Goal: Information Seeking & Learning: Learn about a topic

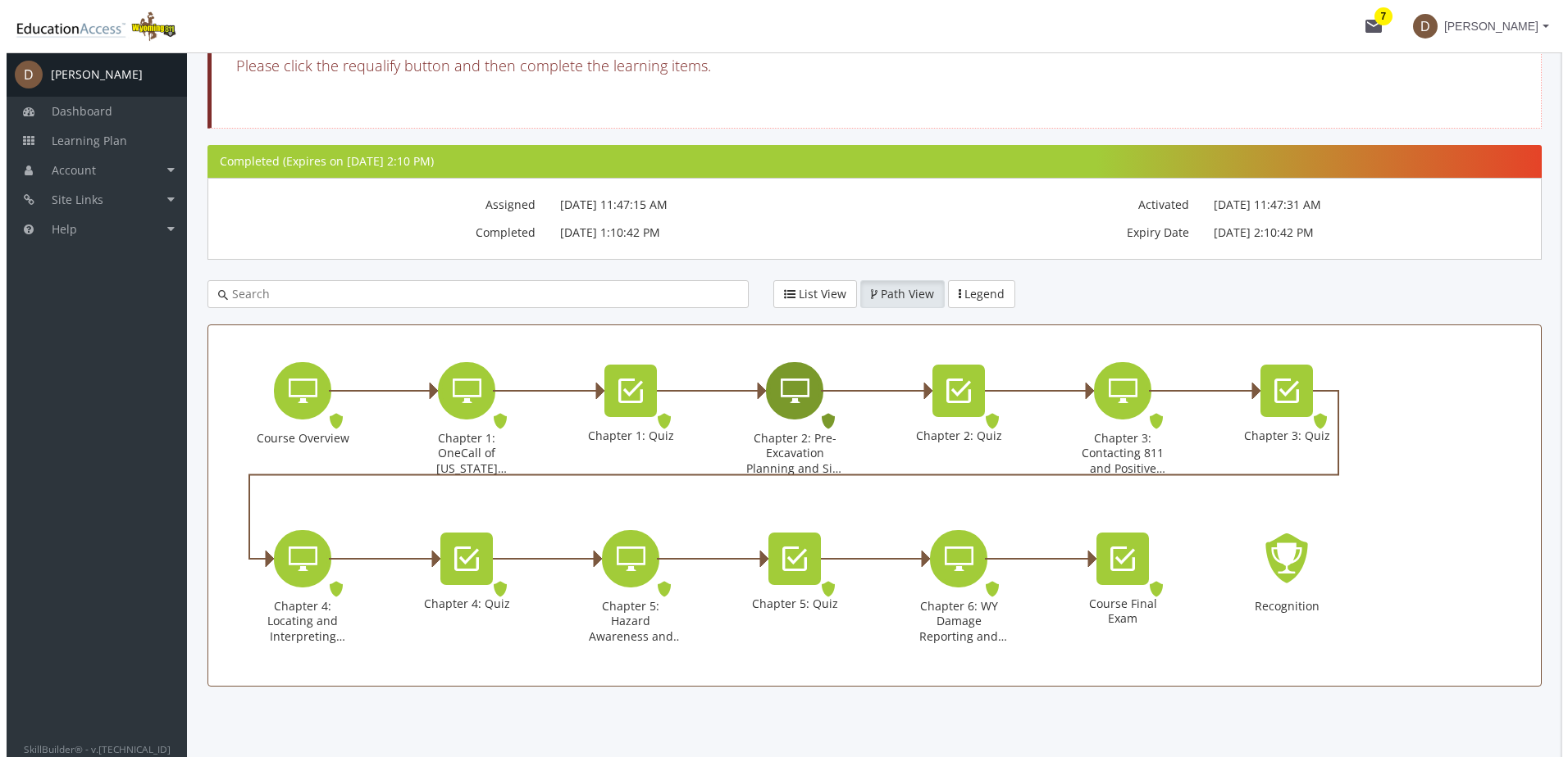
scroll to position [278, 0]
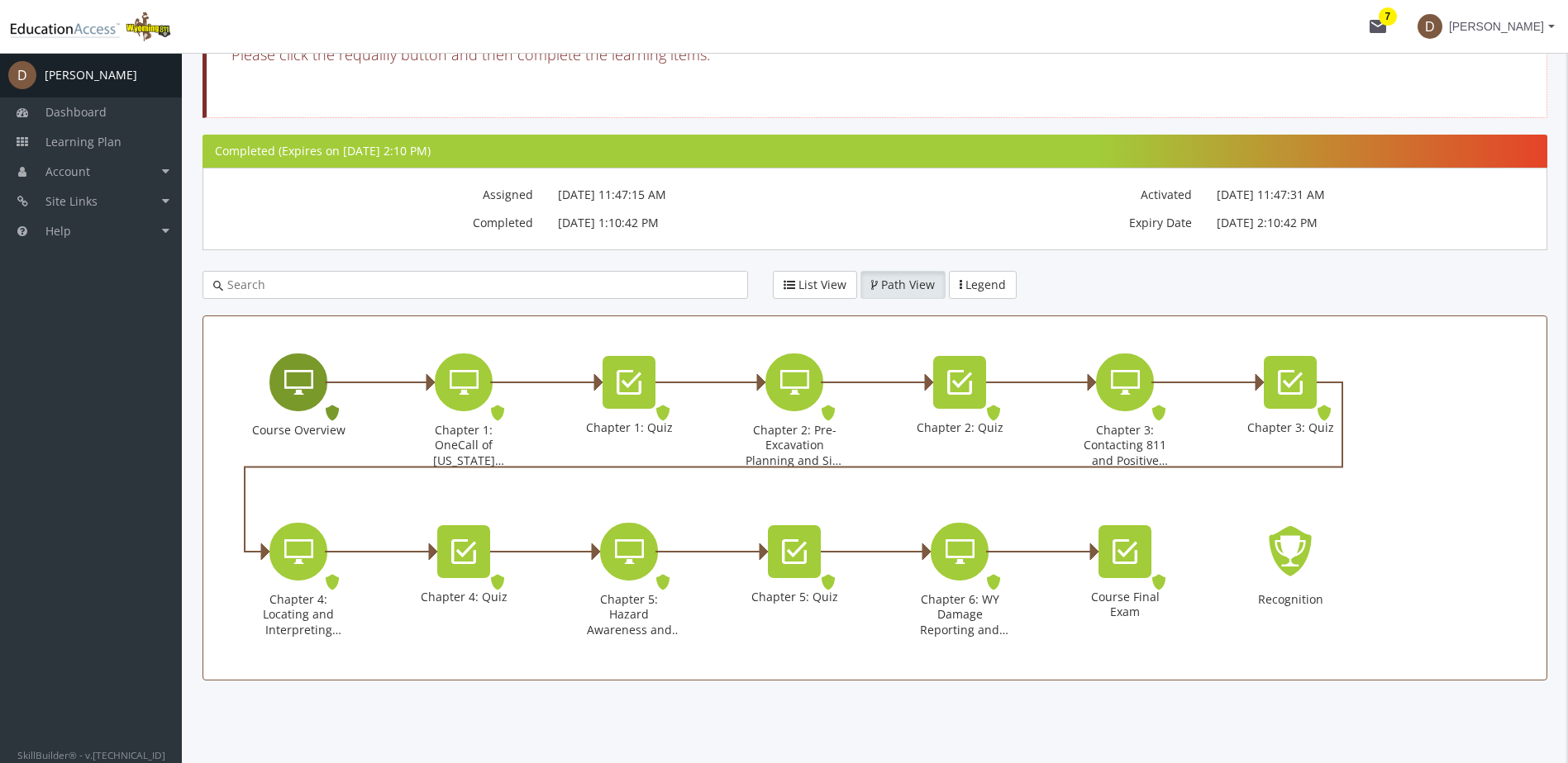
click at [298, 386] on icon "Course Overview" at bounding box center [299, 382] width 29 height 33
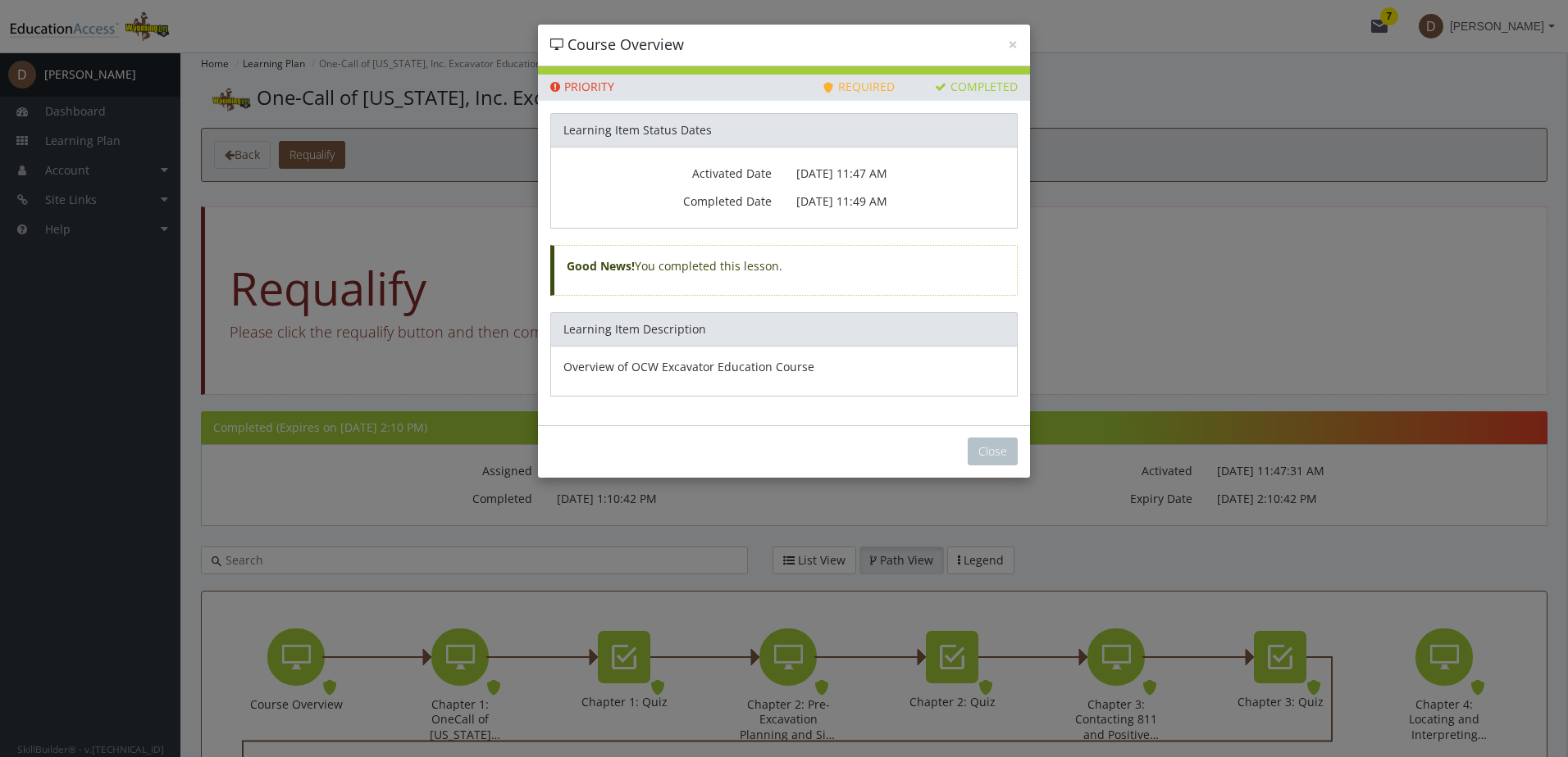
click at [1121, 264] on div "× Course Overview Priority This Learning Item has been designated as a Priority…" at bounding box center [784, 378] width 1568 height 757
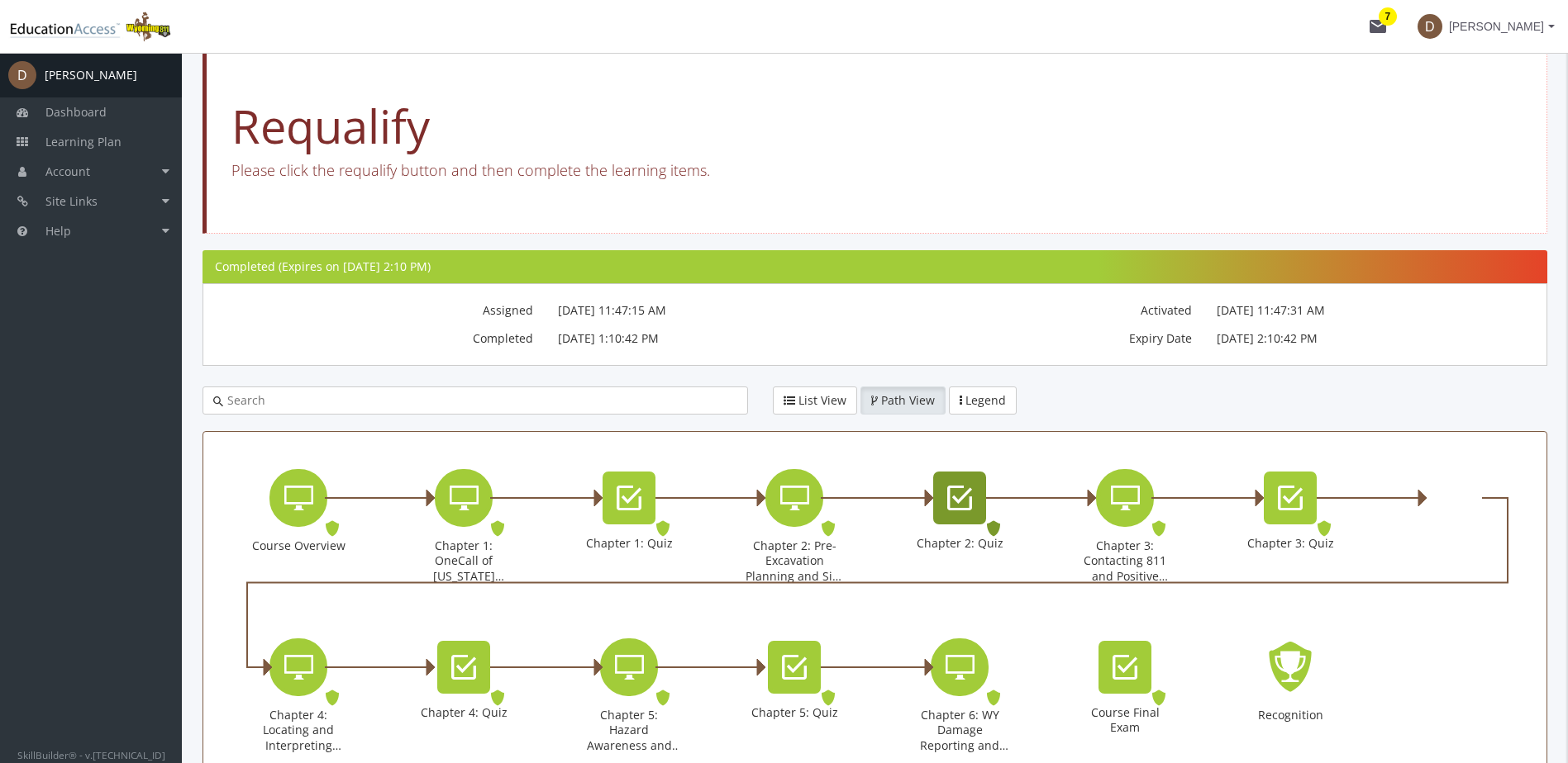
scroll to position [165, 0]
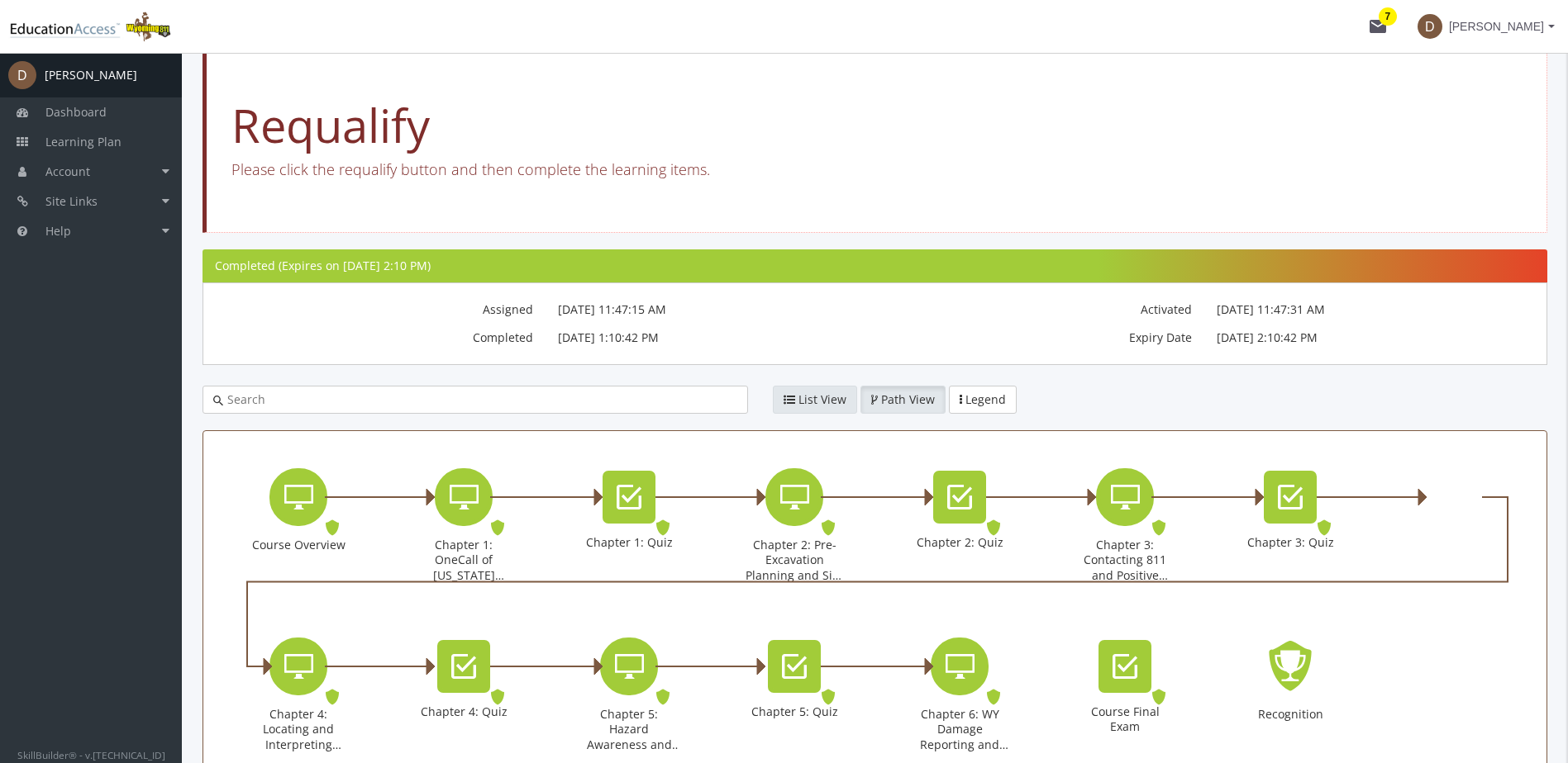
click at [790, 402] on icon "button" at bounding box center [789, 400] width 11 height 11
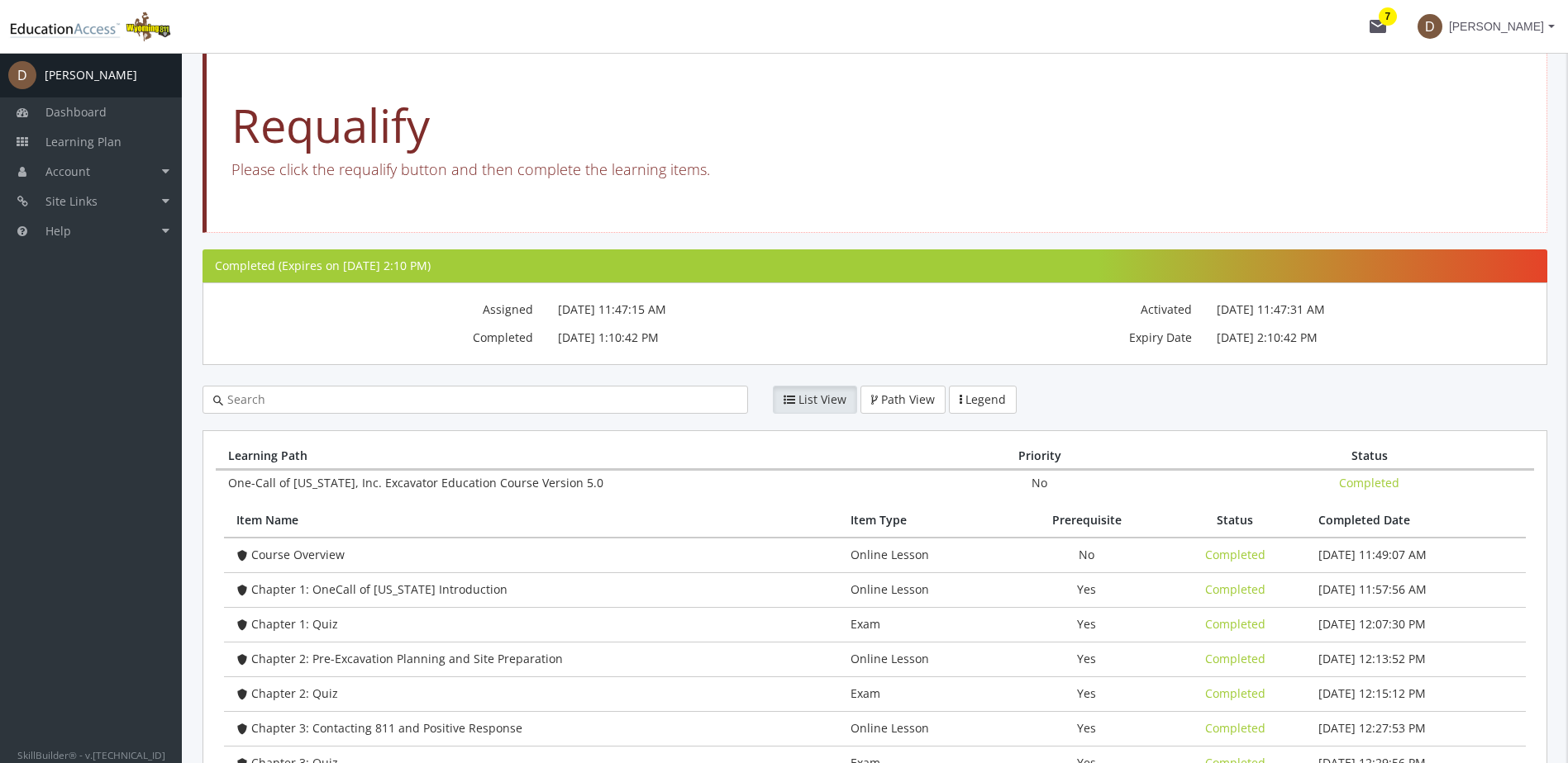
click at [783, 404] on button "List View" at bounding box center [815, 399] width 84 height 28
click at [791, 396] on icon "button" at bounding box center [789, 400] width 11 height 11
click at [825, 403] on span "List View" at bounding box center [823, 399] width 48 height 15
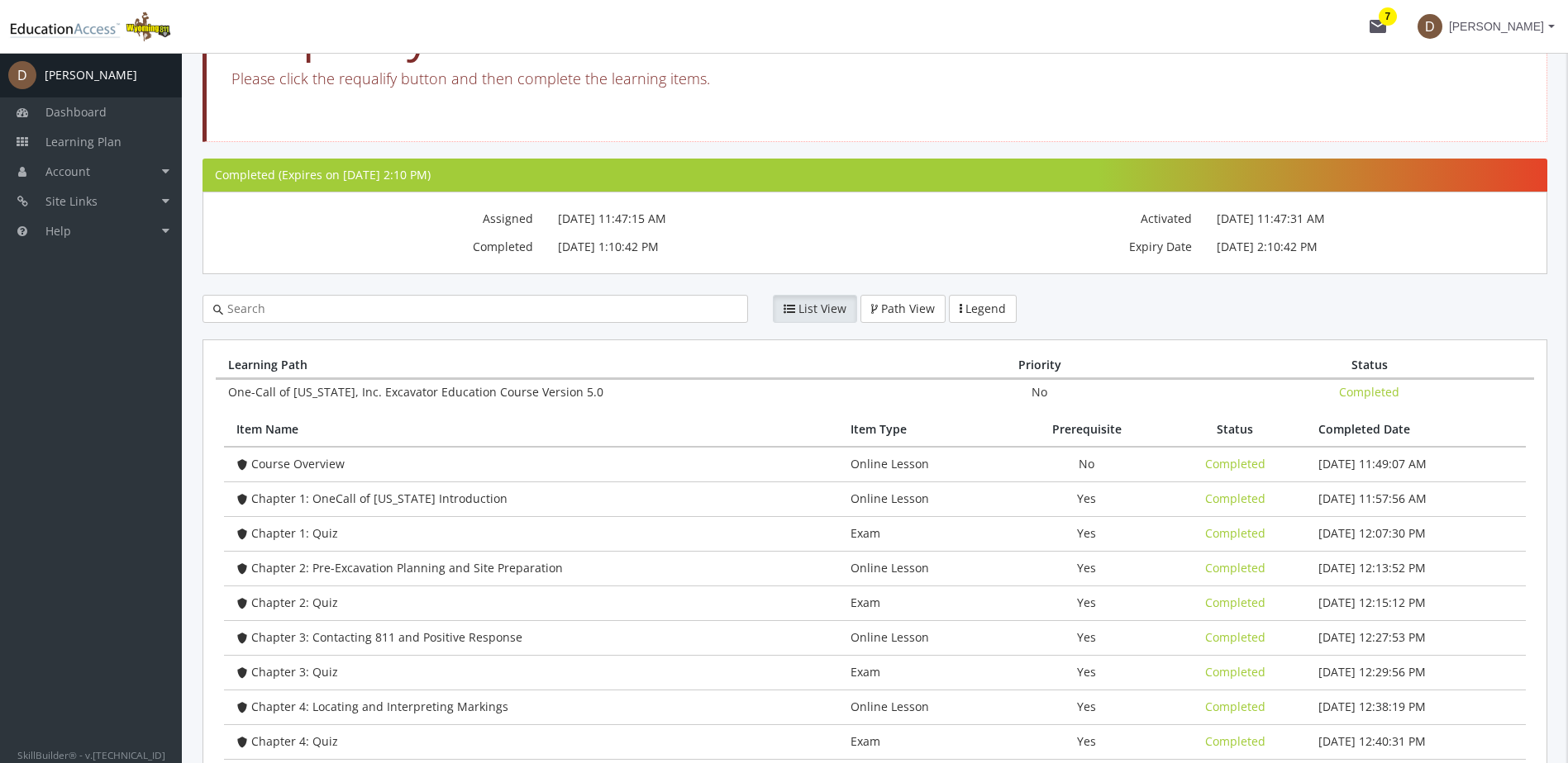
scroll to position [41, 0]
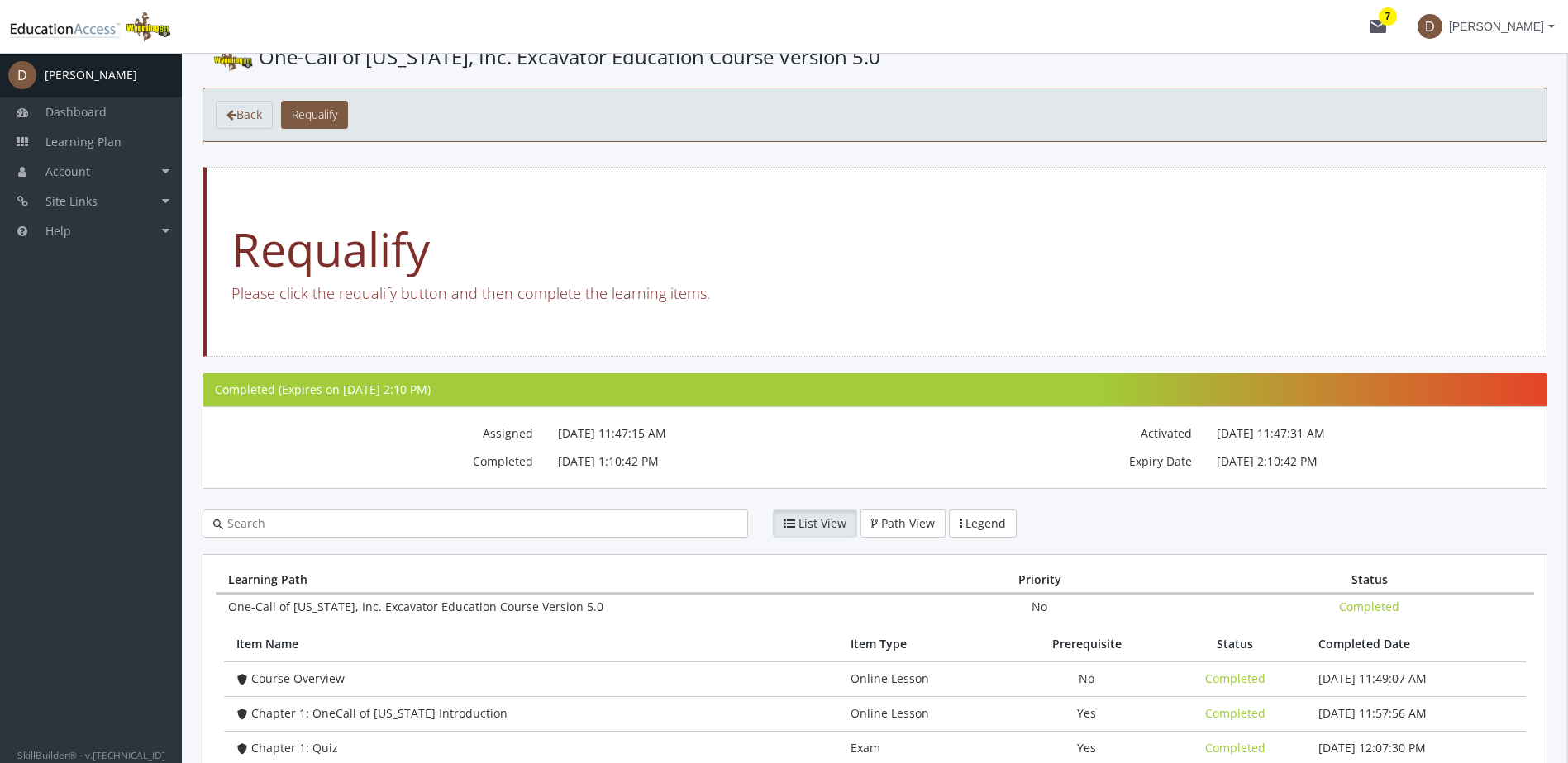
click at [787, 521] on icon "button" at bounding box center [789, 523] width 11 height 11
click at [834, 525] on span "List View" at bounding box center [823, 523] width 48 height 15
click at [314, 109] on span "Requalify" at bounding box center [314, 115] width 46 height 15
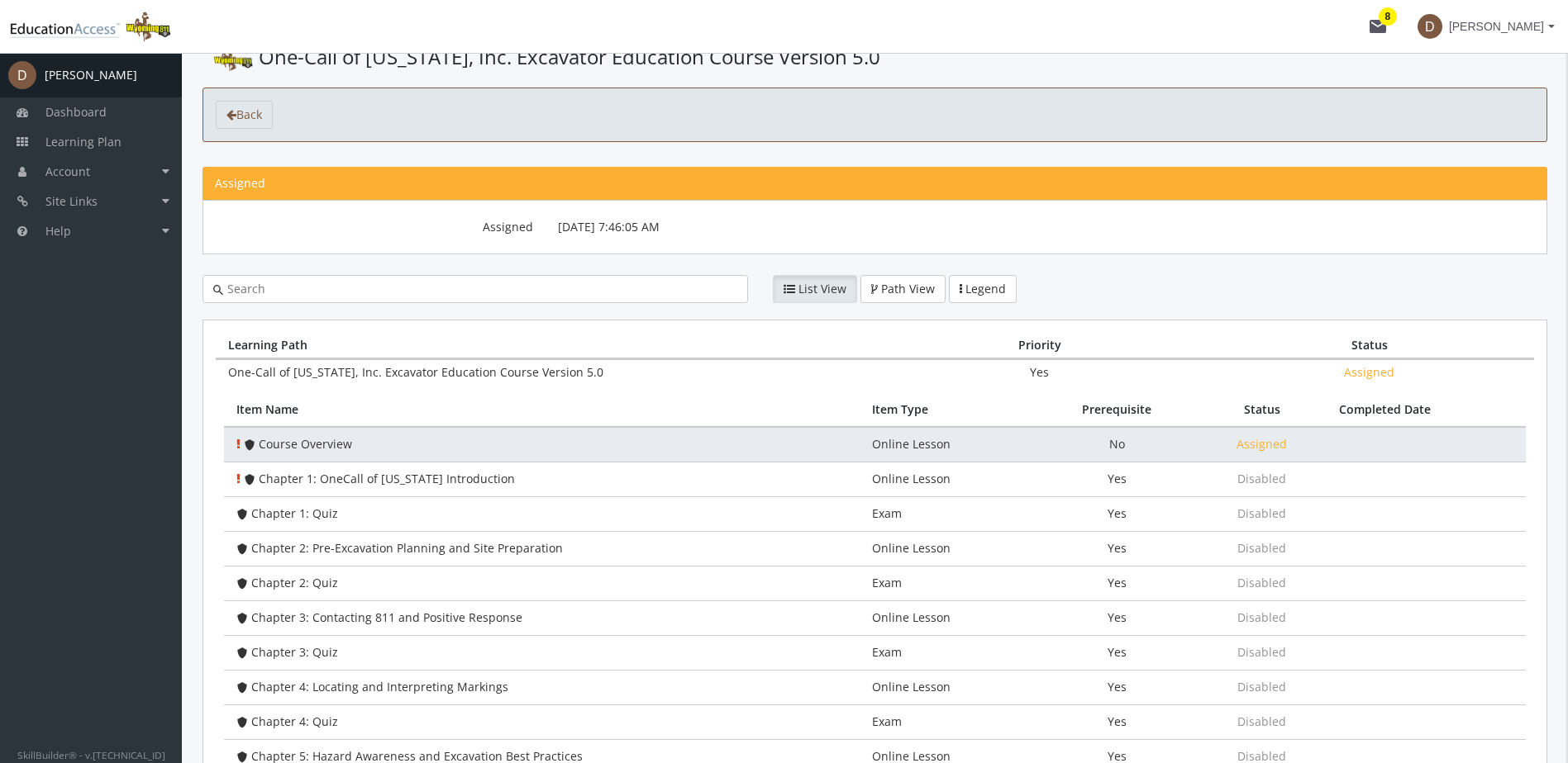
click at [341, 448] on span "Course Overview" at bounding box center [306, 444] width 94 height 15
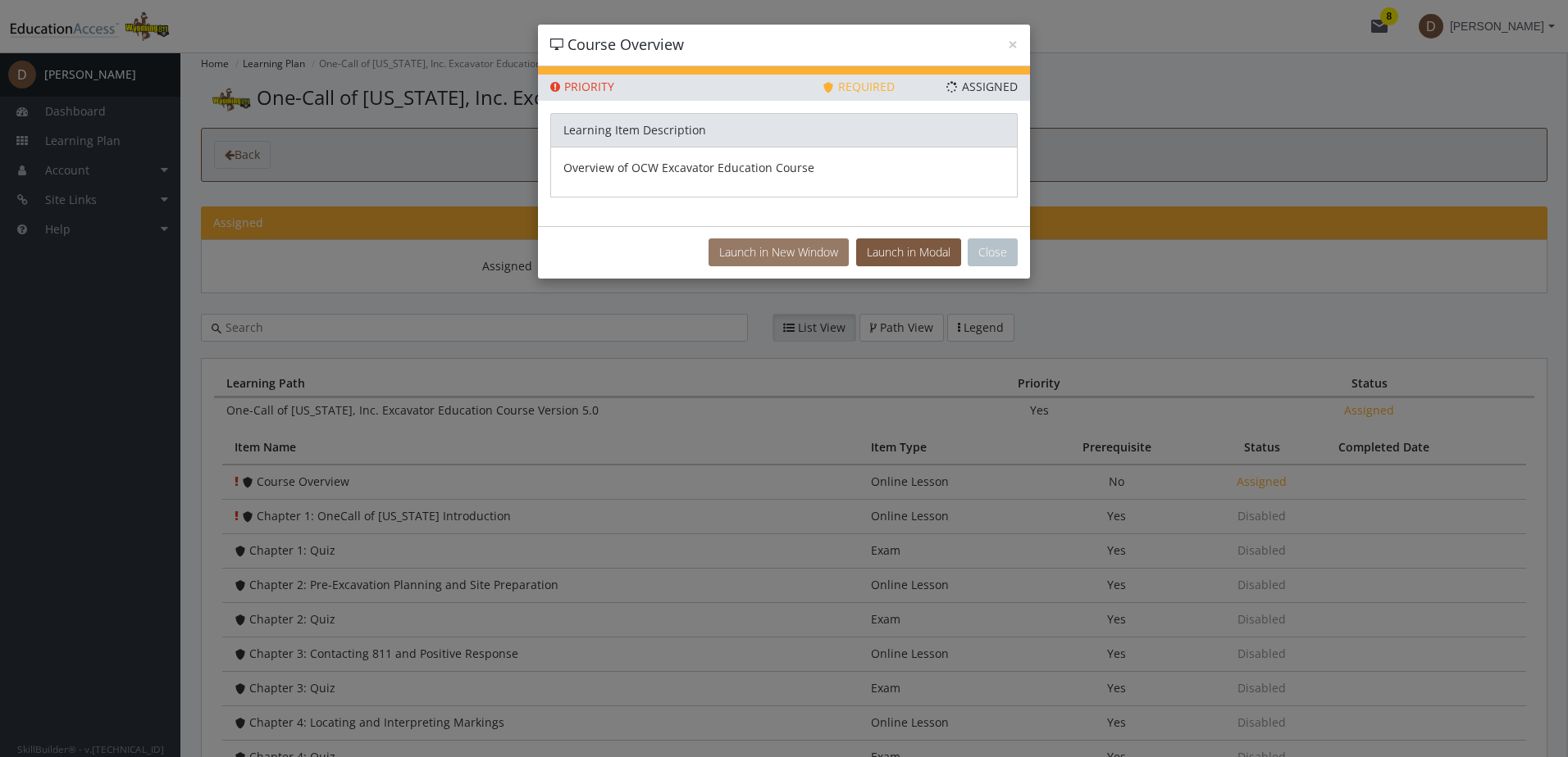
click at [804, 257] on button "Launch in New Window" at bounding box center [778, 252] width 140 height 27
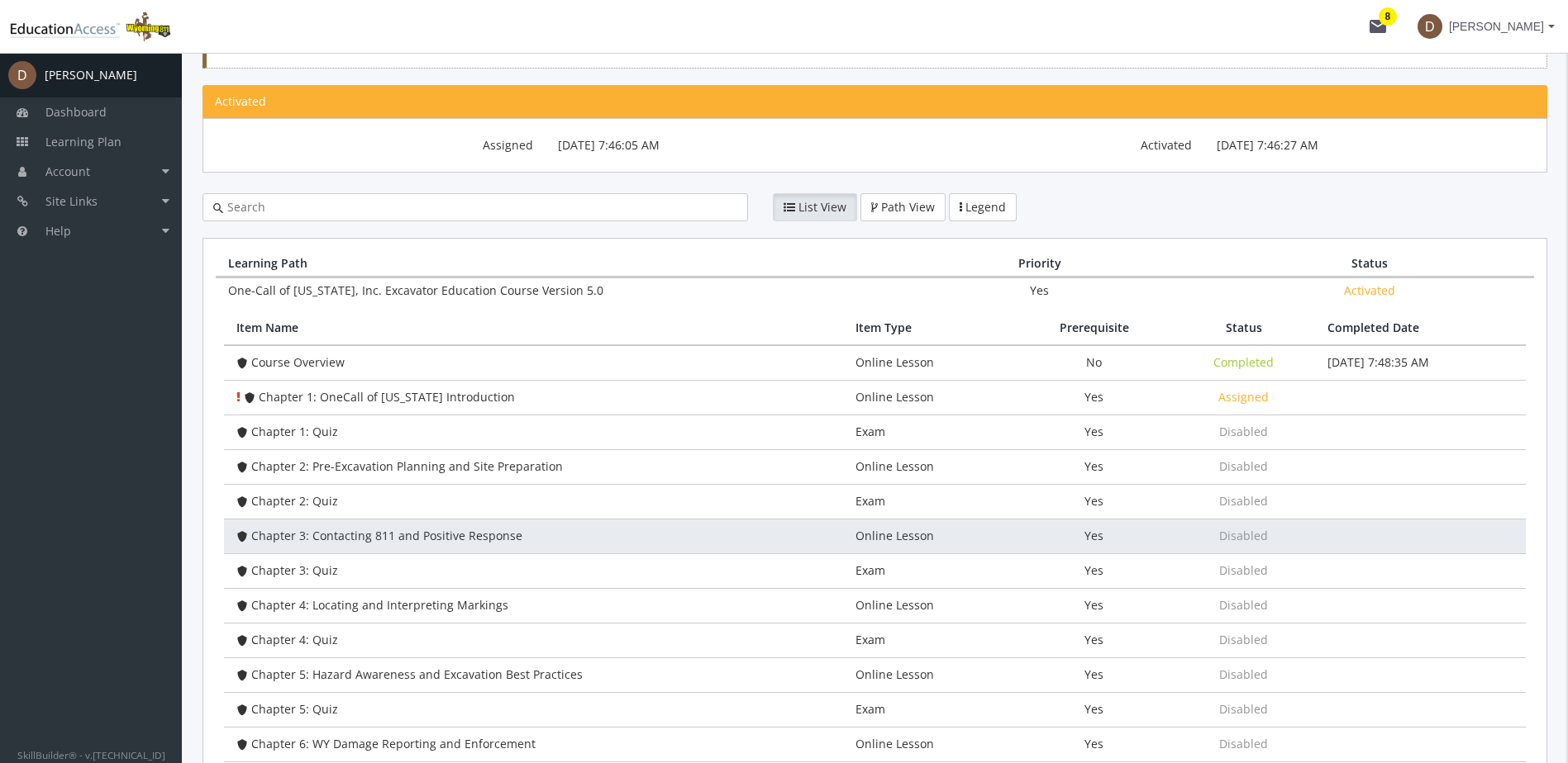
scroll to position [248, 0]
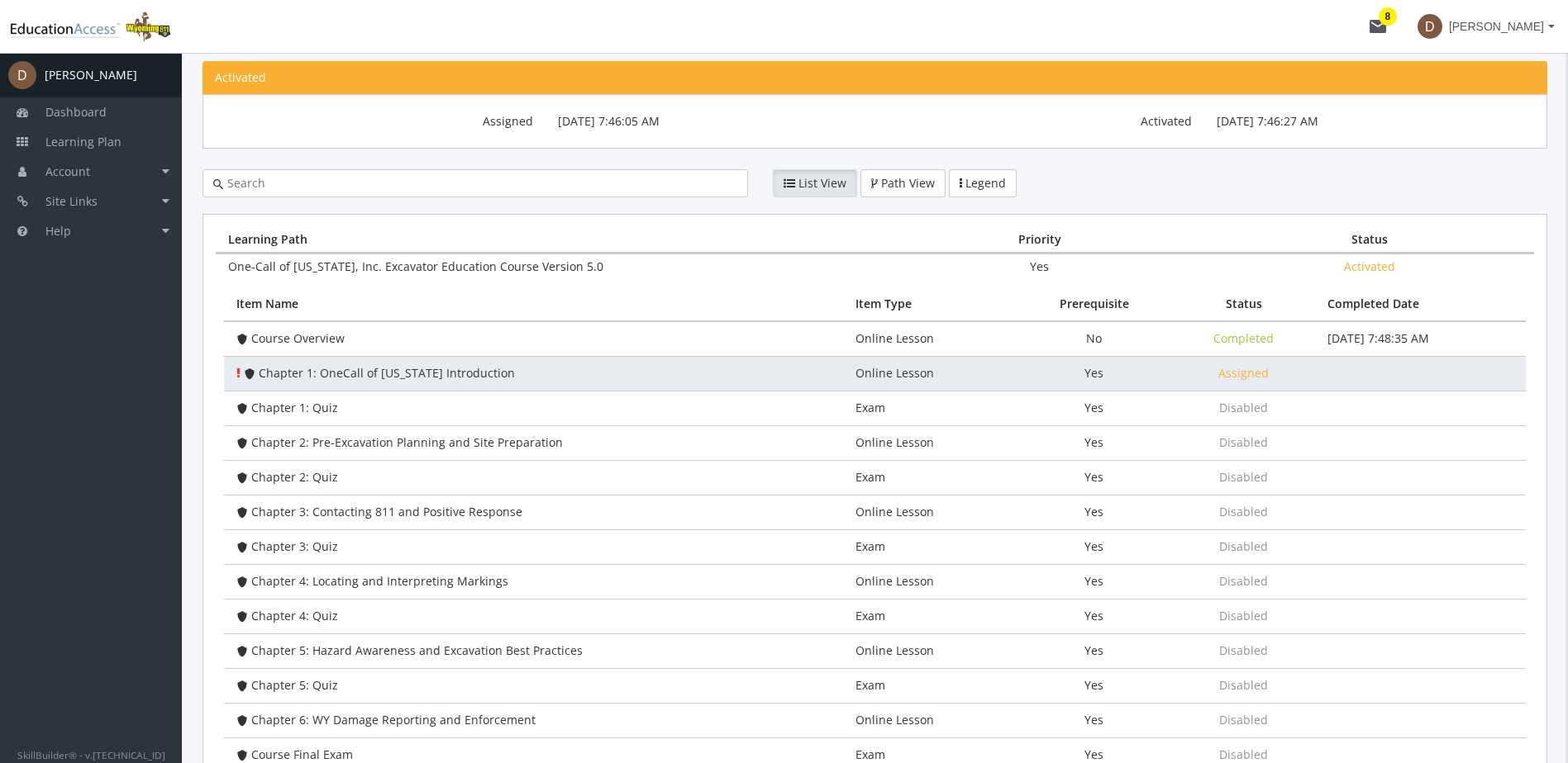
click at [651, 373] on td "Chapter 1: OneCall of [US_STATE] Introduction" at bounding box center [533, 373] width 619 height 34
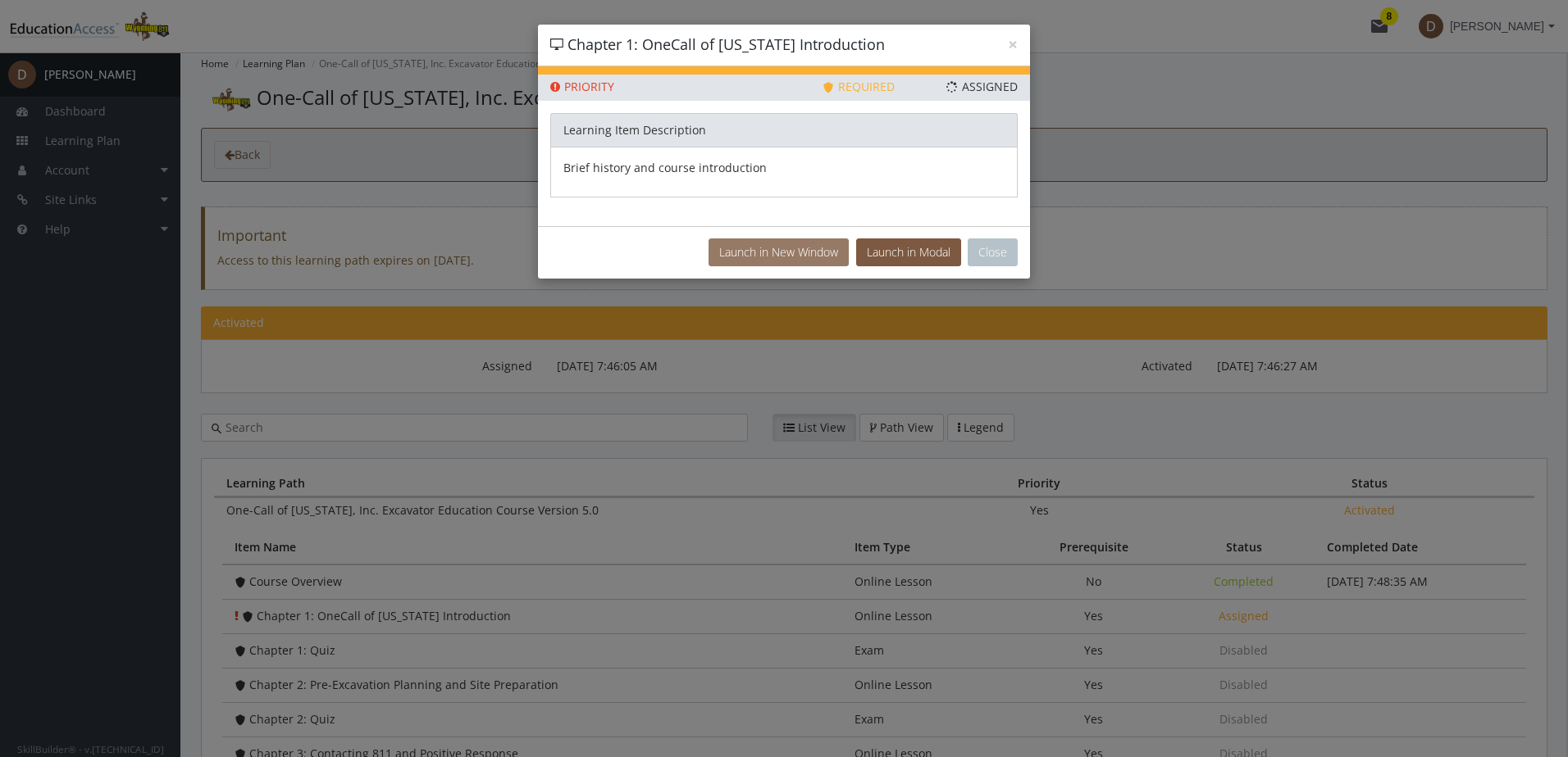
click at [791, 252] on button "Launch in New Window" at bounding box center [778, 252] width 140 height 27
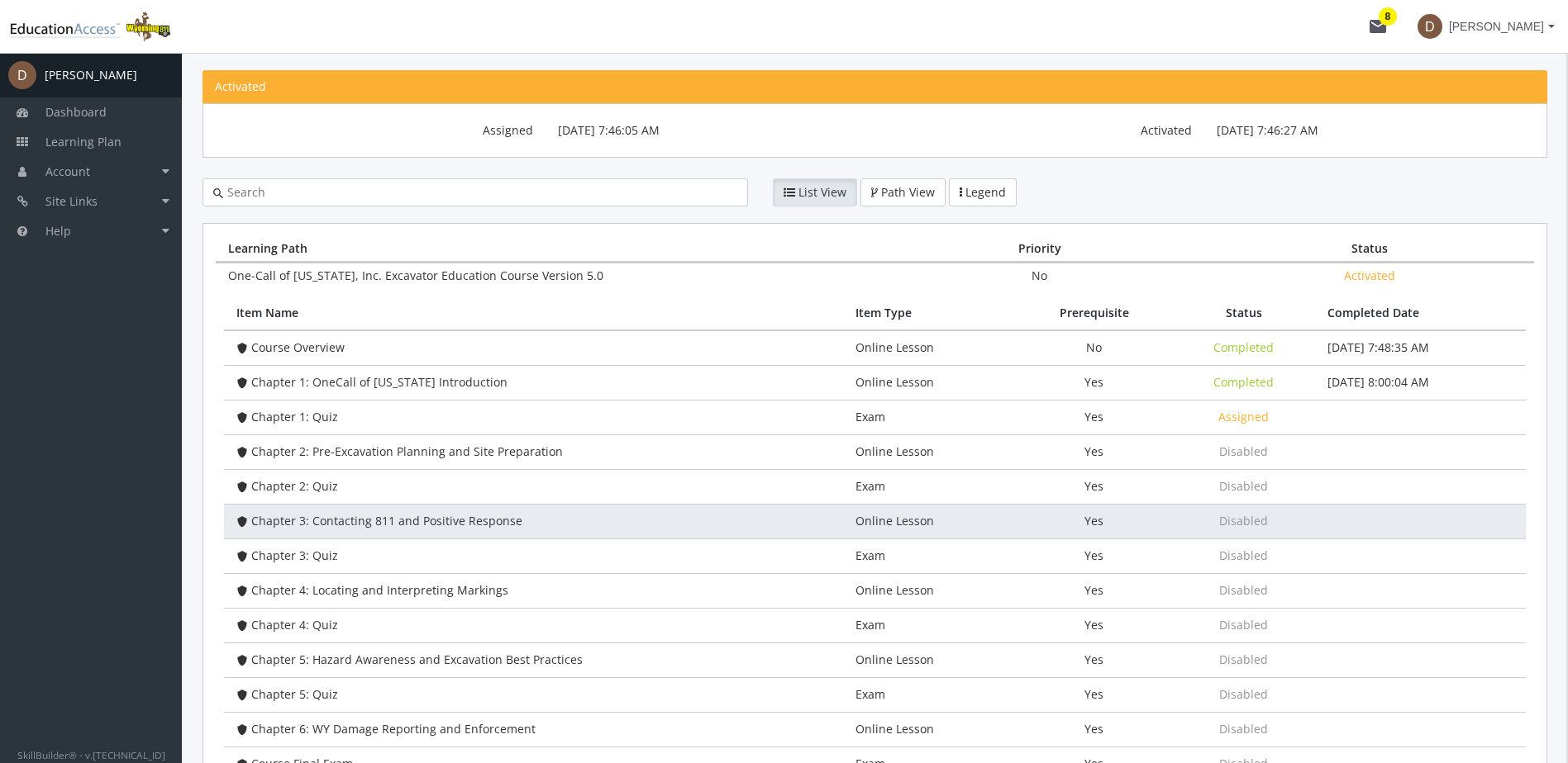
scroll to position [248, 0]
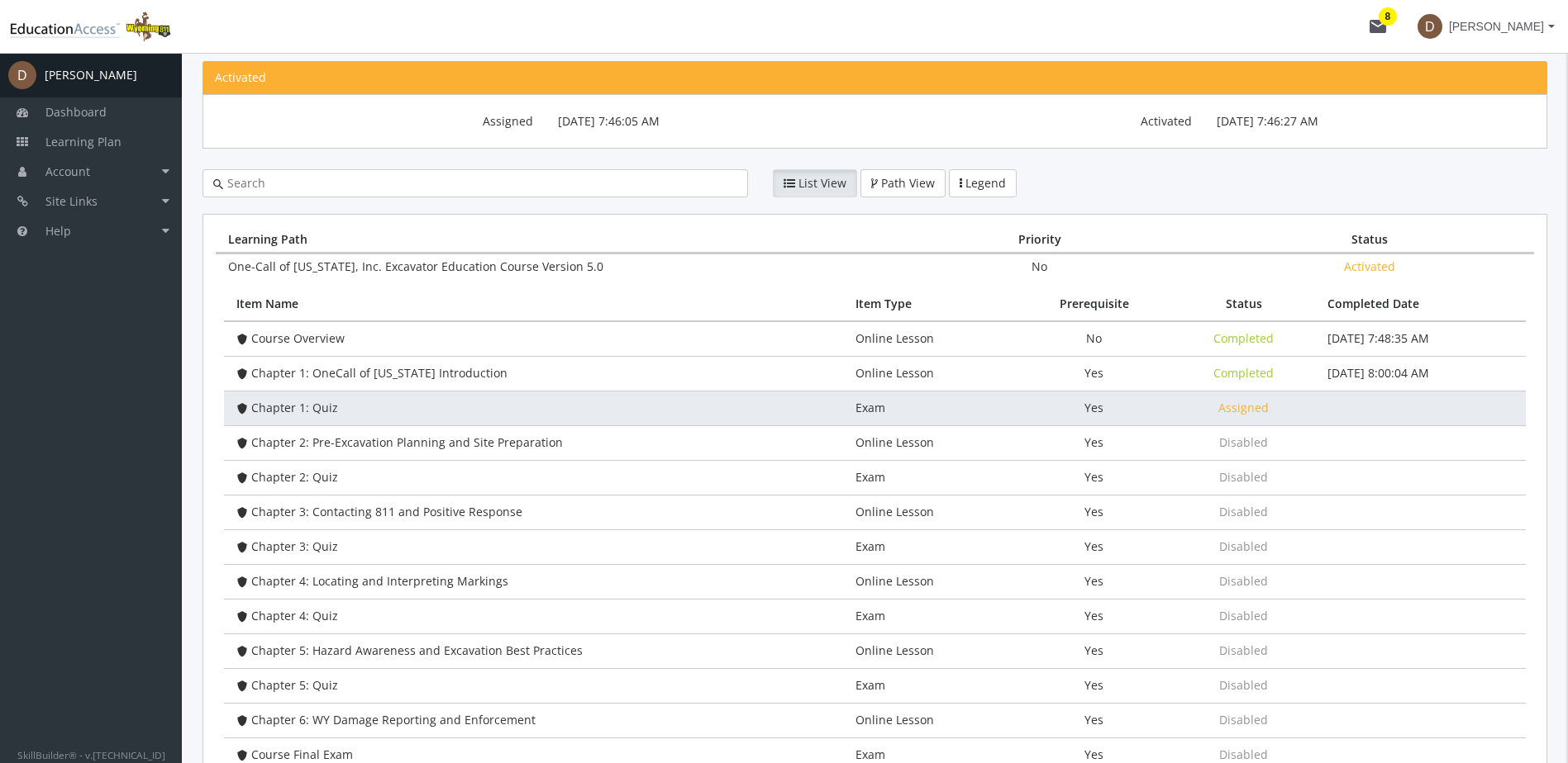
click at [904, 408] on td "Exam" at bounding box center [929, 408] width 173 height 34
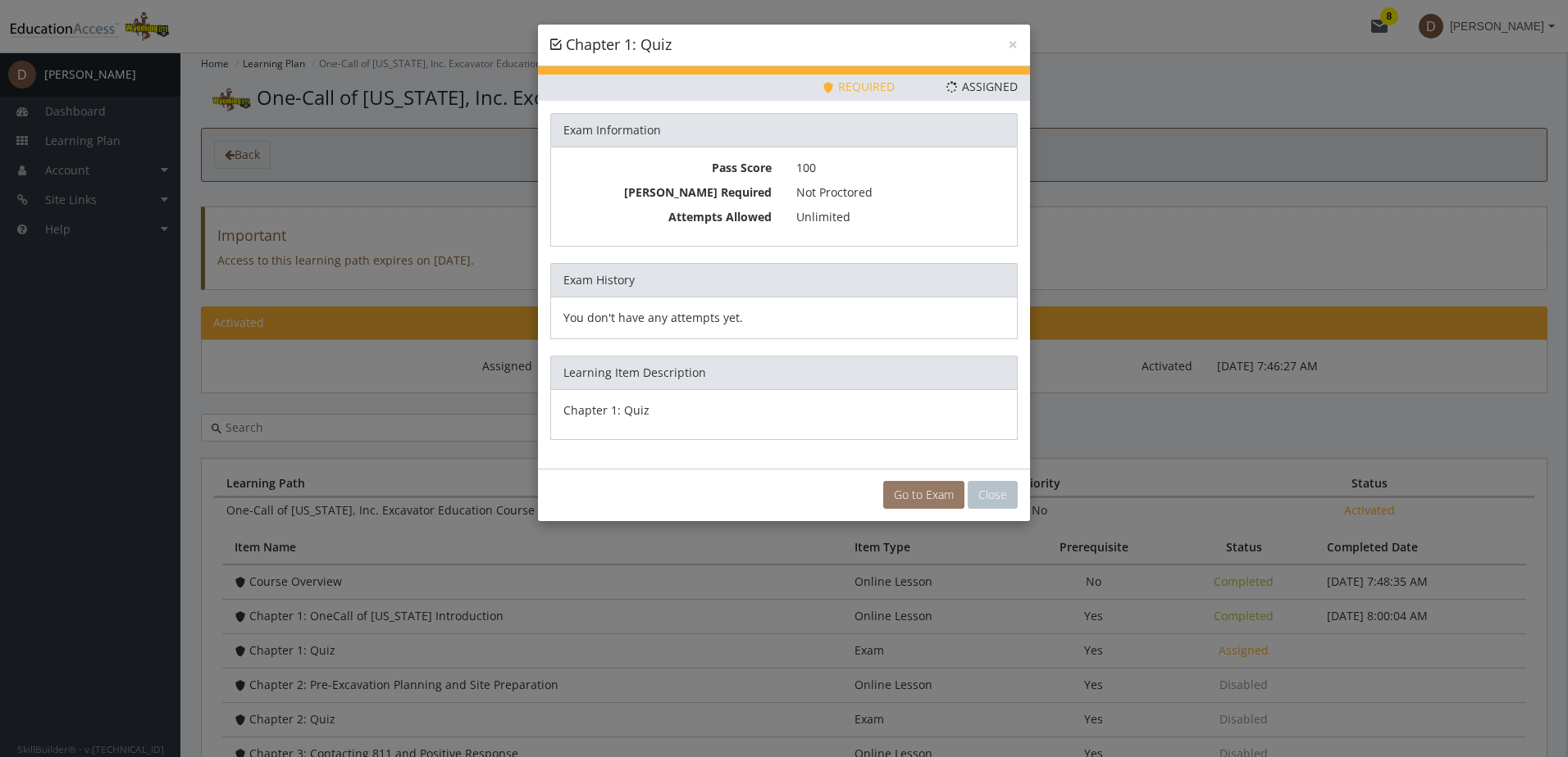
click at [930, 501] on link "Go to Exam" at bounding box center [924, 495] width 82 height 27
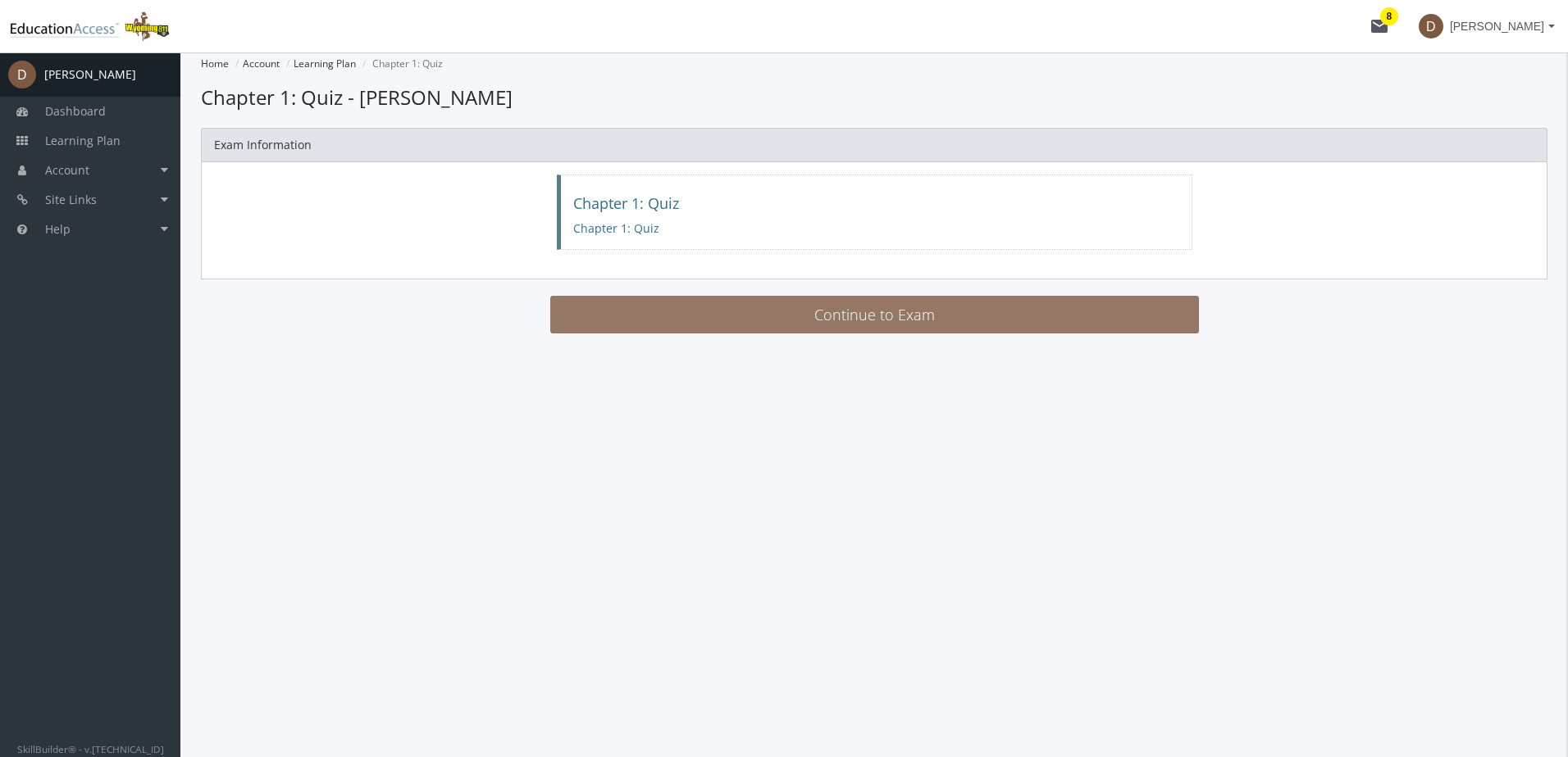
click at [875, 313] on button "Continue to Exam" at bounding box center [874, 315] width 648 height 38
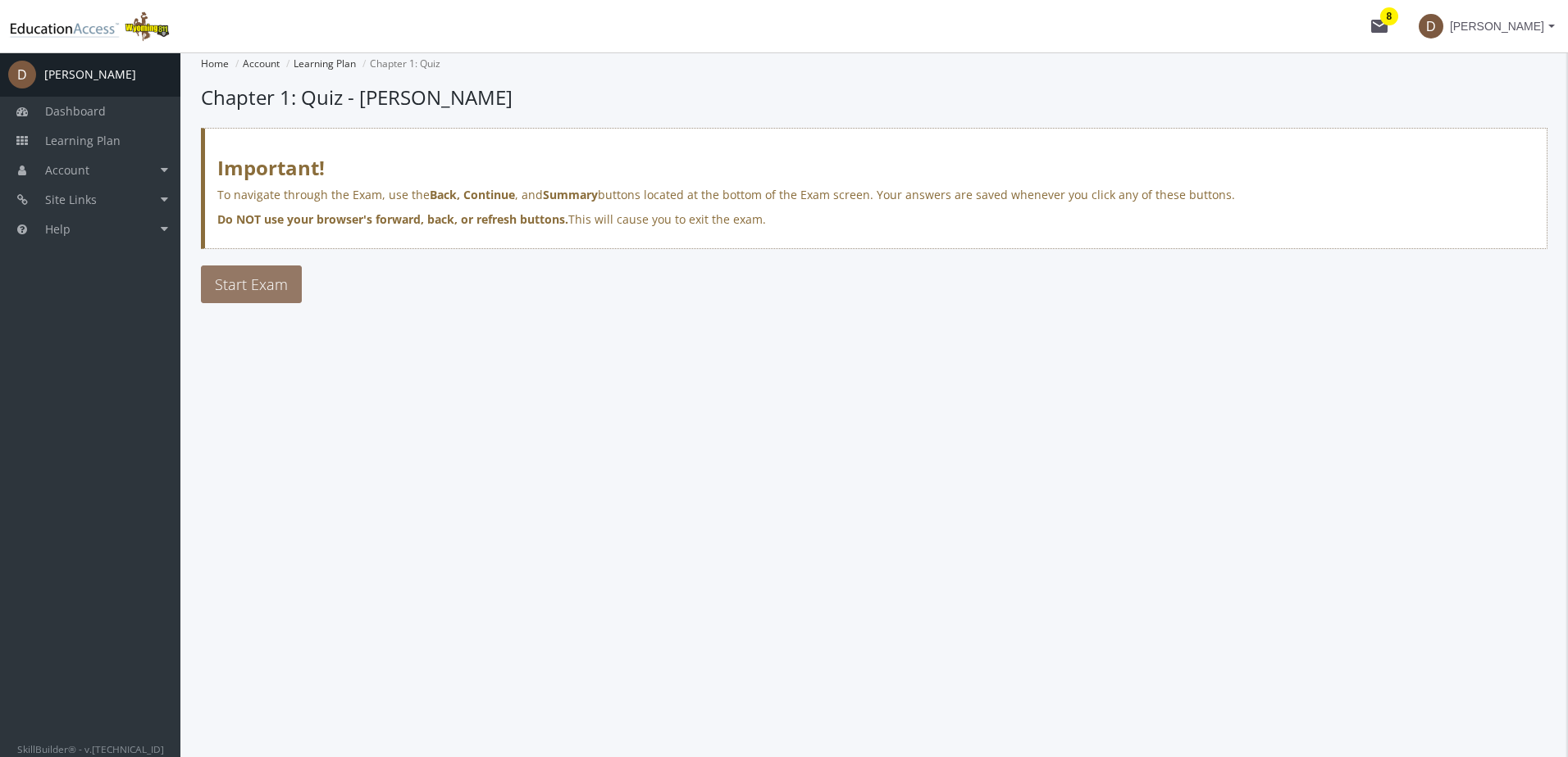
click at [266, 282] on span "Start Exam" at bounding box center [251, 284] width 73 height 20
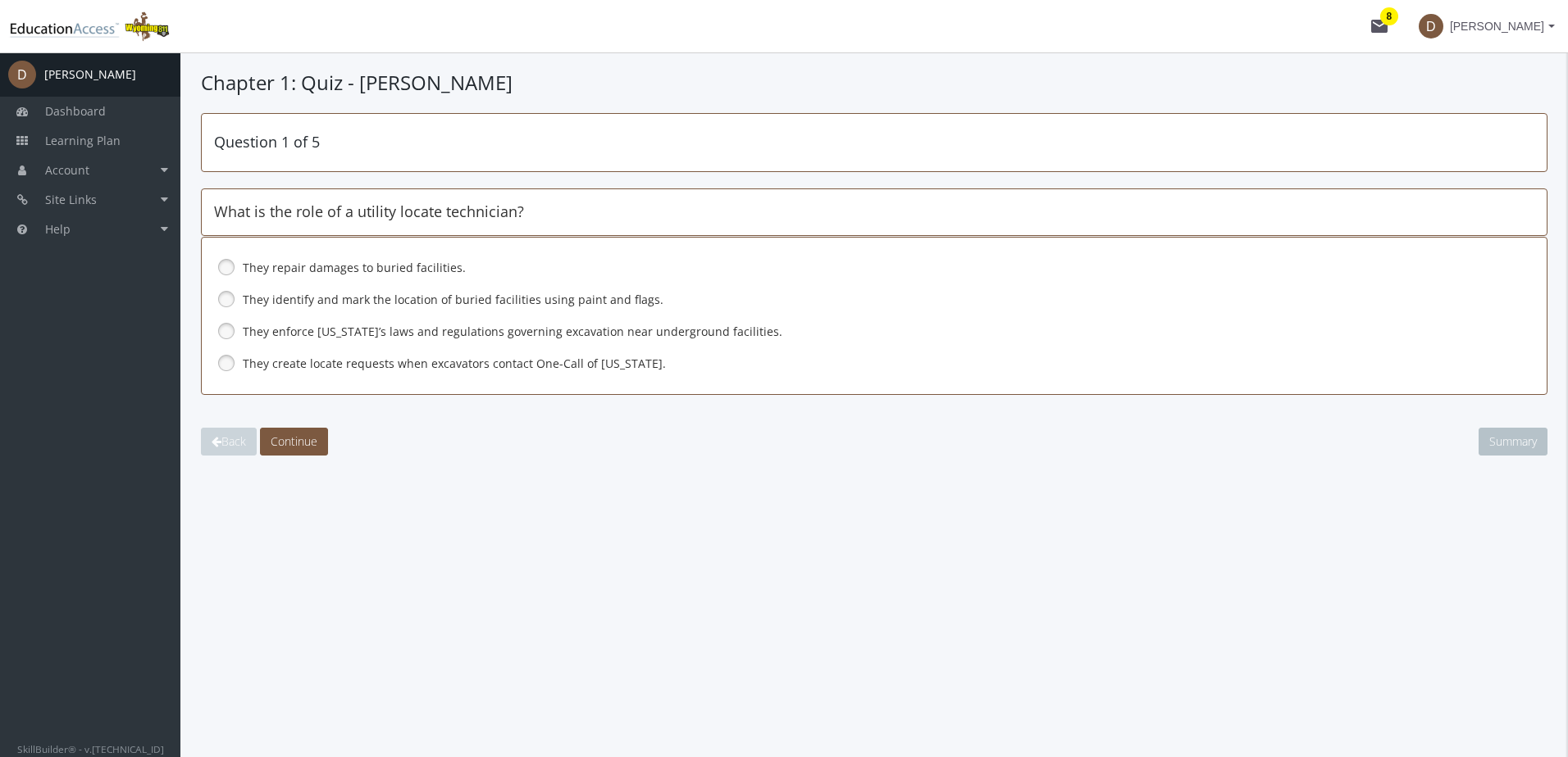
click at [228, 295] on link at bounding box center [227, 299] width 25 height 25
click at [294, 428] on button "Continue" at bounding box center [294, 442] width 68 height 27
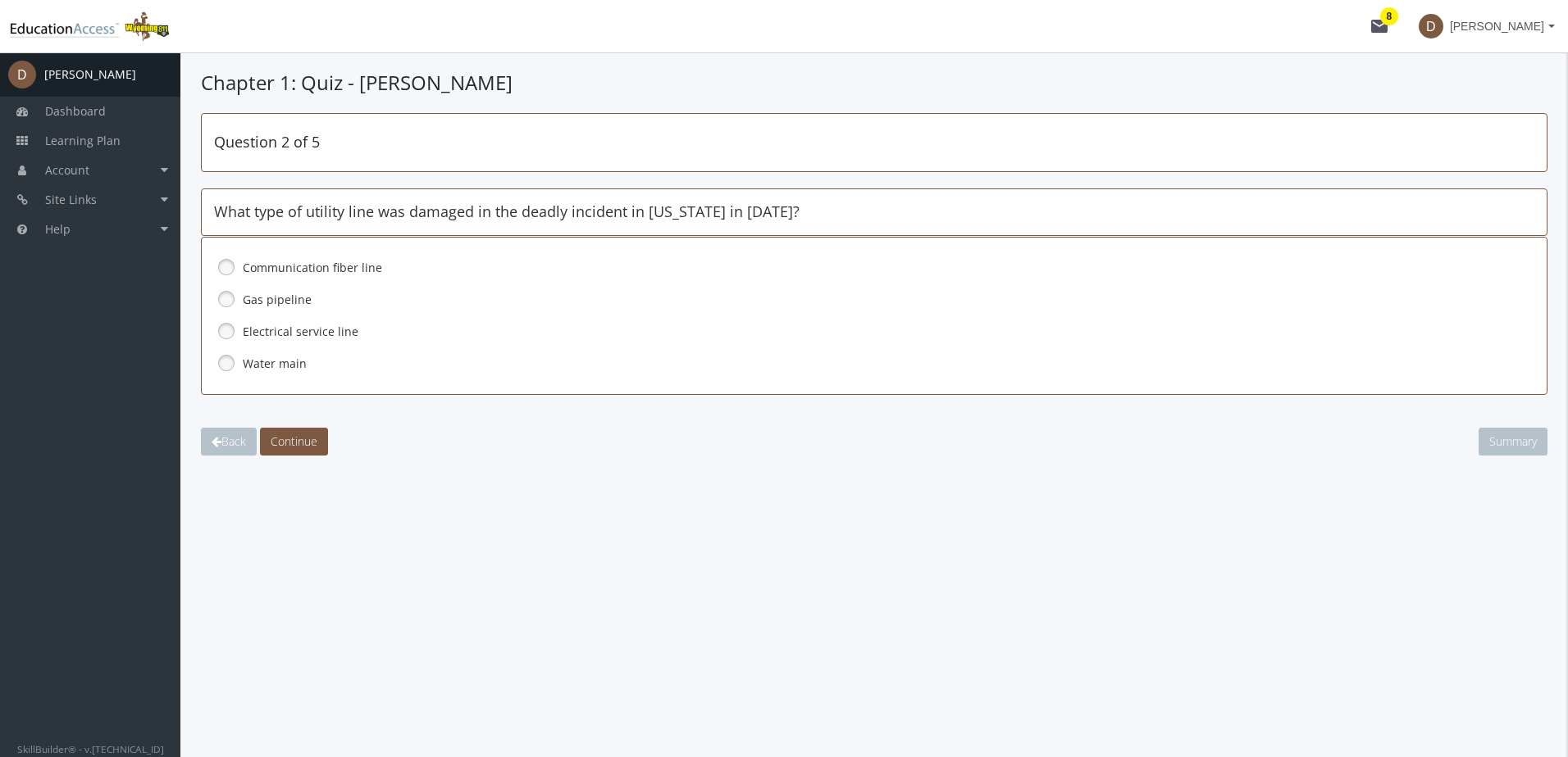
click at [222, 300] on link at bounding box center [227, 299] width 25 height 25
click at [309, 436] on span "Continue" at bounding box center [293, 442] width 46 height 15
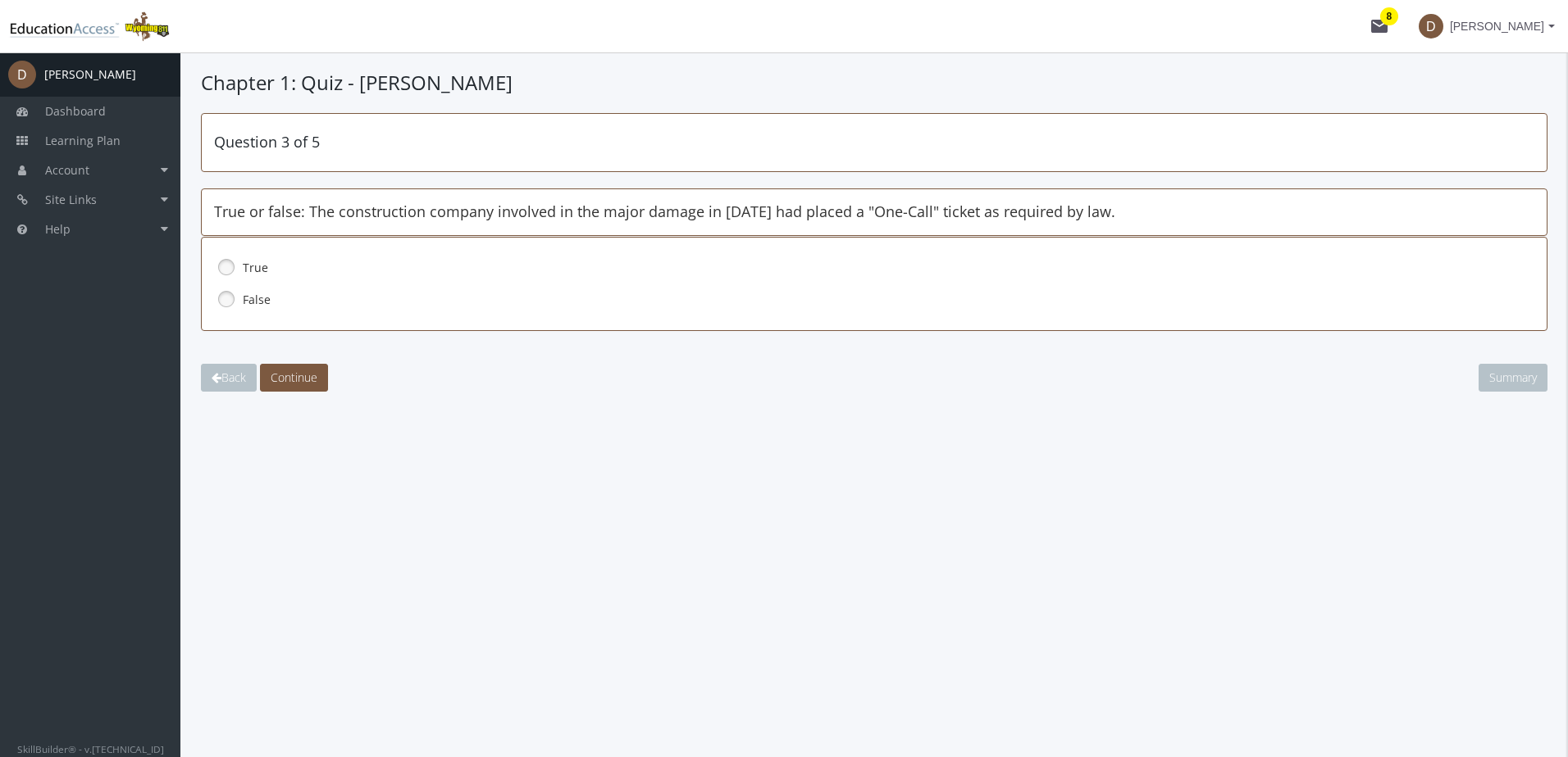
click at [223, 264] on link at bounding box center [227, 267] width 25 height 25
click at [296, 382] on span "Continue" at bounding box center [293, 377] width 46 height 15
click at [225, 298] on link at bounding box center [227, 299] width 25 height 25
click at [306, 374] on span "Continue" at bounding box center [293, 377] width 46 height 15
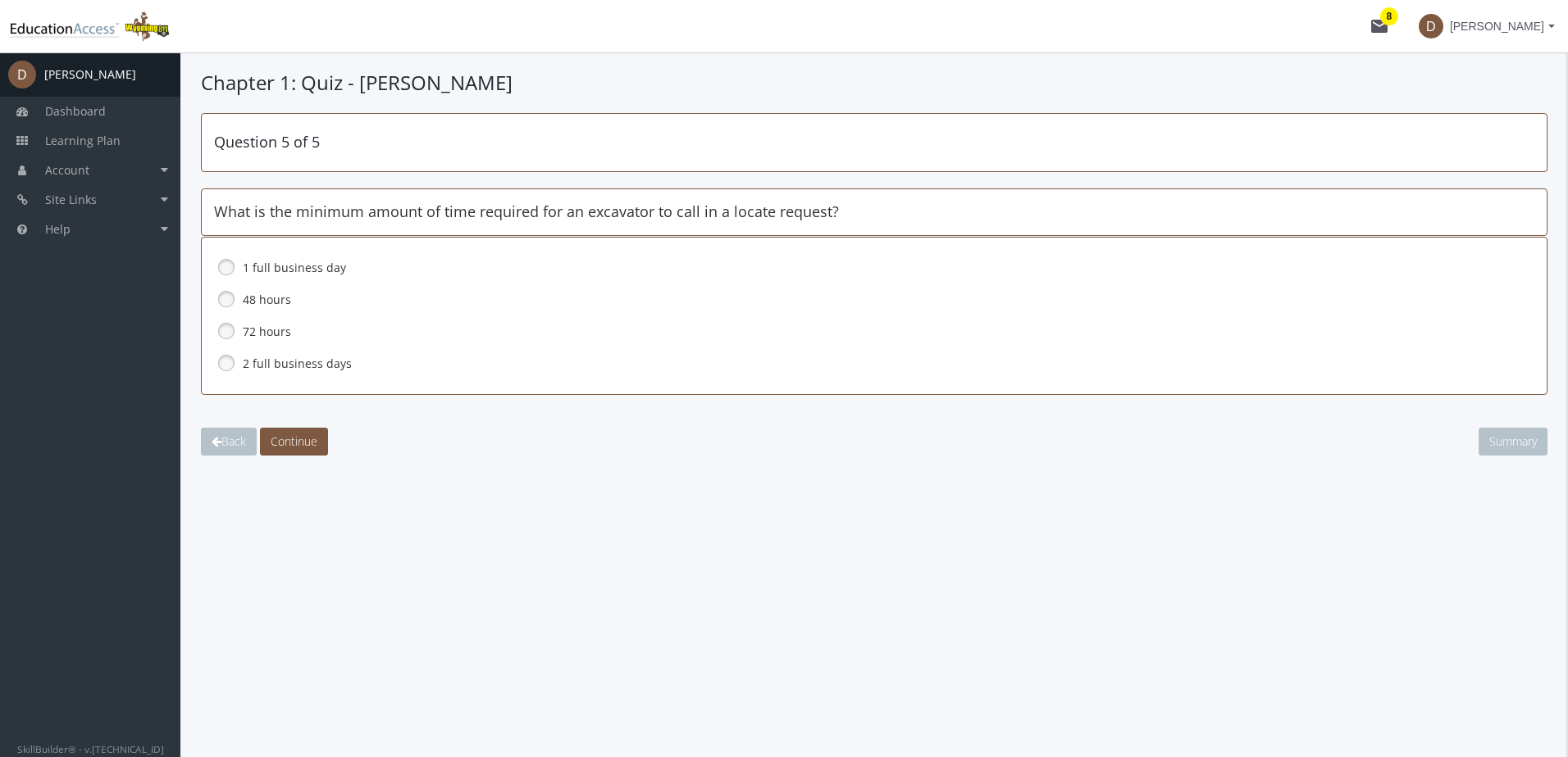
click at [225, 361] on link at bounding box center [227, 363] width 25 height 25
click at [306, 442] on span "Continue" at bounding box center [293, 442] width 46 height 15
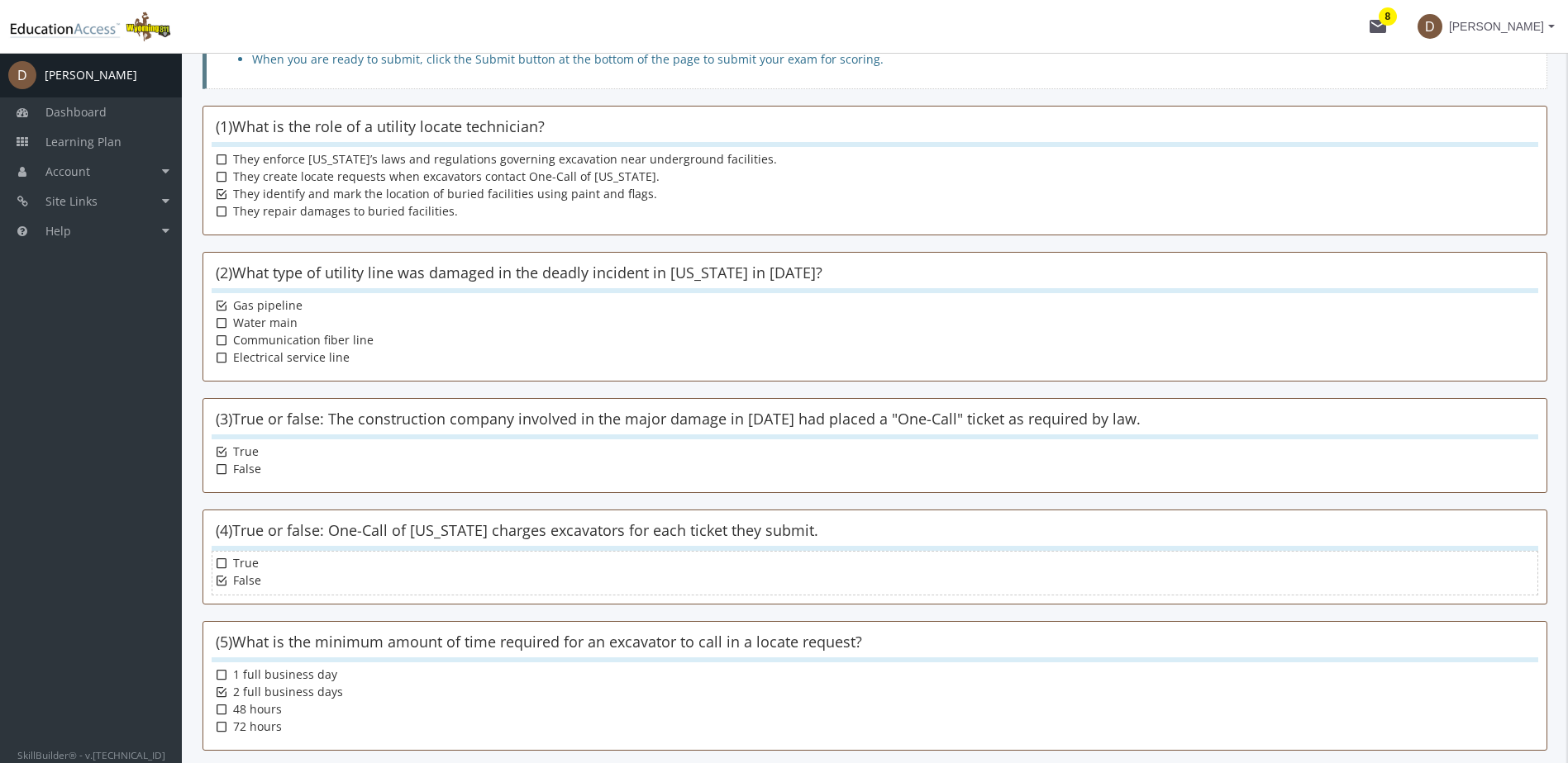
scroll to position [234, 0]
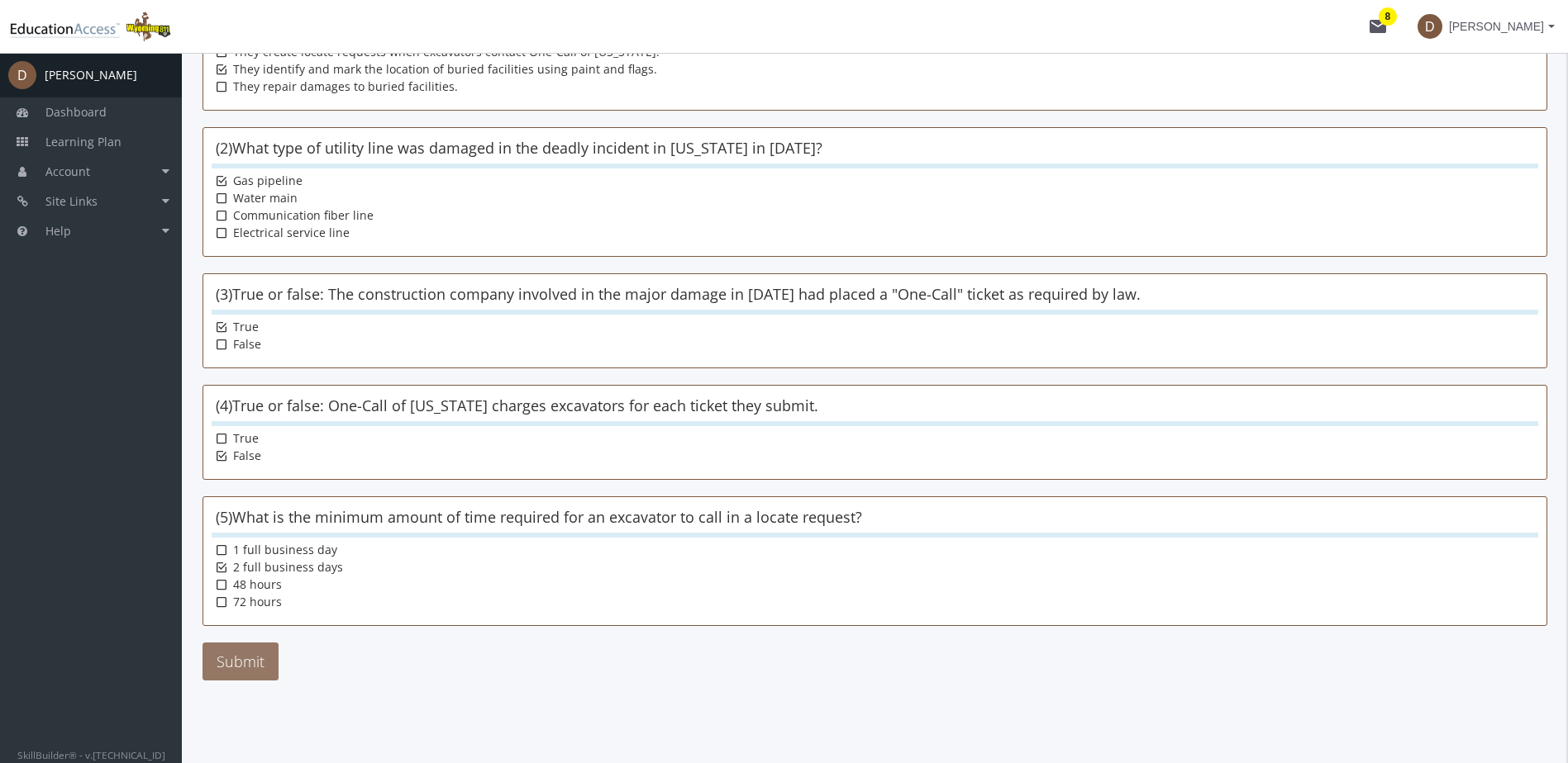
click at [242, 655] on button "Submit" at bounding box center [241, 662] width 76 height 38
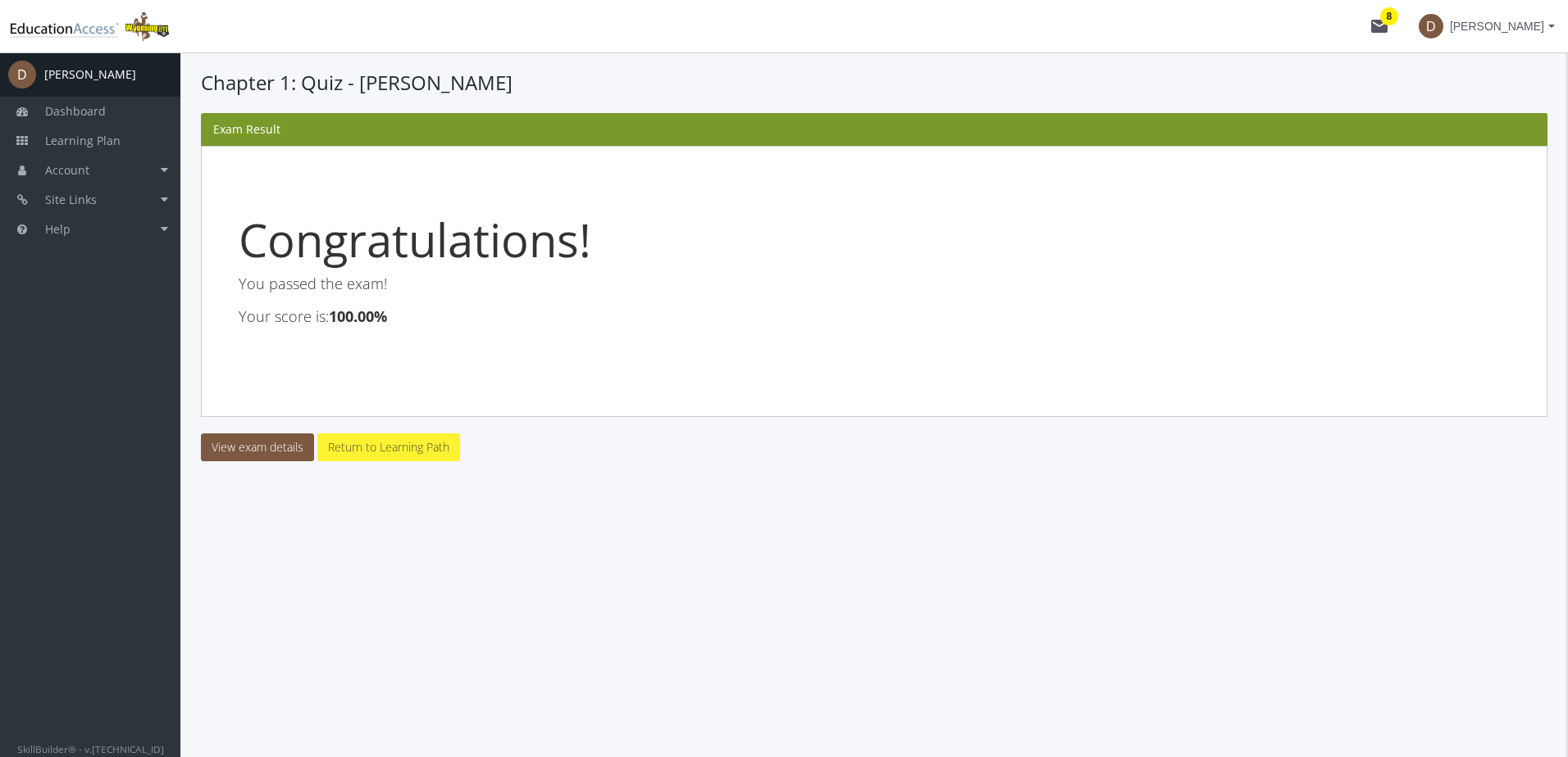
click at [410, 448] on link "Return to Learning Path" at bounding box center [389, 447] width 143 height 27
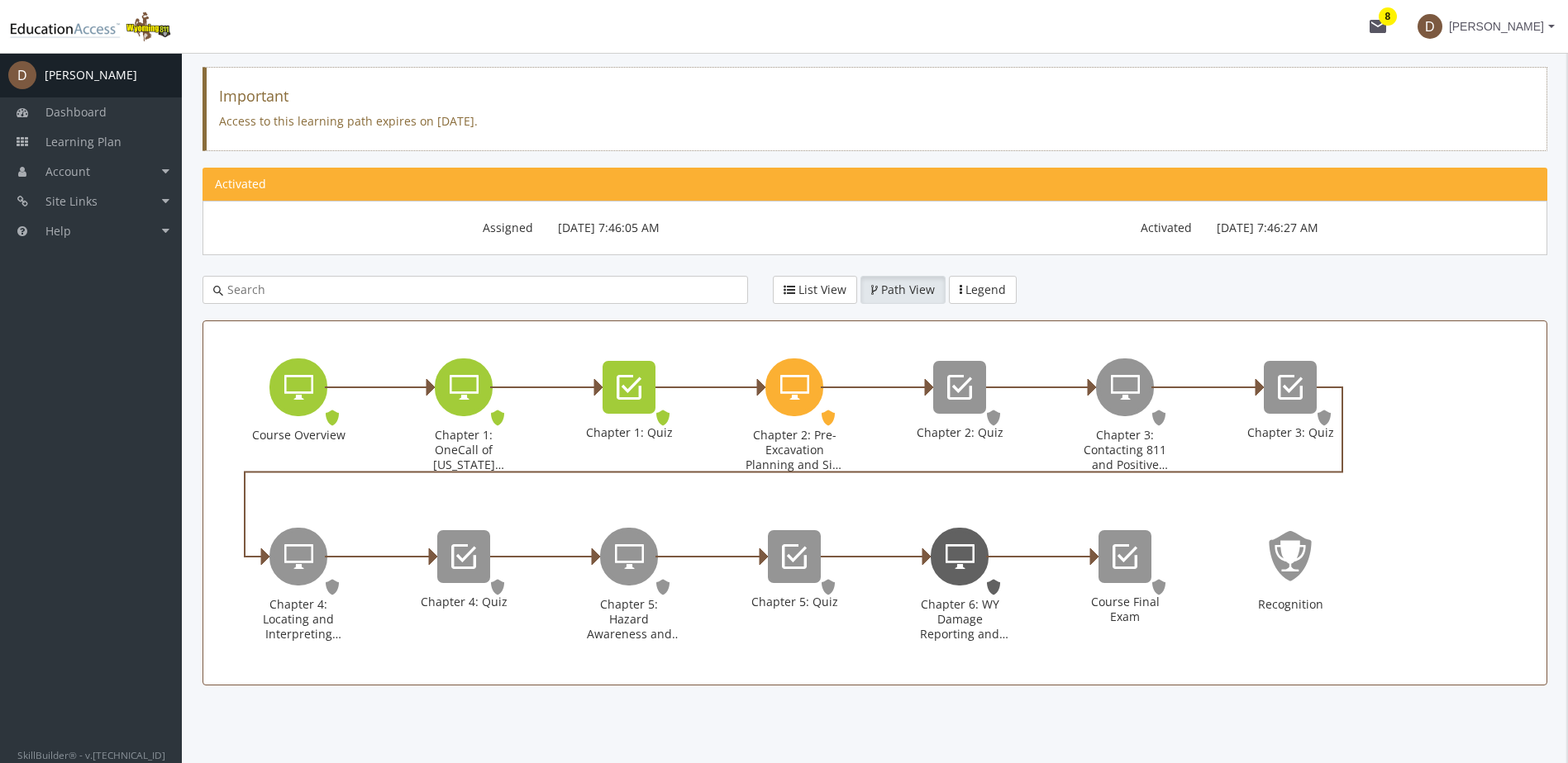
scroll to position [146, 0]
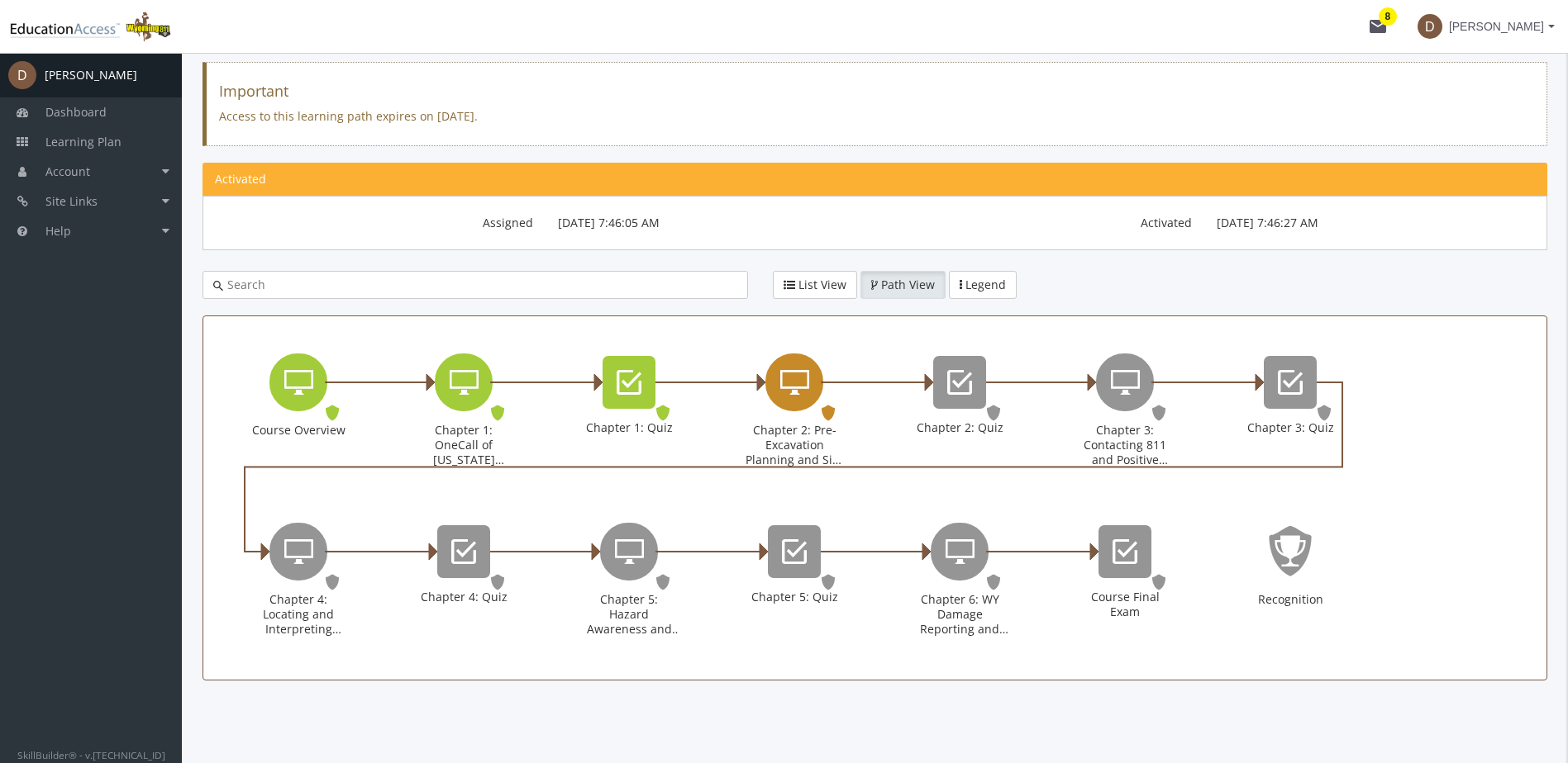
click at [799, 376] on icon "Chapter 2: Pre-Excavation Planning and Site Preparation" at bounding box center [795, 382] width 29 height 33
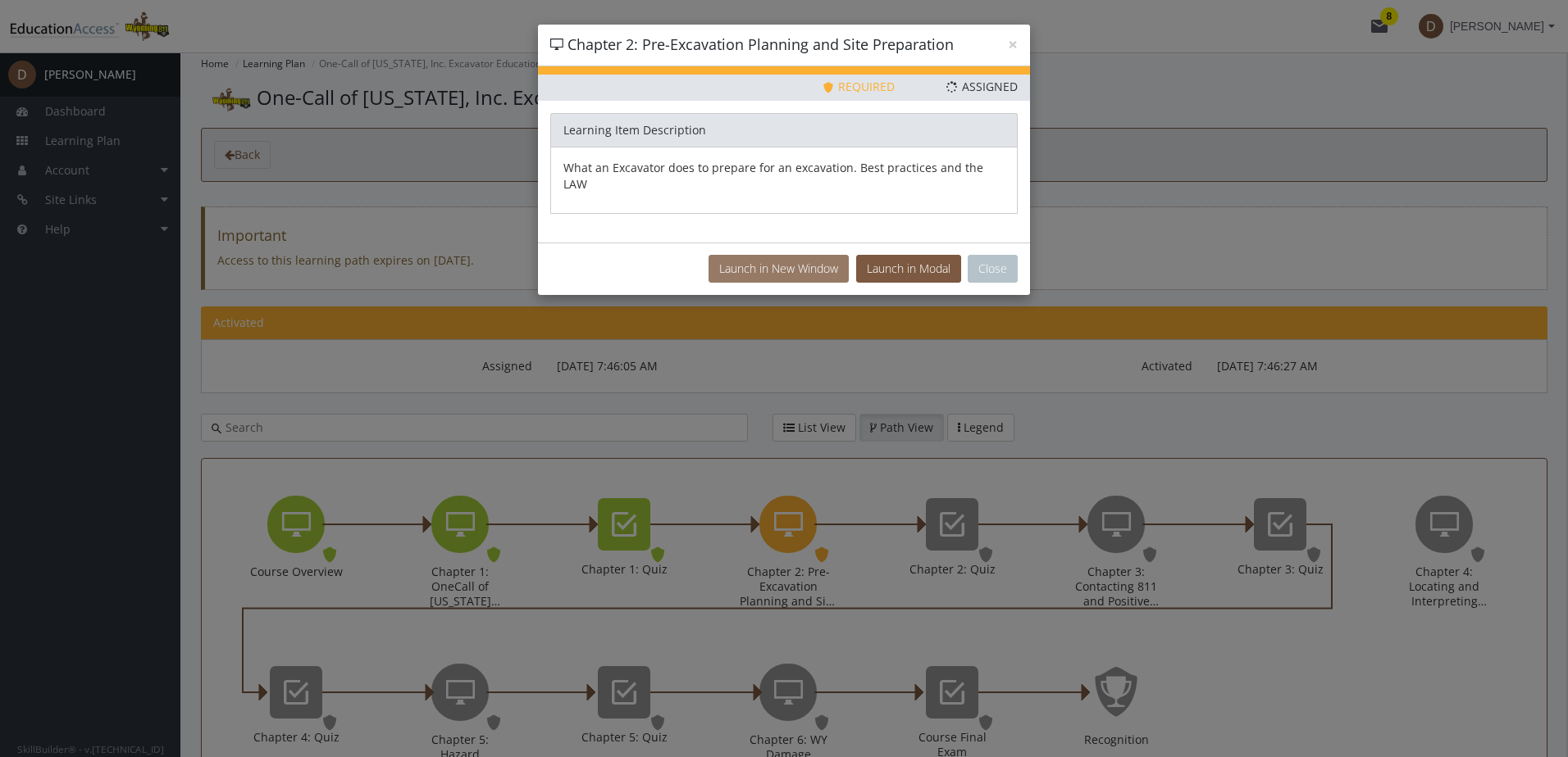
click at [806, 255] on button "Launch in New Window" at bounding box center [778, 268] width 140 height 27
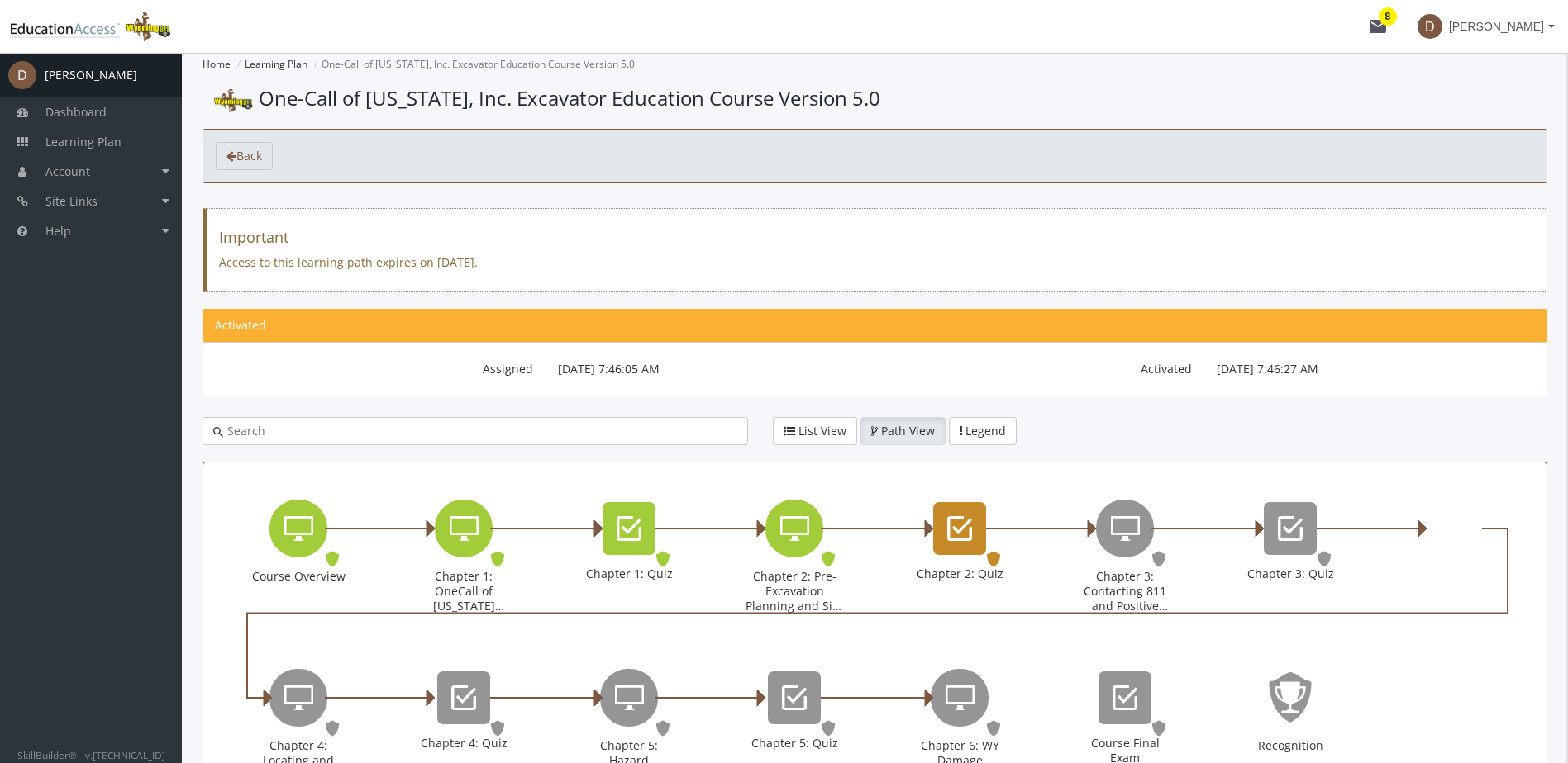
click at [959, 532] on icon "Chapter 2: Quiz" at bounding box center [959, 528] width 25 height 33
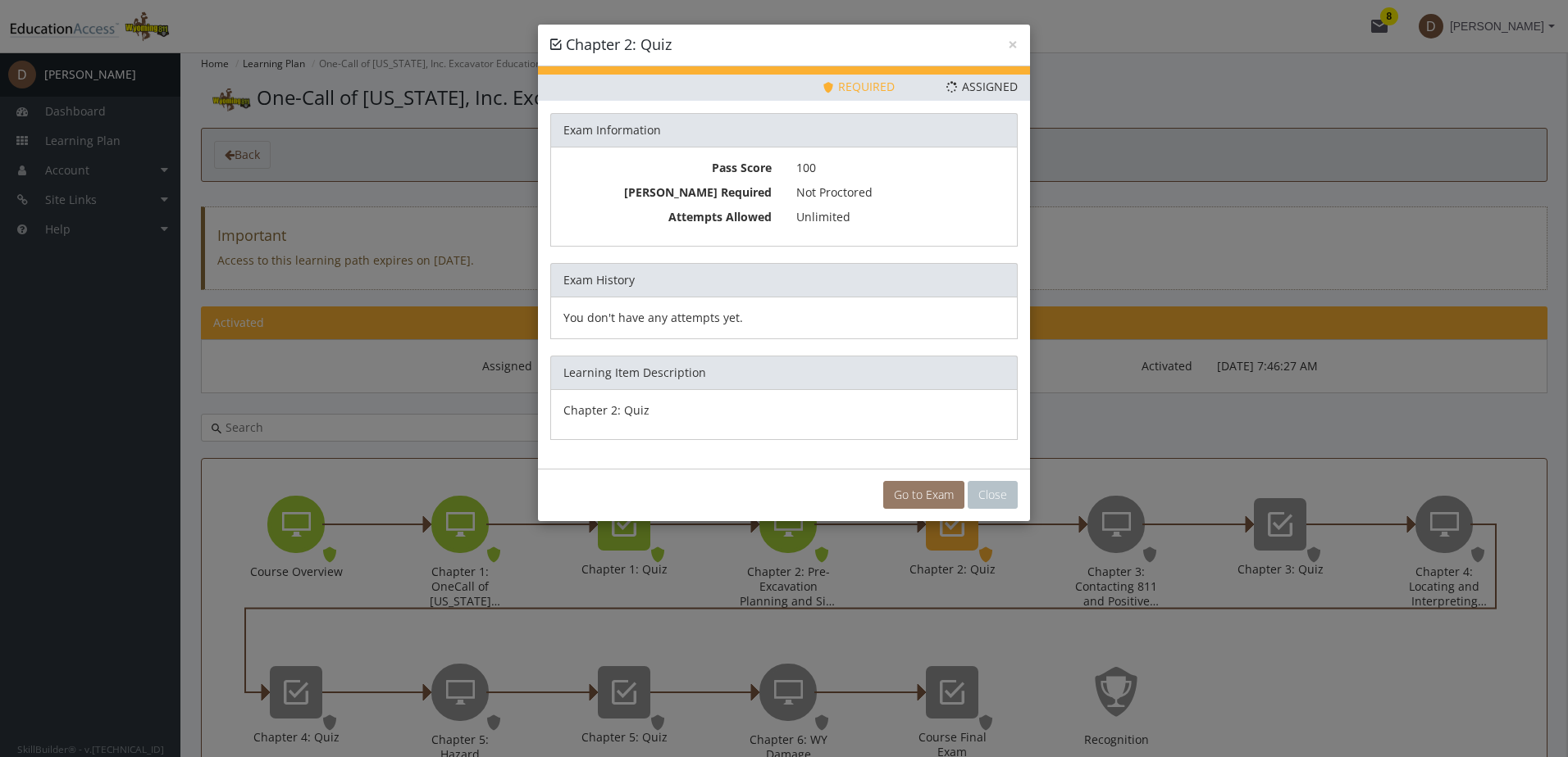
click at [931, 491] on link "Go to Exam" at bounding box center [924, 495] width 82 height 27
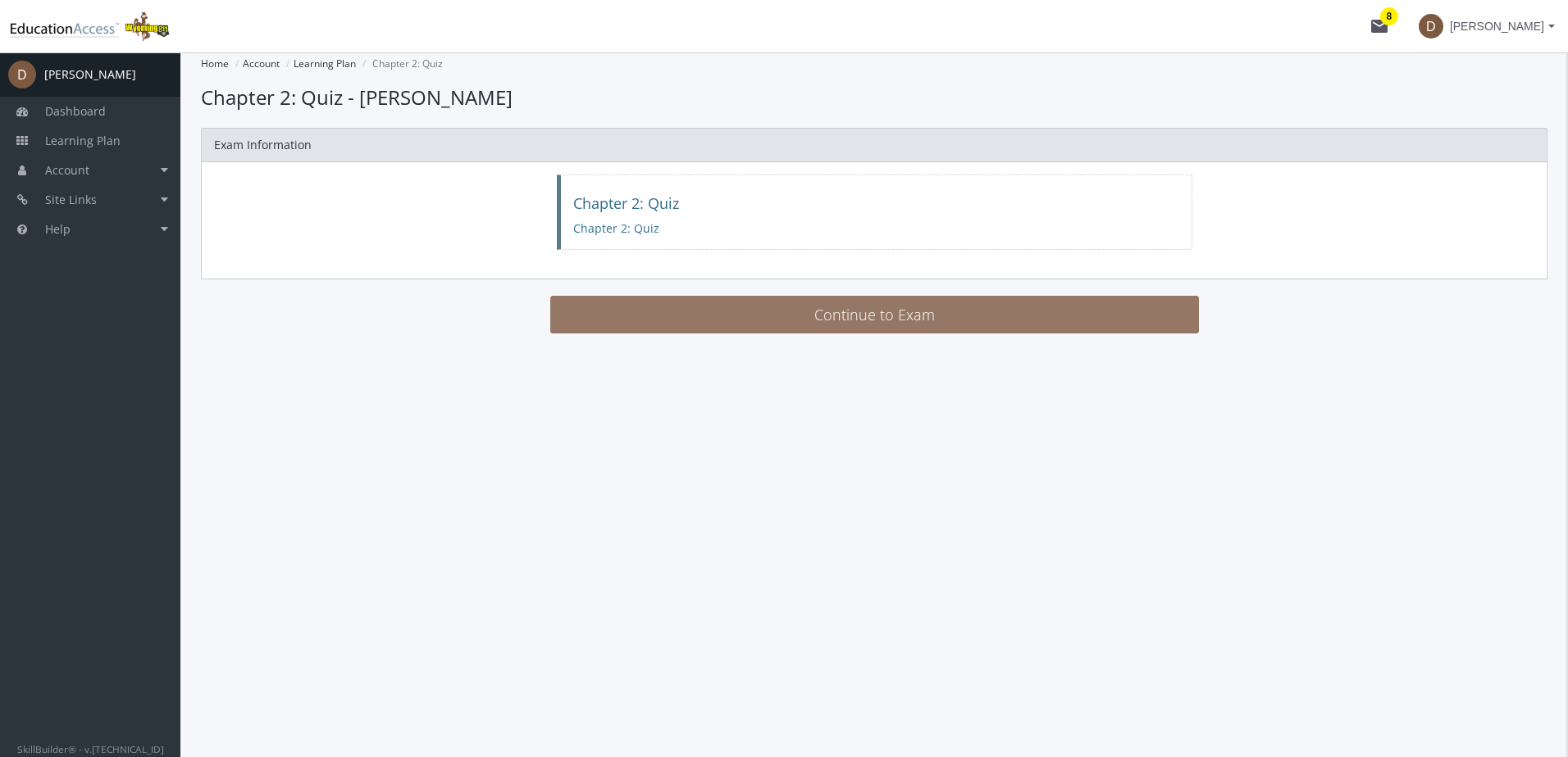
click at [919, 317] on button "Continue to Exam" at bounding box center [874, 315] width 648 height 38
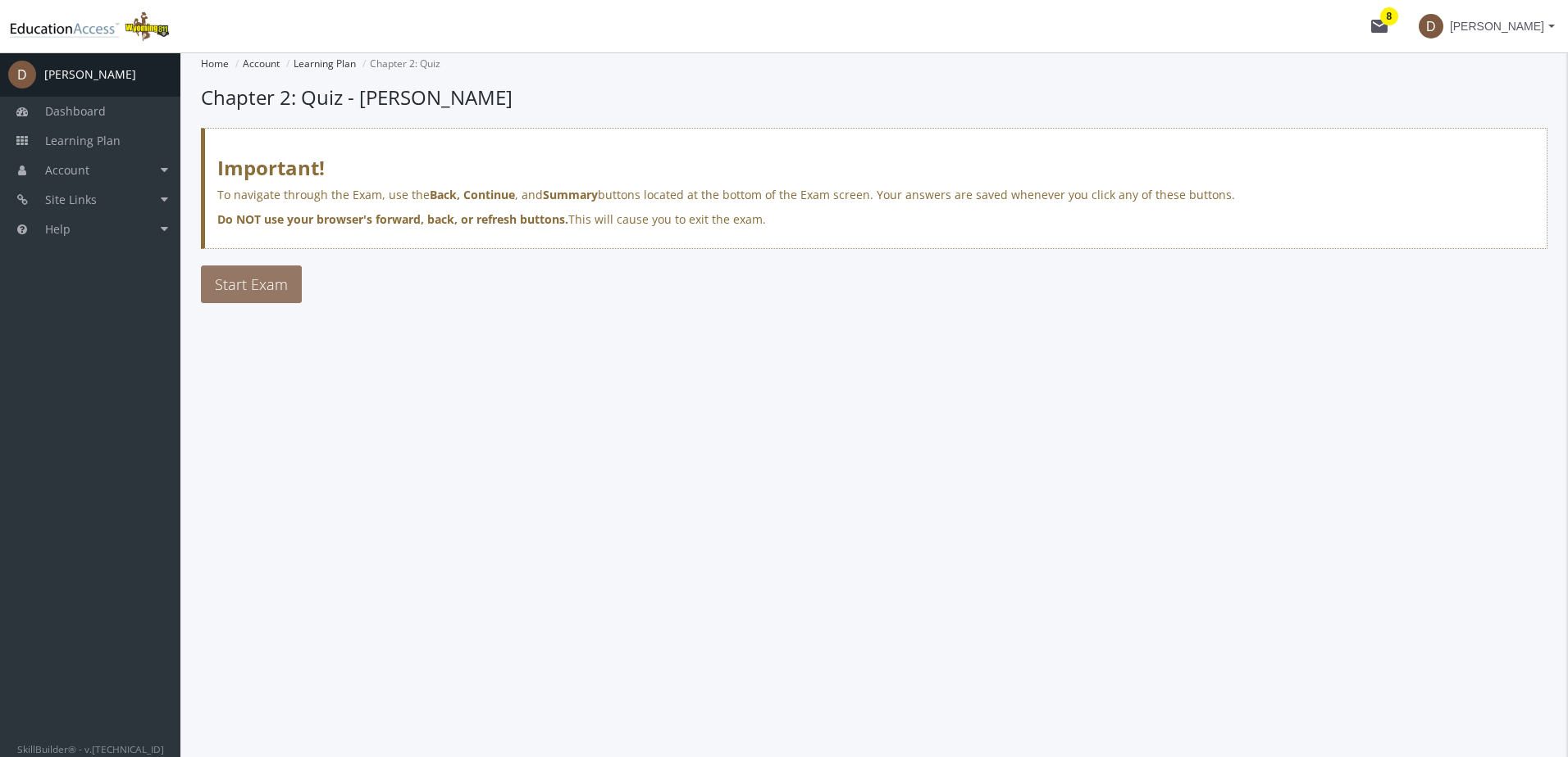
click at [229, 287] on span "Start Exam" at bounding box center [251, 284] width 73 height 20
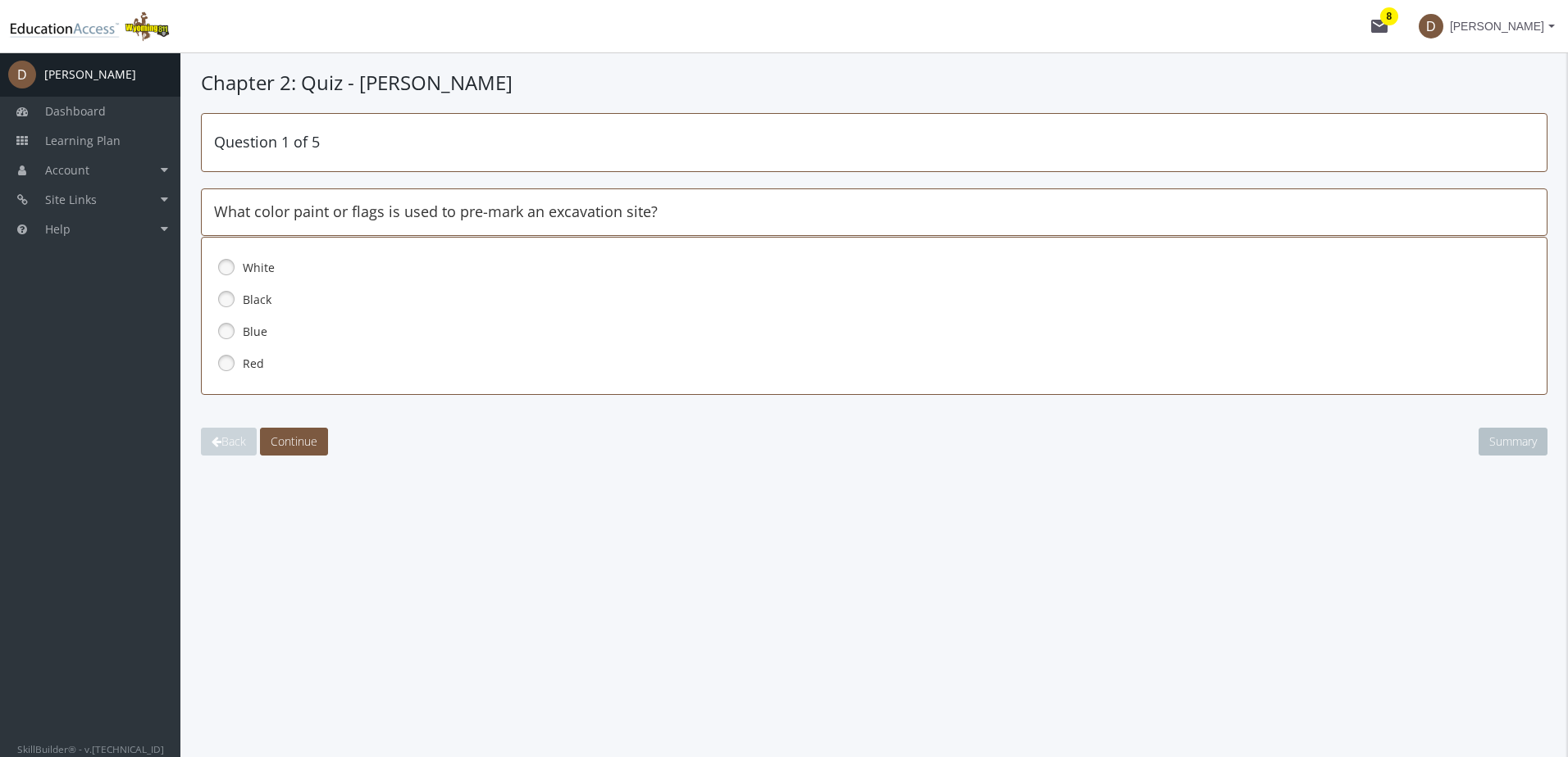
click at [225, 264] on link at bounding box center [227, 267] width 25 height 25
click at [299, 442] on span "Continue" at bounding box center [293, 442] width 46 height 15
click at [225, 369] on link at bounding box center [227, 363] width 25 height 25
click at [289, 441] on span "Continue" at bounding box center [293, 442] width 46 height 15
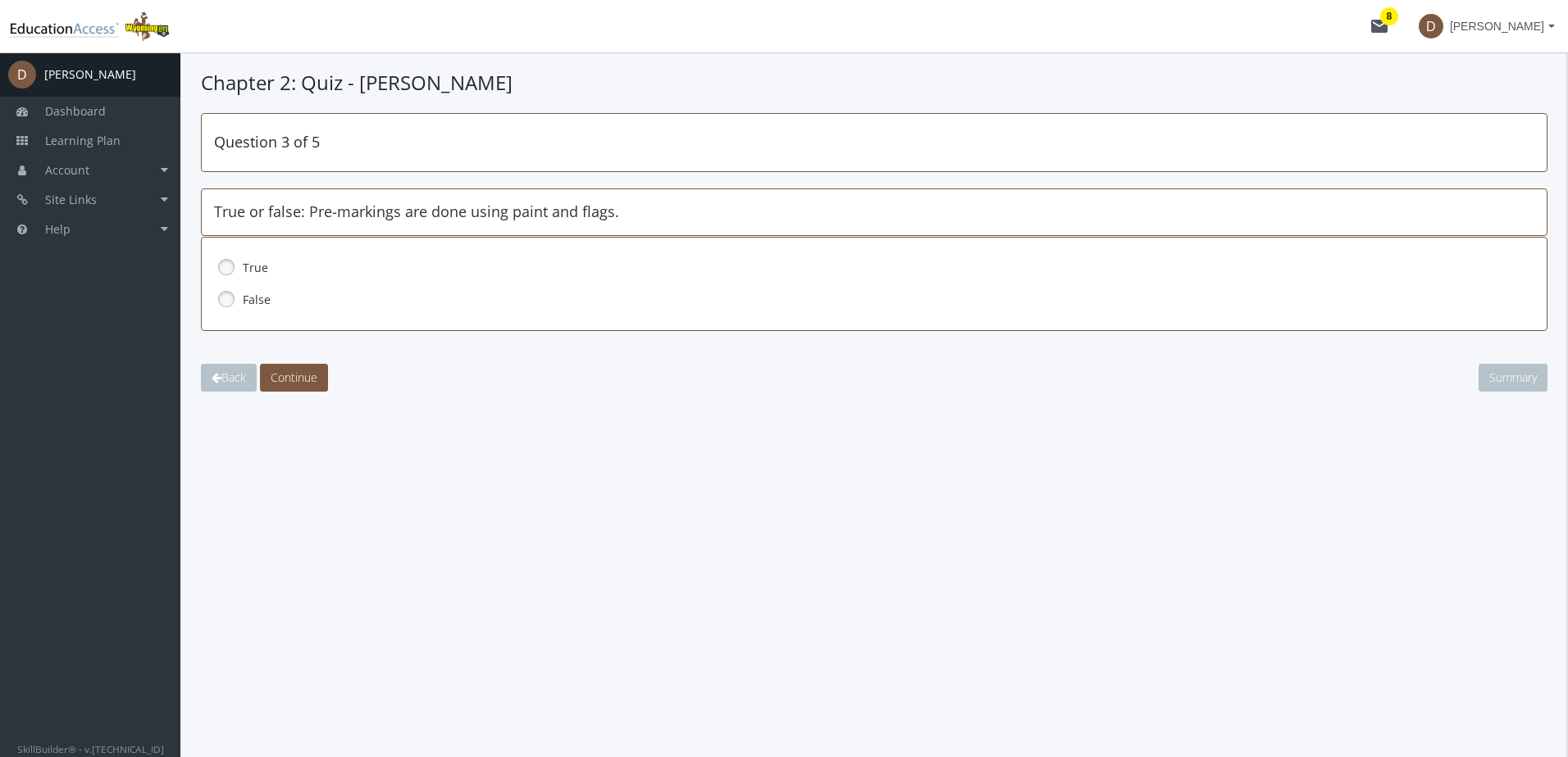
click at [226, 300] on link at bounding box center [227, 299] width 25 height 25
click at [293, 376] on span "Continue" at bounding box center [293, 377] width 46 height 15
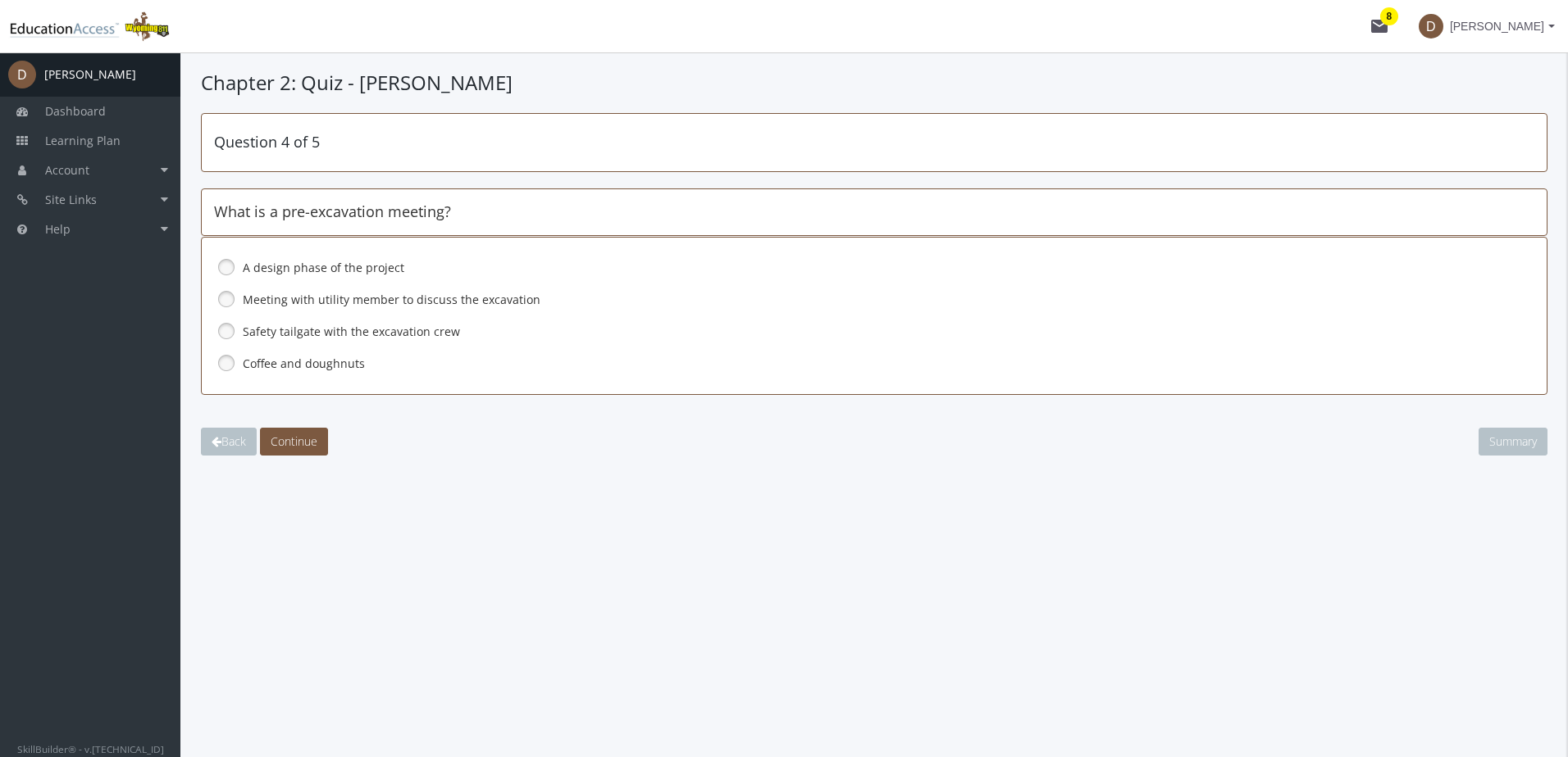
click at [223, 297] on link at bounding box center [227, 299] width 25 height 25
click at [290, 438] on span "Continue" at bounding box center [293, 442] width 46 height 15
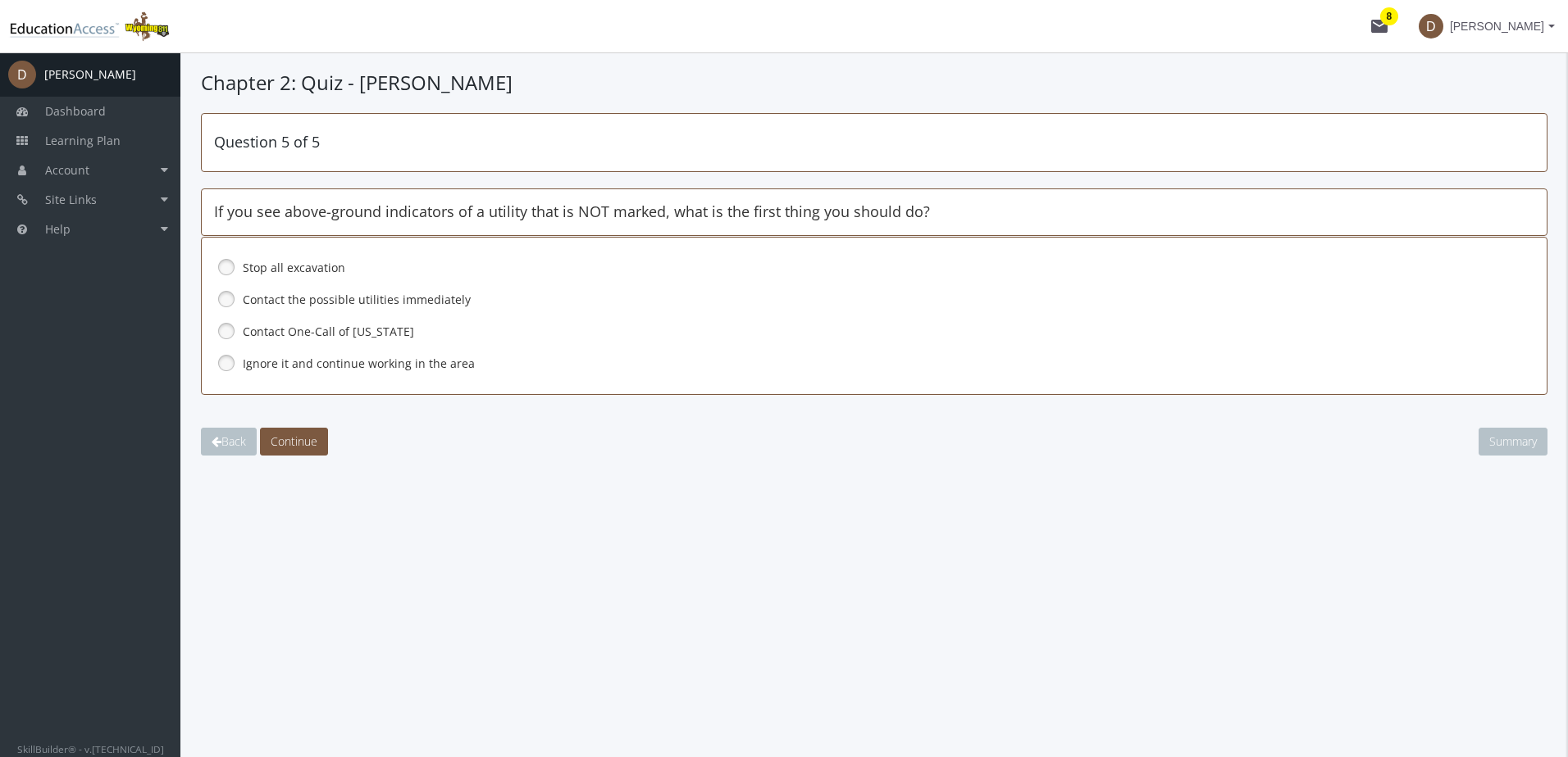
click at [228, 265] on link at bounding box center [227, 267] width 25 height 25
click at [301, 445] on span "Continue" at bounding box center [293, 442] width 46 height 15
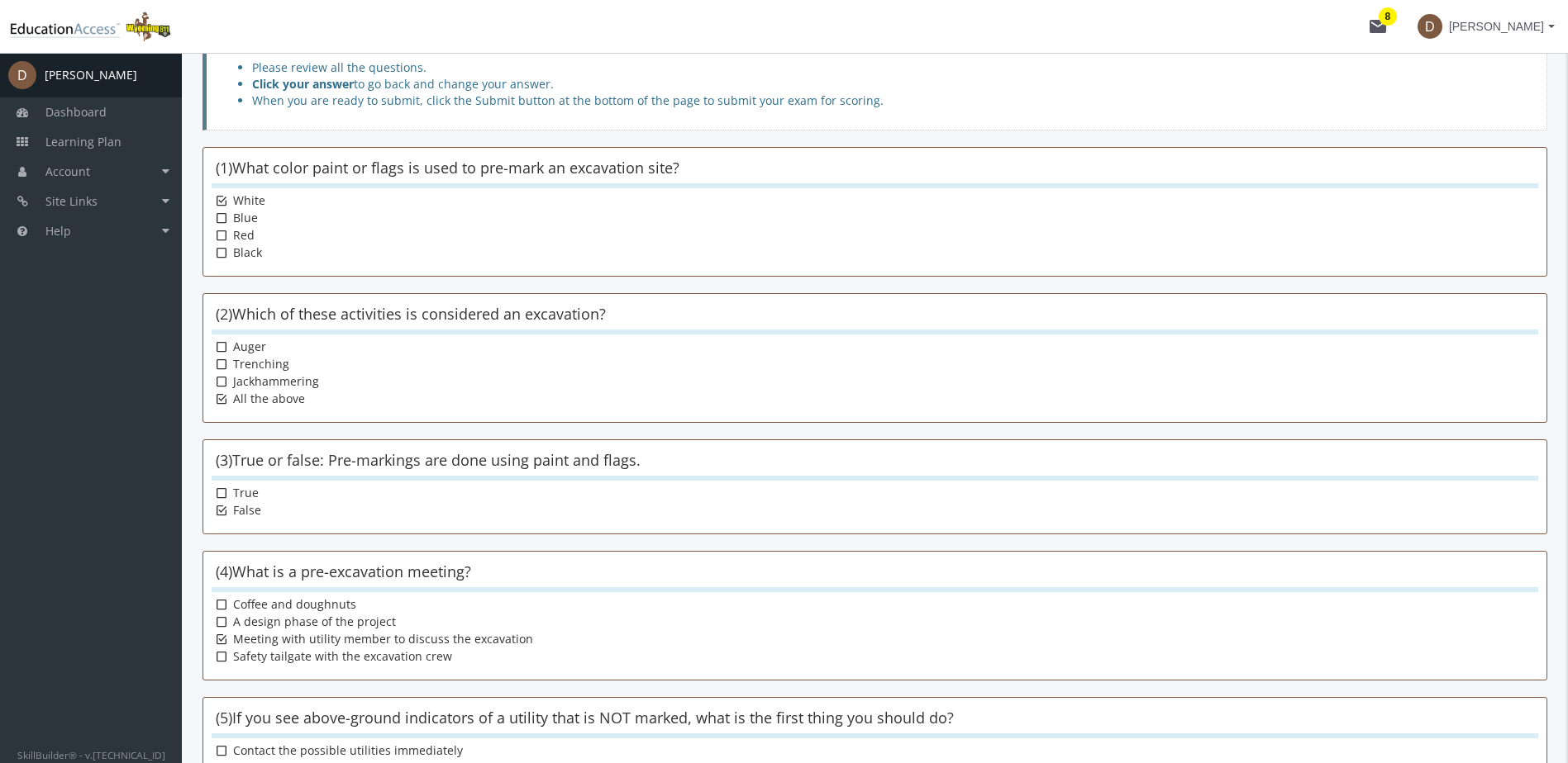
scroll to position [268, 0]
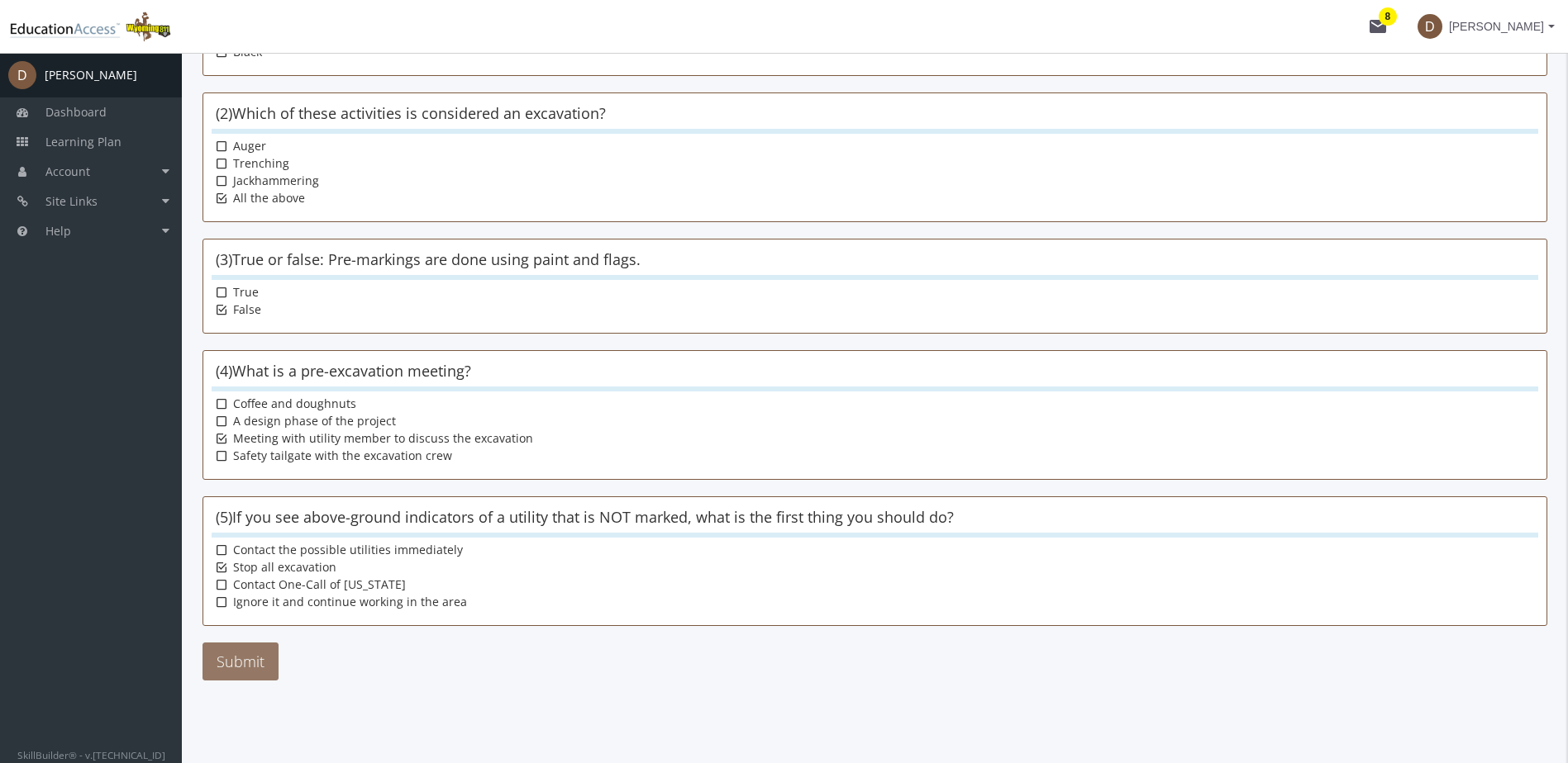
click at [244, 664] on button "Submit" at bounding box center [241, 662] width 76 height 38
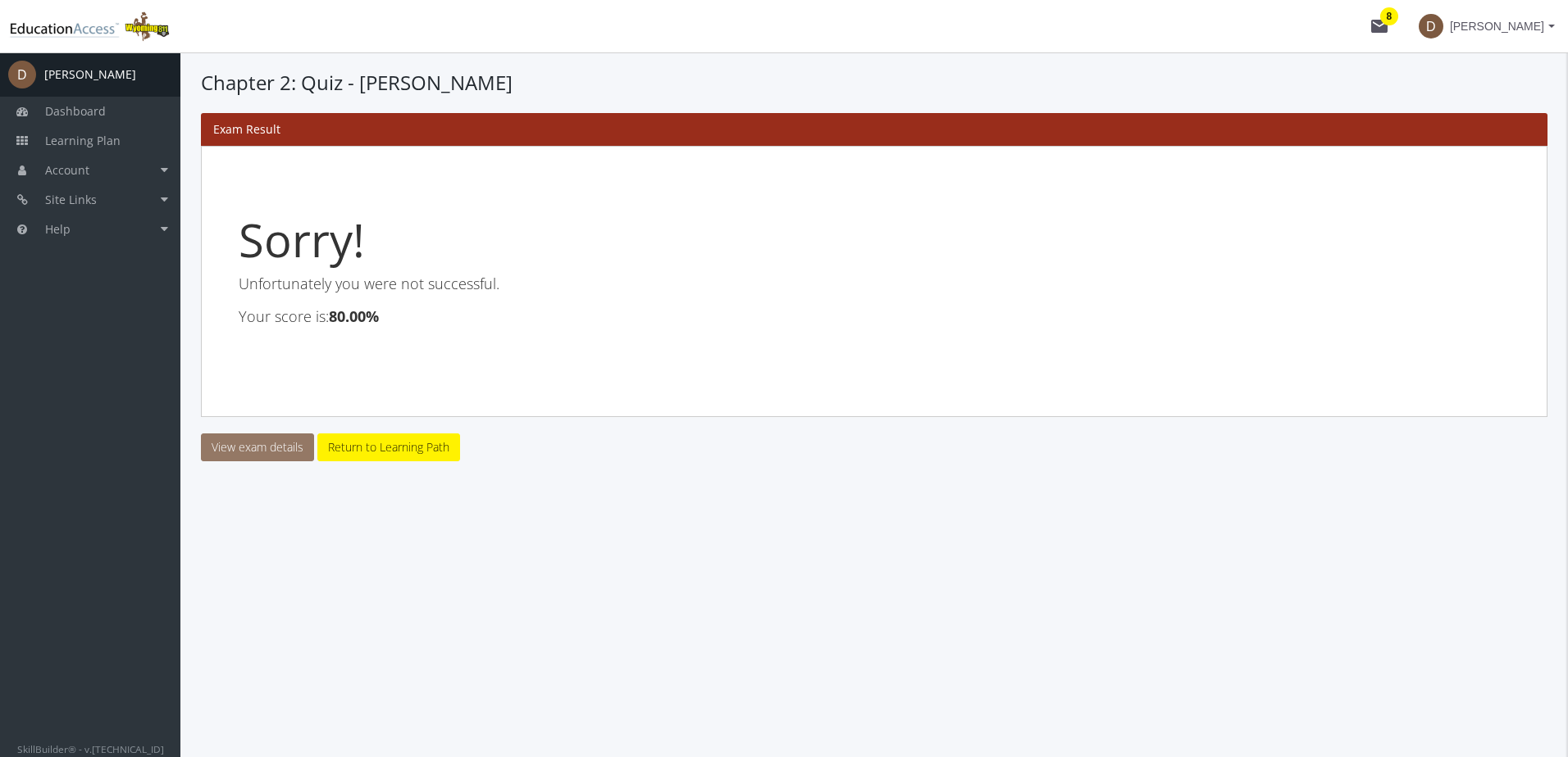
click at [285, 446] on link "View exam details" at bounding box center [257, 447] width 113 height 27
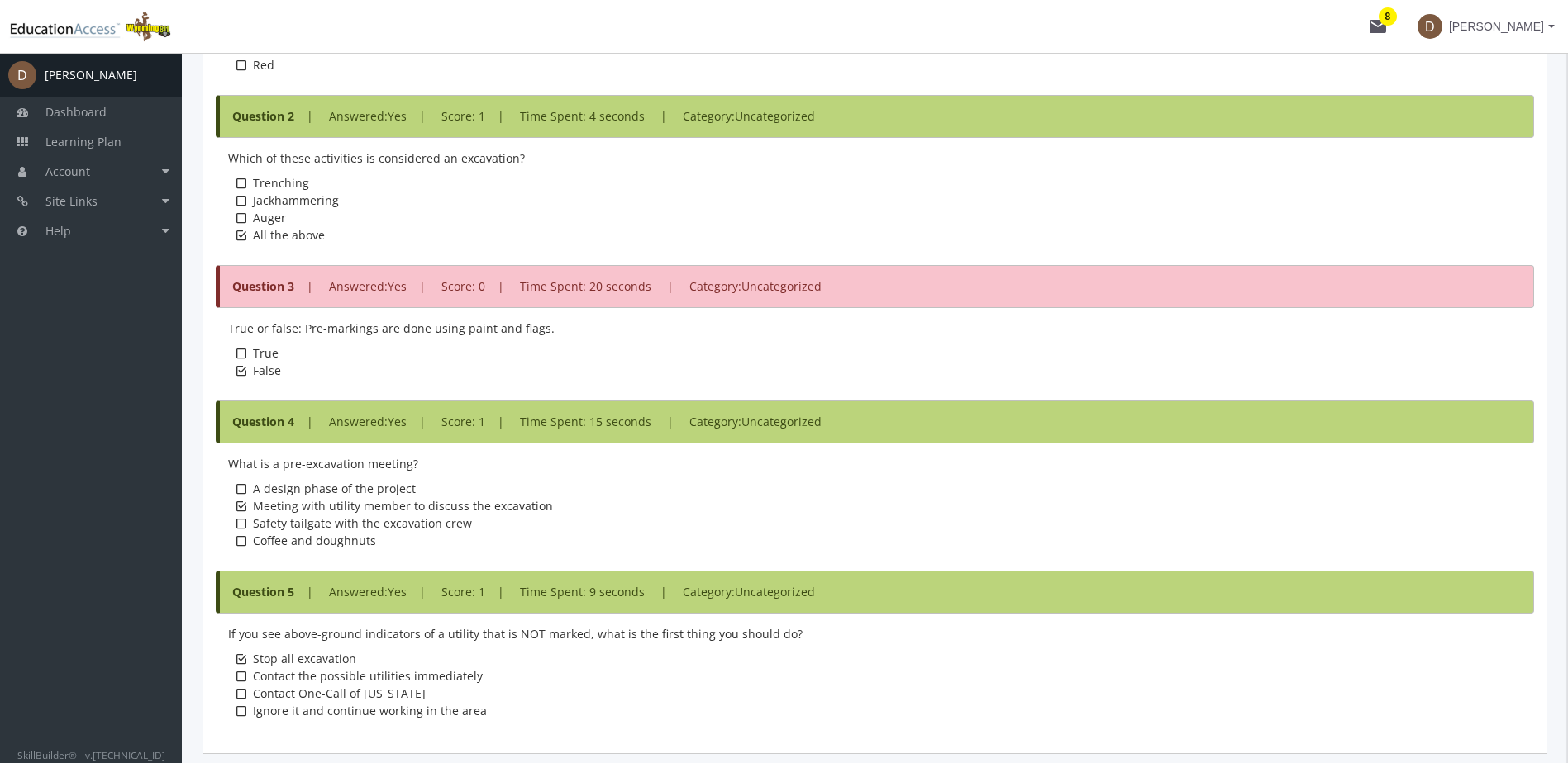
scroll to position [930, 0]
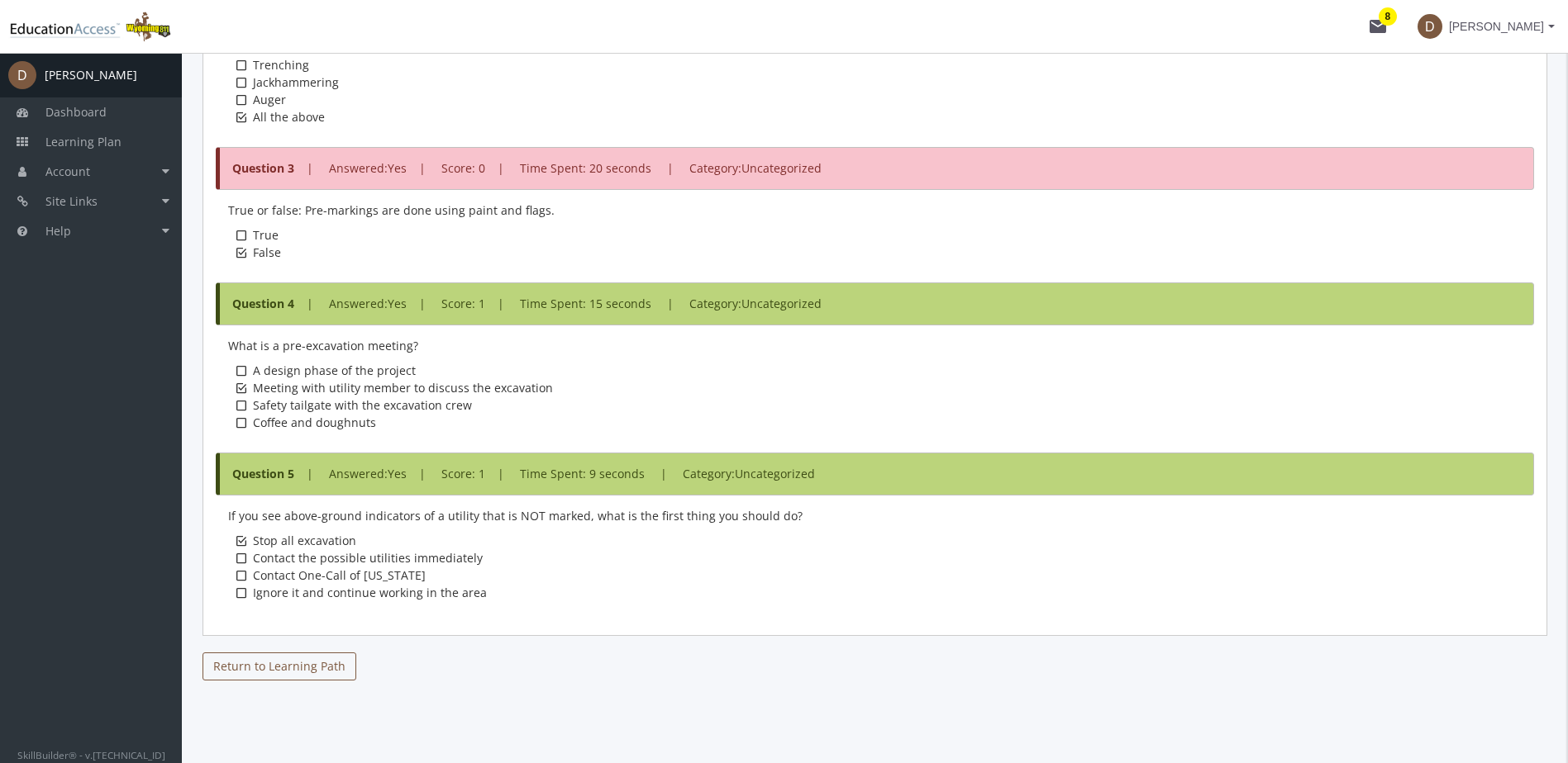
click at [260, 668] on link "Return to Learning Path" at bounding box center [279, 666] width 154 height 28
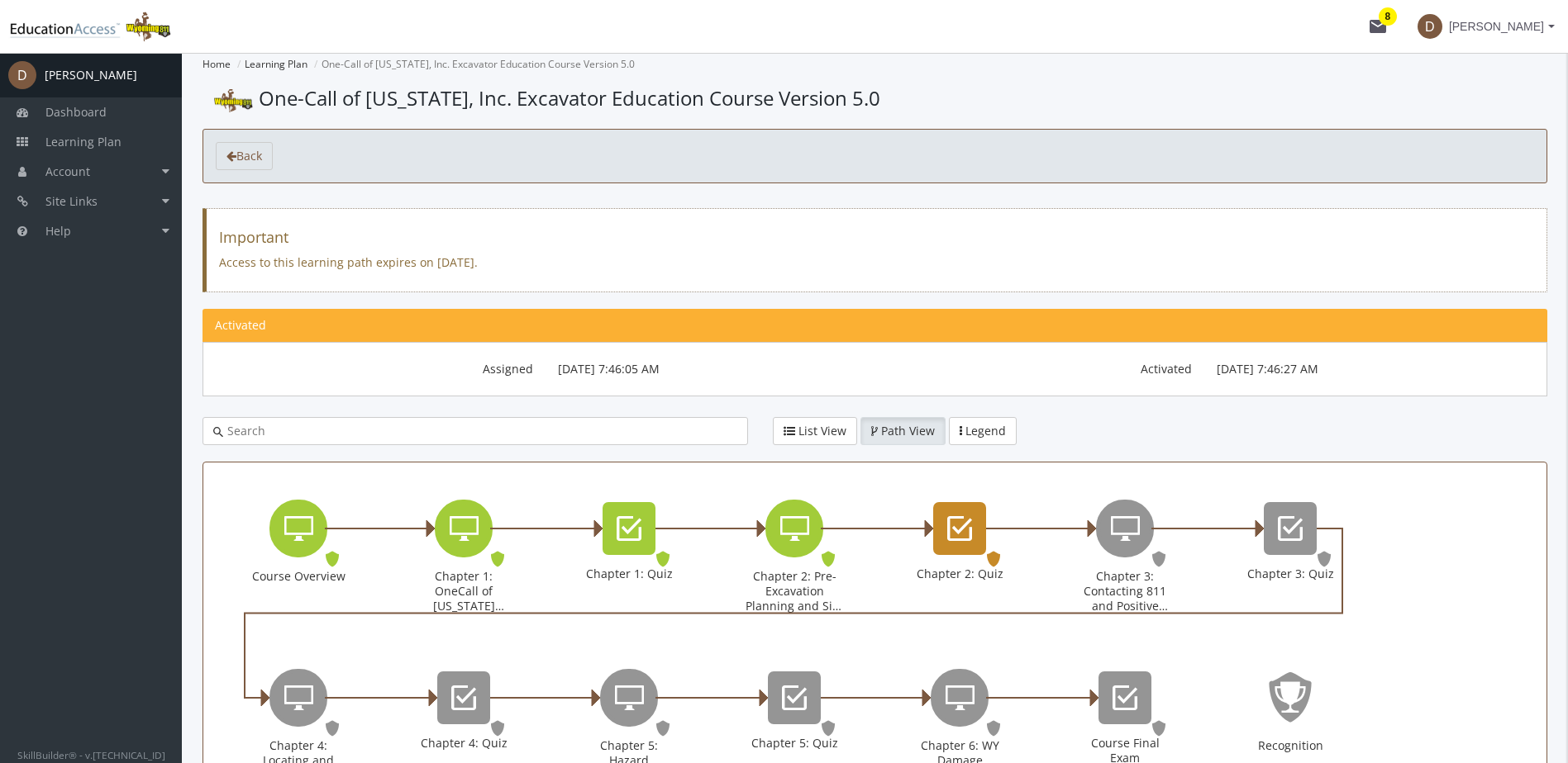
click at [946, 529] on div "Chapter 2: Quiz" at bounding box center [959, 528] width 53 height 53
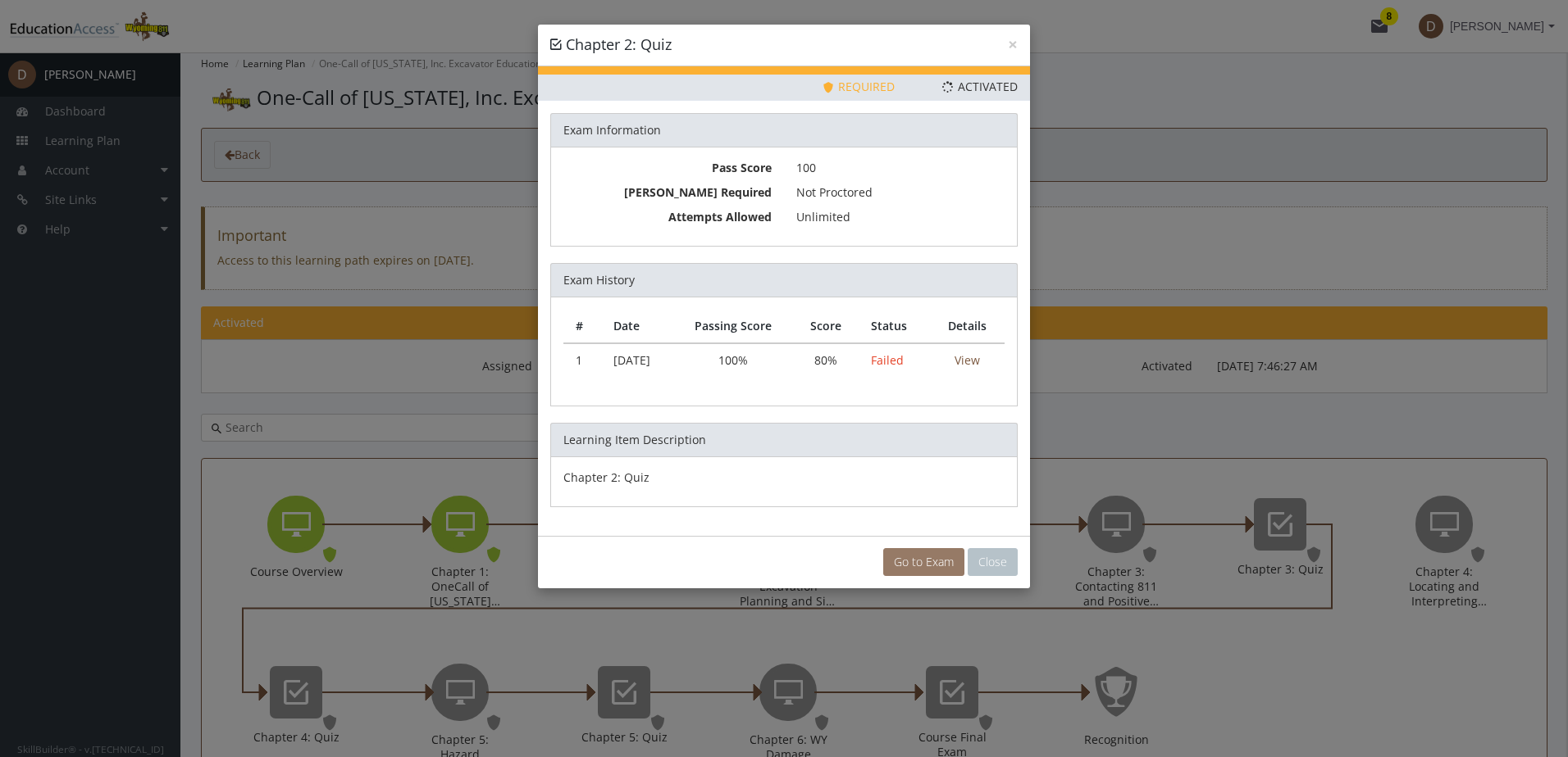
click at [931, 561] on link "Go to Exam" at bounding box center [924, 562] width 82 height 27
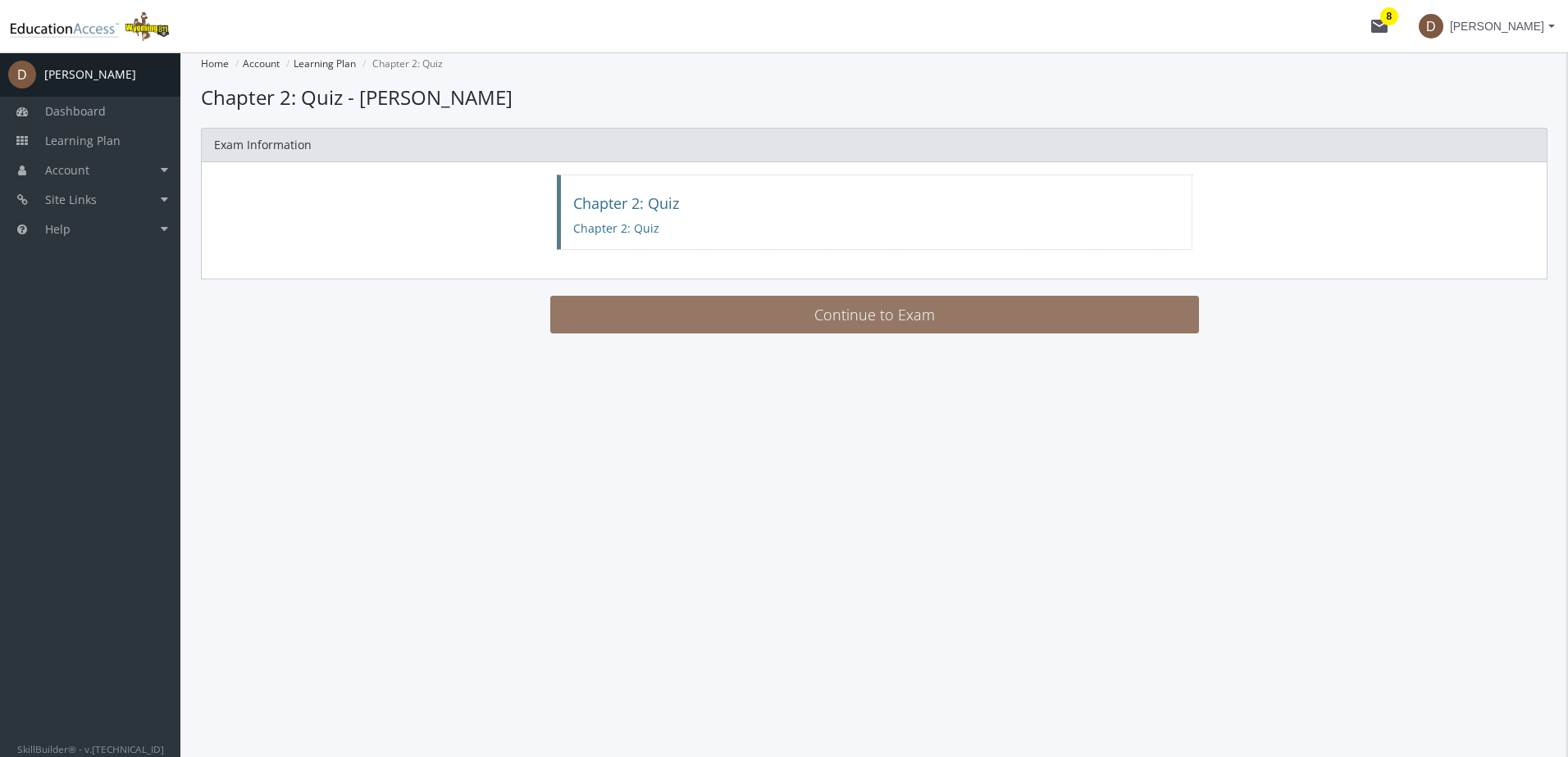
click at [848, 328] on button "Continue to Exam" at bounding box center [874, 315] width 648 height 38
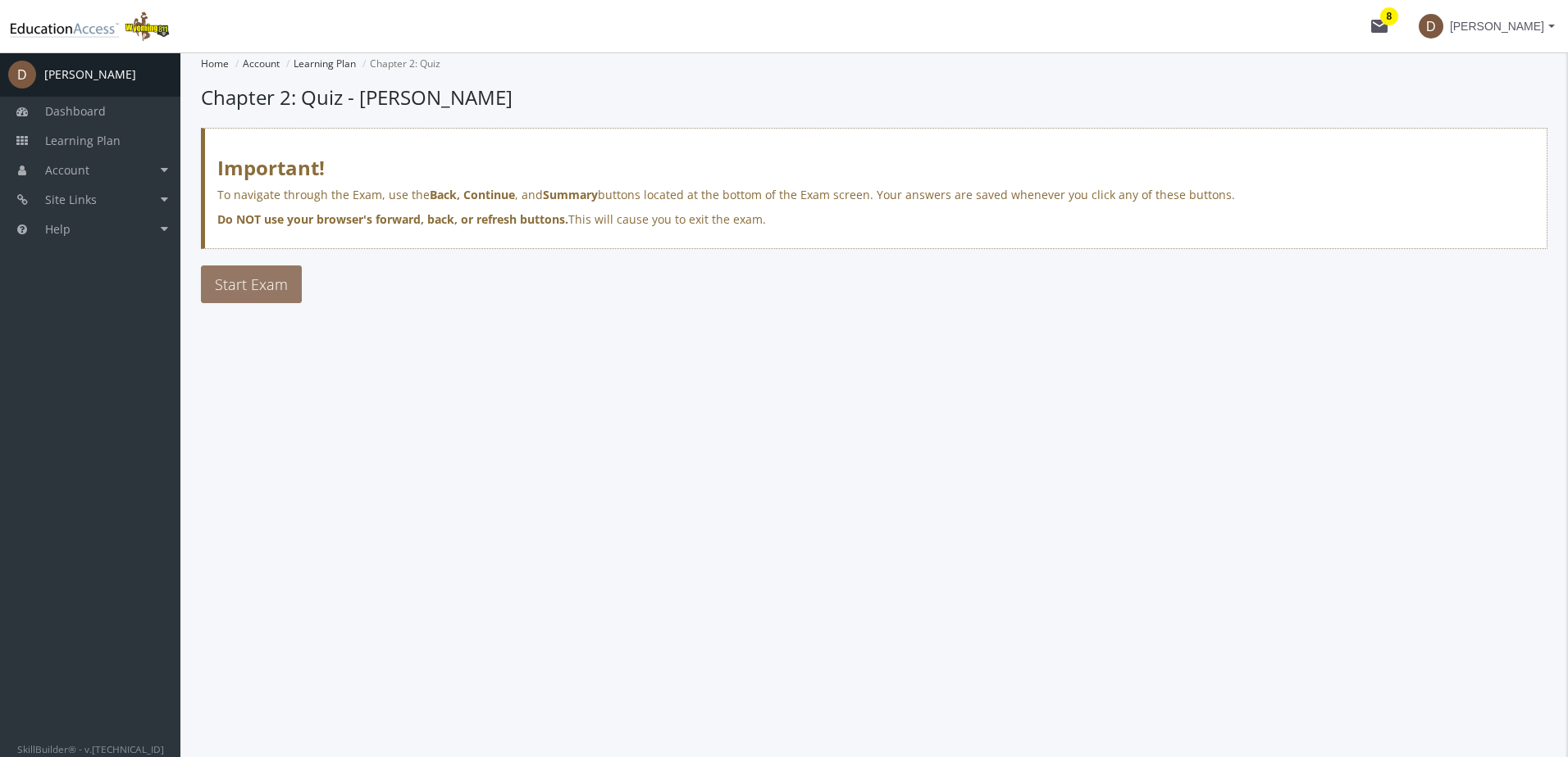
click at [277, 289] on span "Start Exam" at bounding box center [251, 284] width 73 height 20
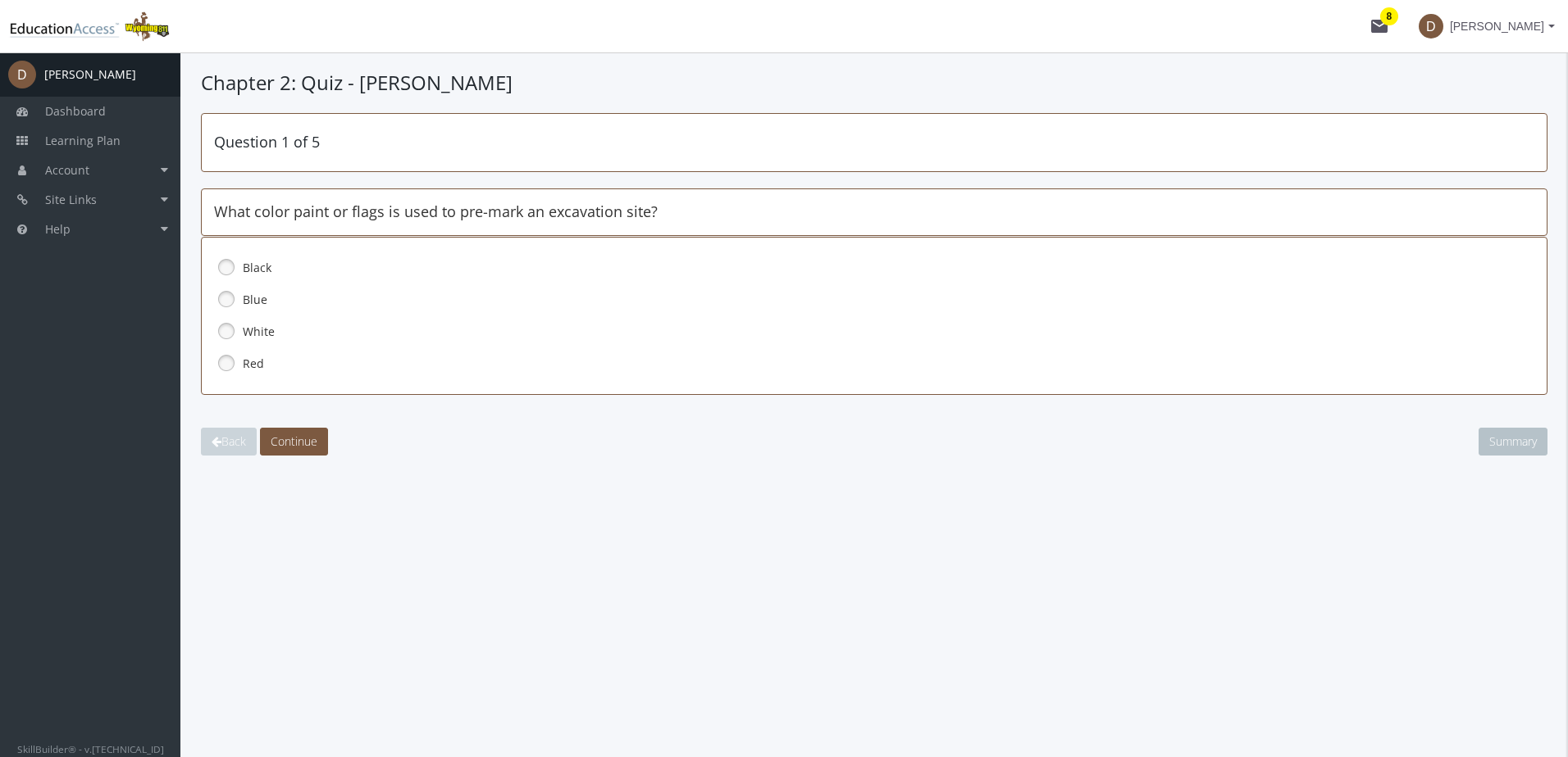
click at [220, 328] on link at bounding box center [227, 331] width 25 height 25
click at [308, 434] on span "Continue" at bounding box center [293, 442] width 46 height 15
click at [226, 364] on link at bounding box center [227, 363] width 25 height 25
click at [307, 446] on span "Continue" at bounding box center [293, 442] width 46 height 15
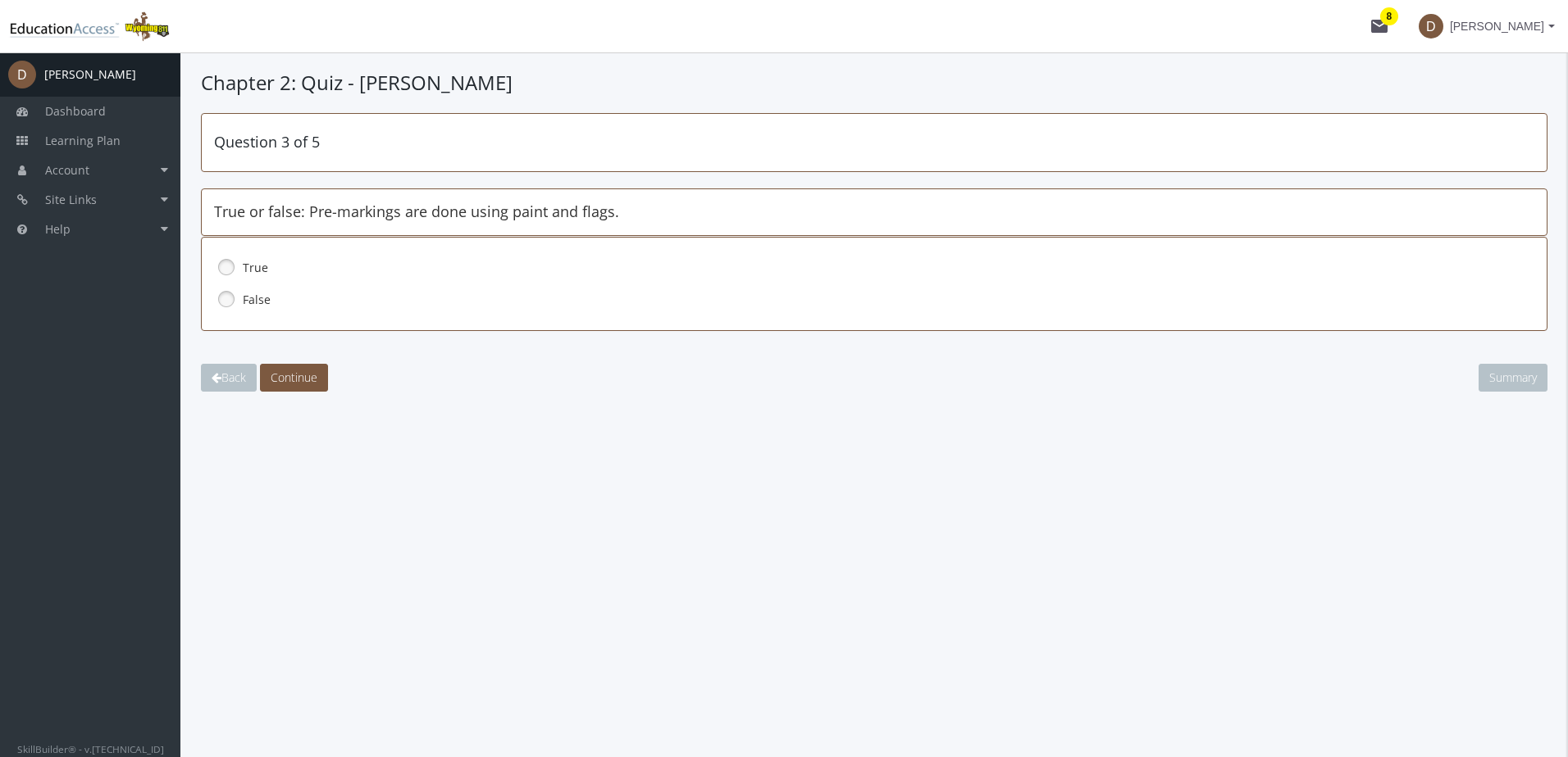
click at [226, 264] on link at bounding box center [227, 267] width 25 height 25
click at [287, 373] on span "Continue" at bounding box center [293, 377] width 46 height 15
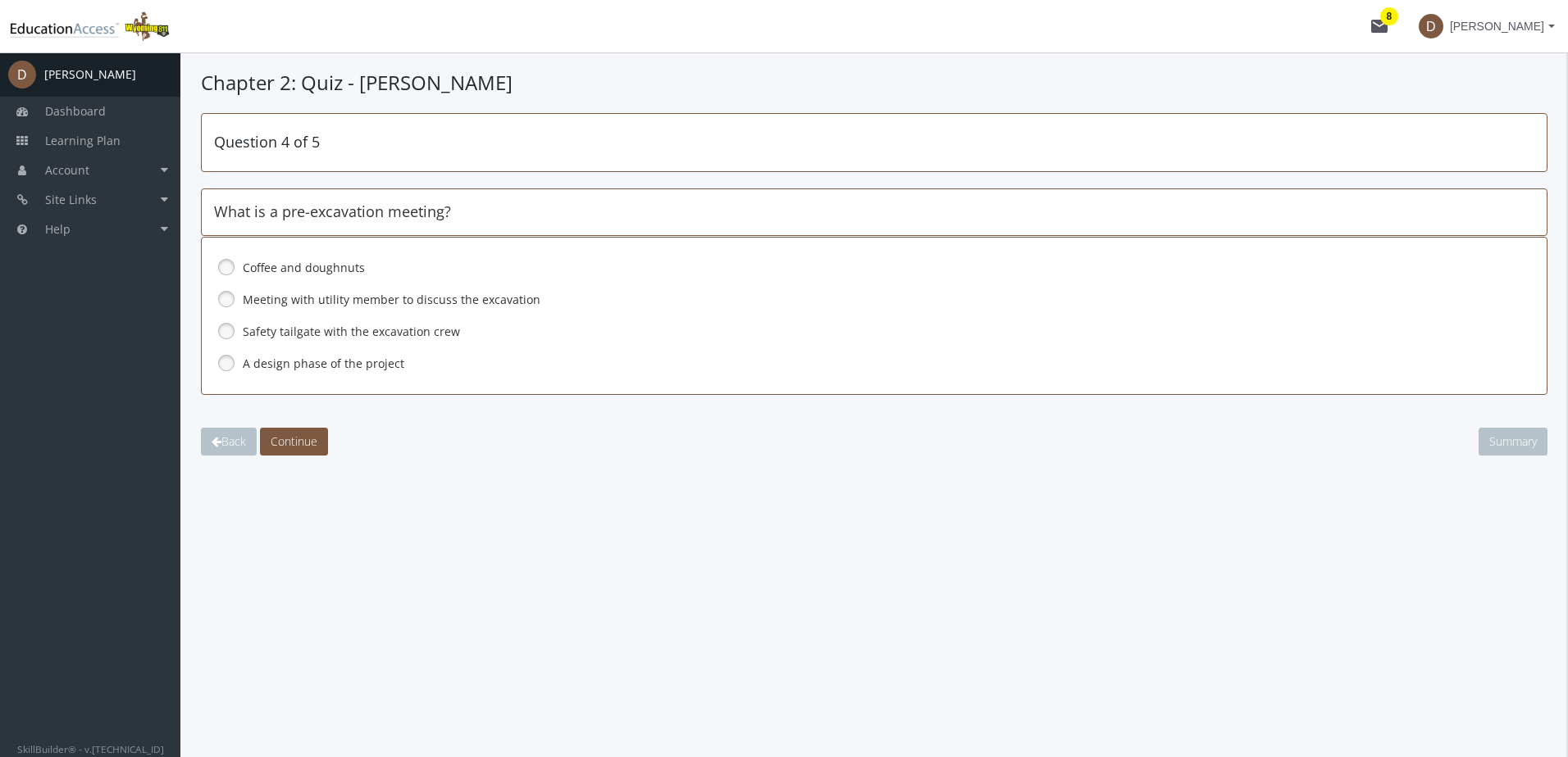
click at [225, 296] on link at bounding box center [227, 299] width 25 height 25
click at [300, 443] on span "Continue" at bounding box center [293, 442] width 46 height 15
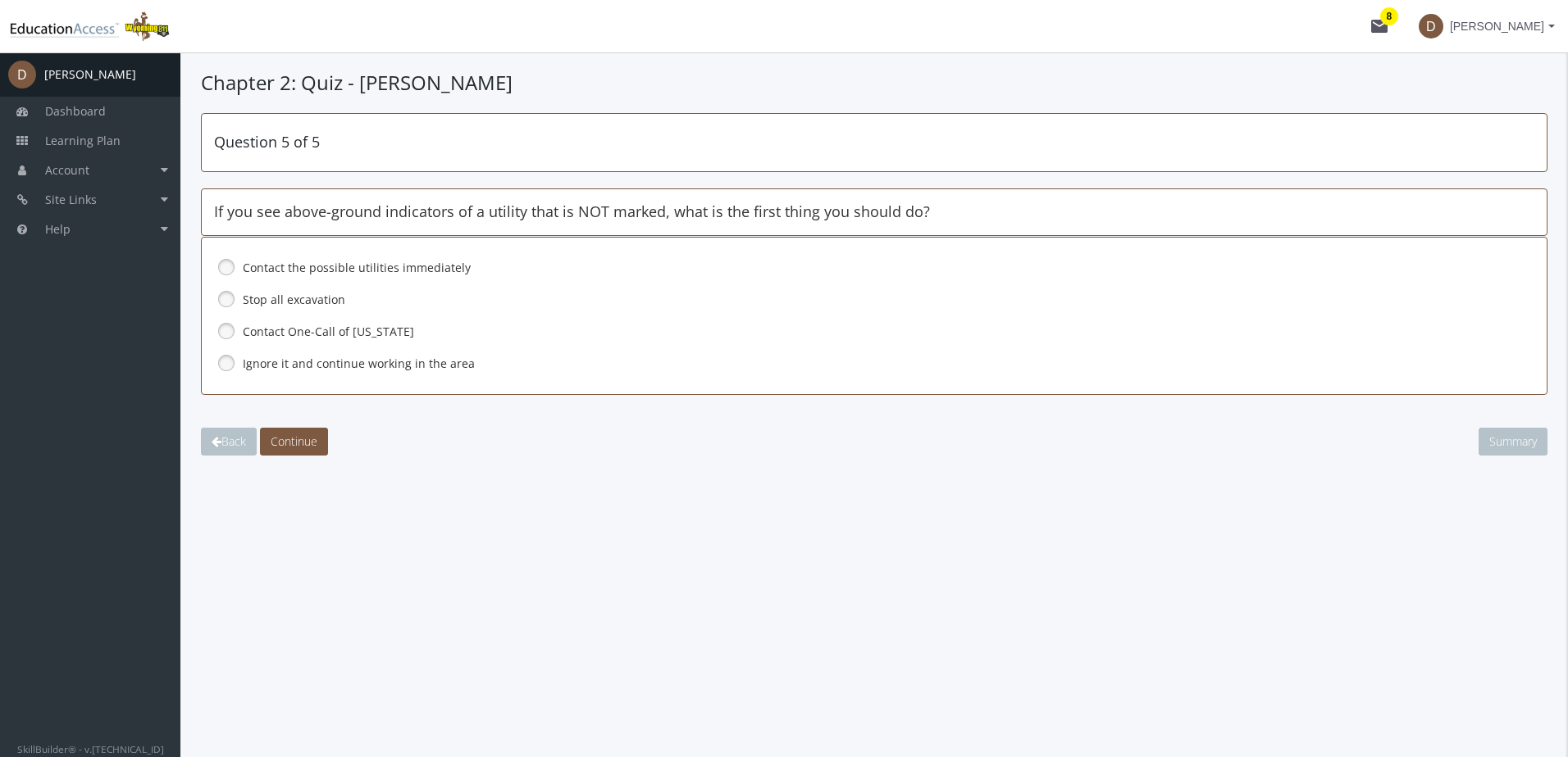
click at [227, 300] on link at bounding box center [227, 299] width 25 height 25
click at [298, 442] on span "Continue" at bounding box center [293, 442] width 46 height 15
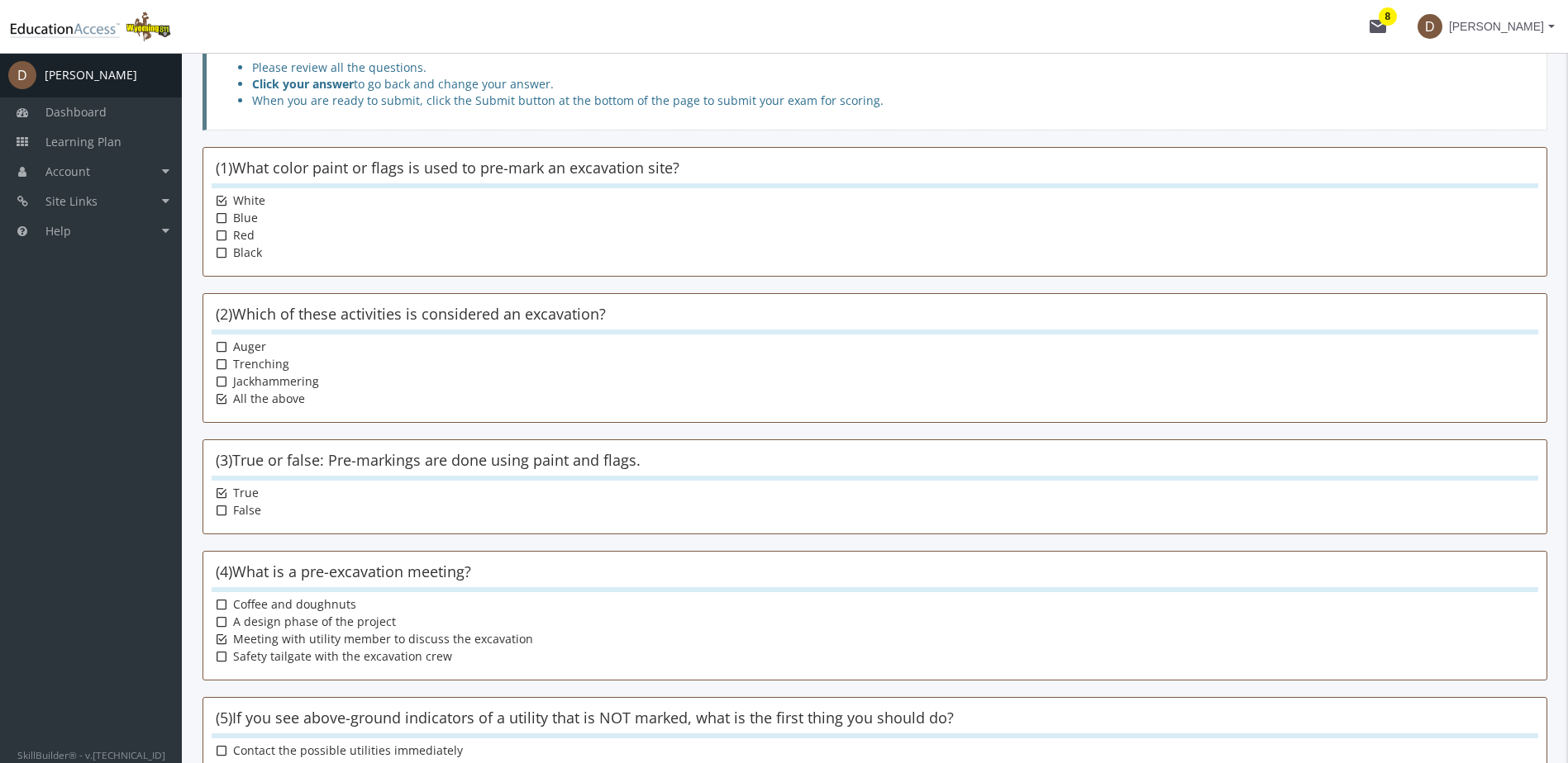
scroll to position [268, 0]
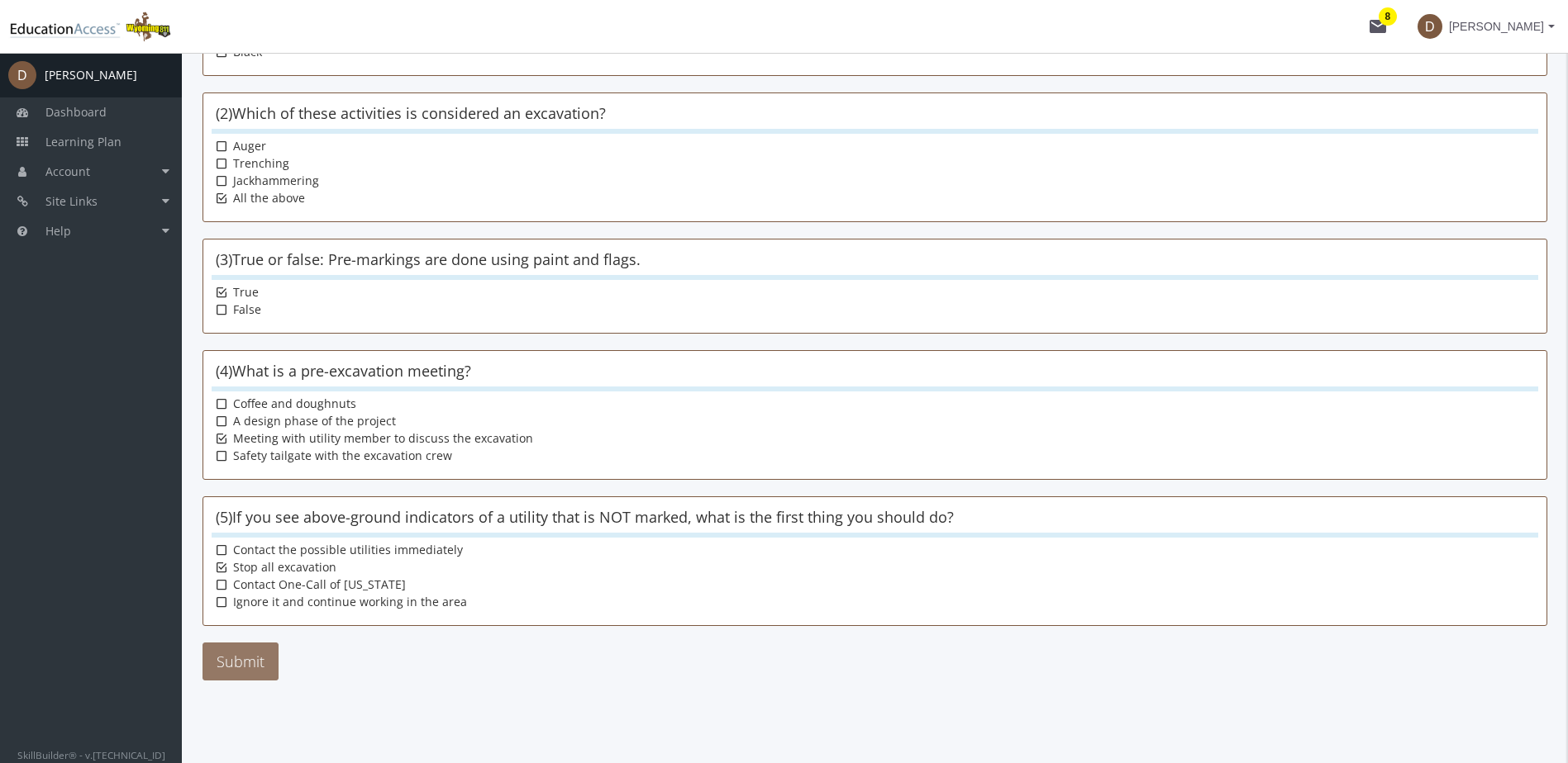
click at [267, 663] on button "Submit" at bounding box center [241, 662] width 76 height 38
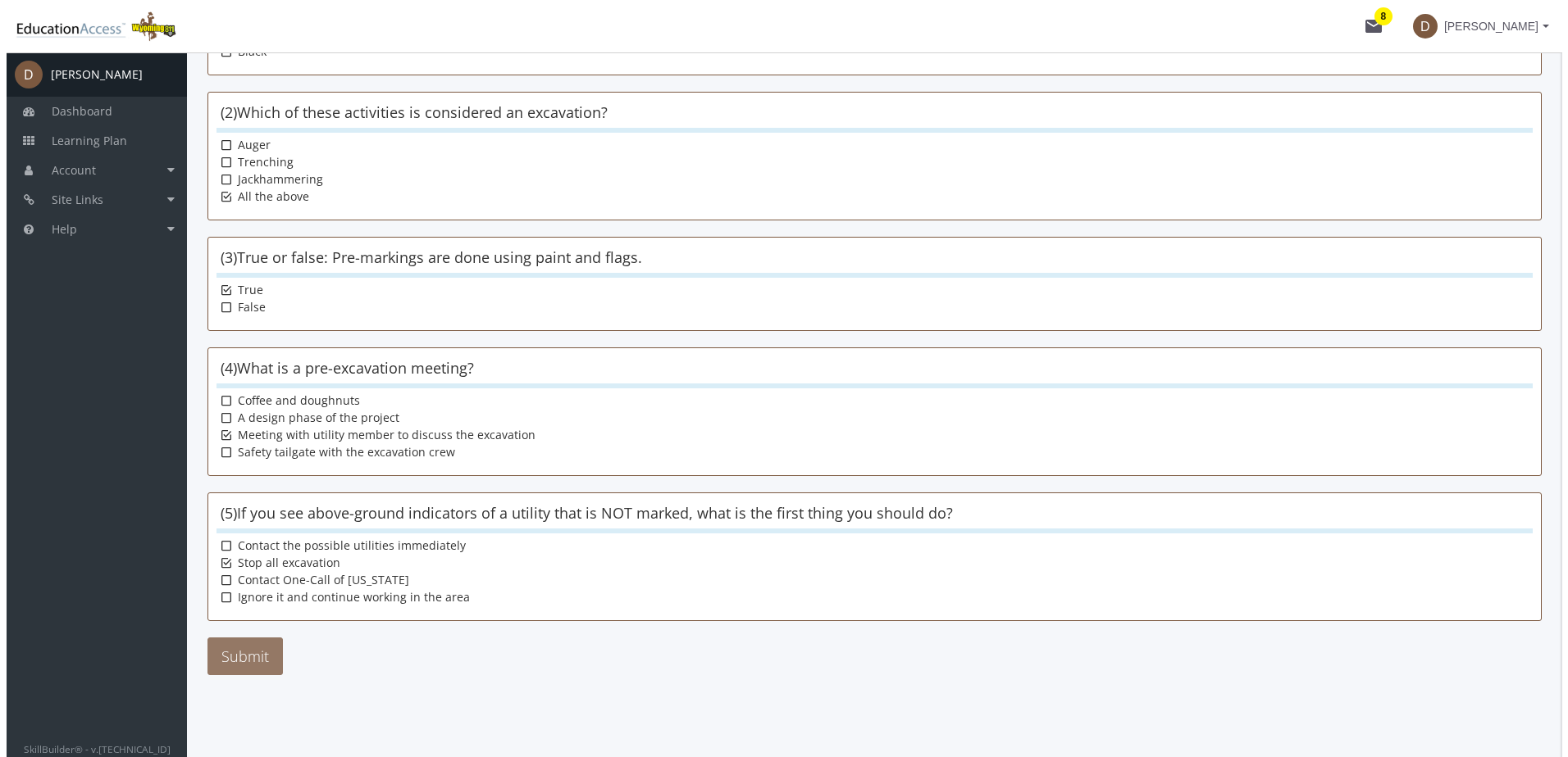
scroll to position [0, 0]
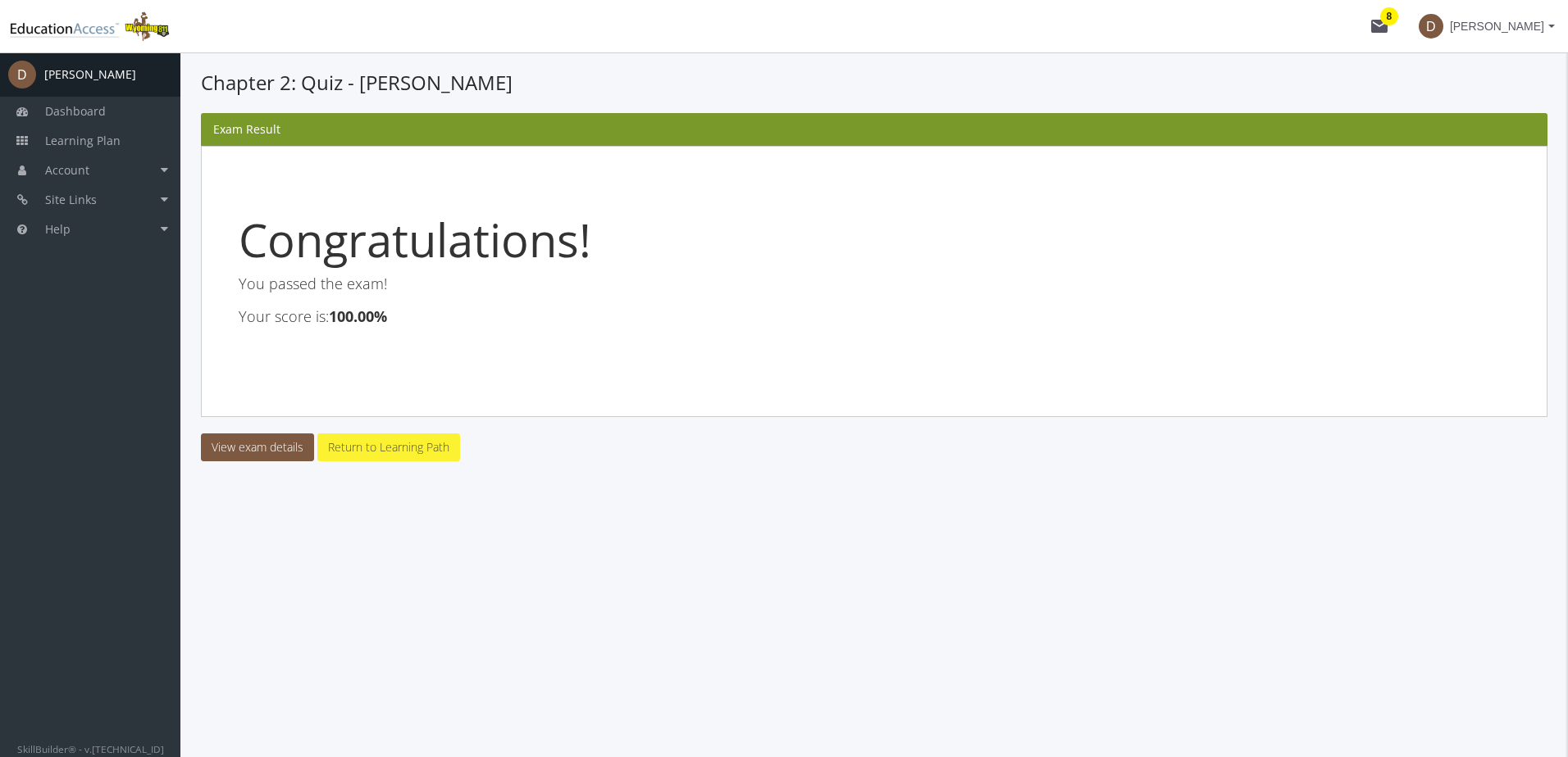
click at [379, 446] on link "Return to Learning Path" at bounding box center [389, 447] width 143 height 27
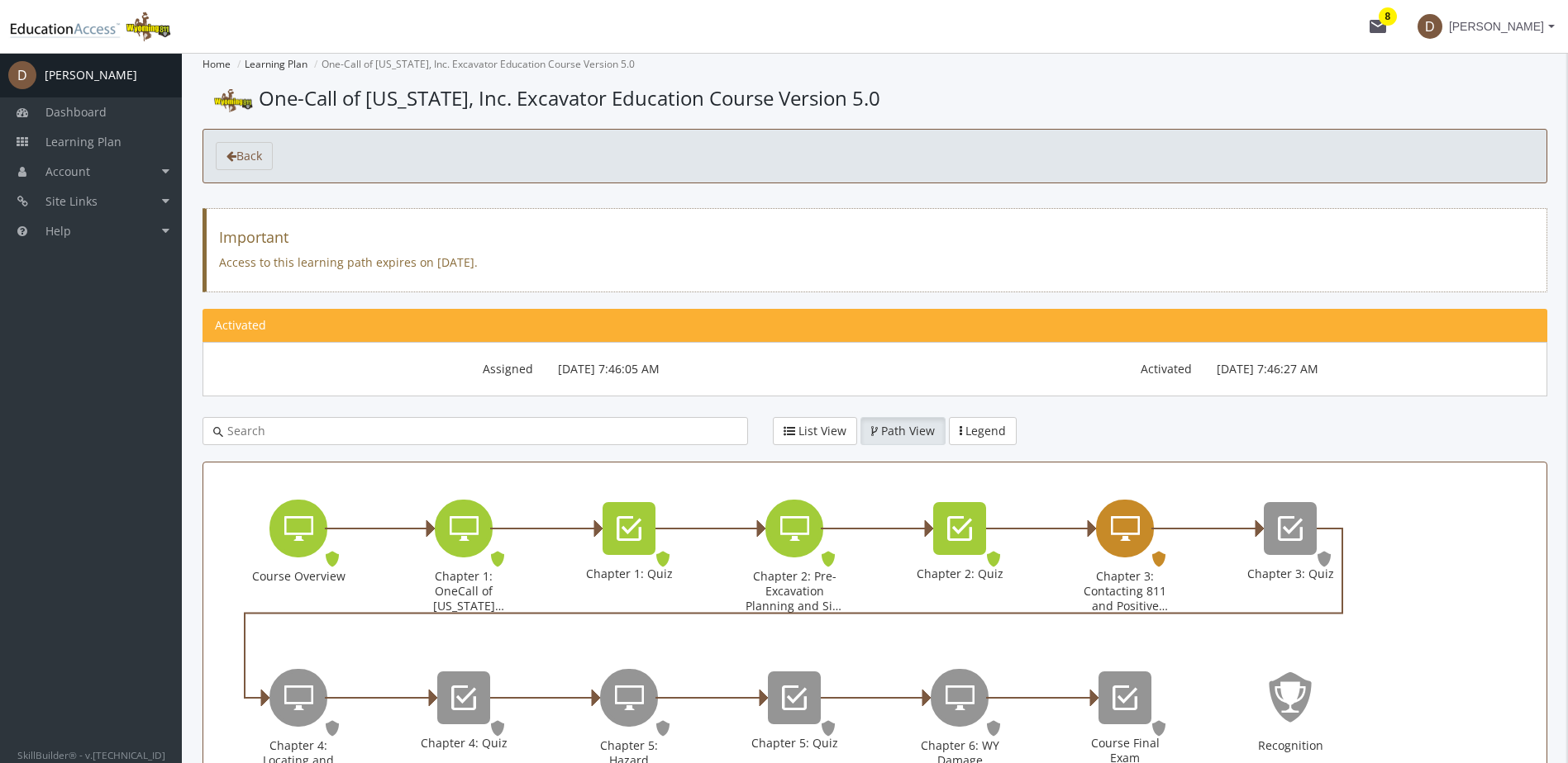
click at [1130, 529] on icon "Chapter 3: Contacting 811 and Positive Response" at bounding box center [1126, 528] width 29 height 33
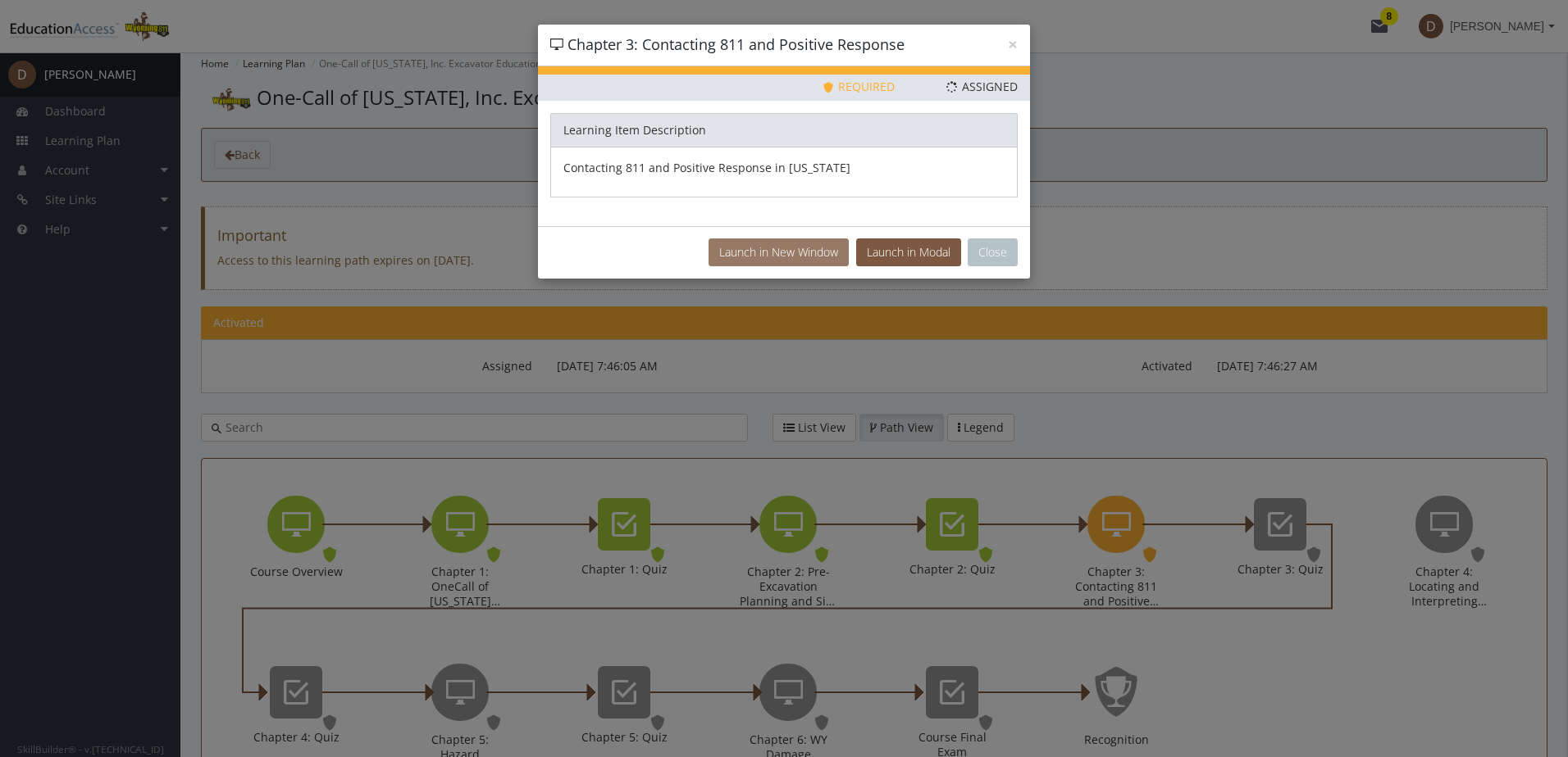
click at [820, 247] on button "Launch in New Window" at bounding box center [778, 252] width 140 height 27
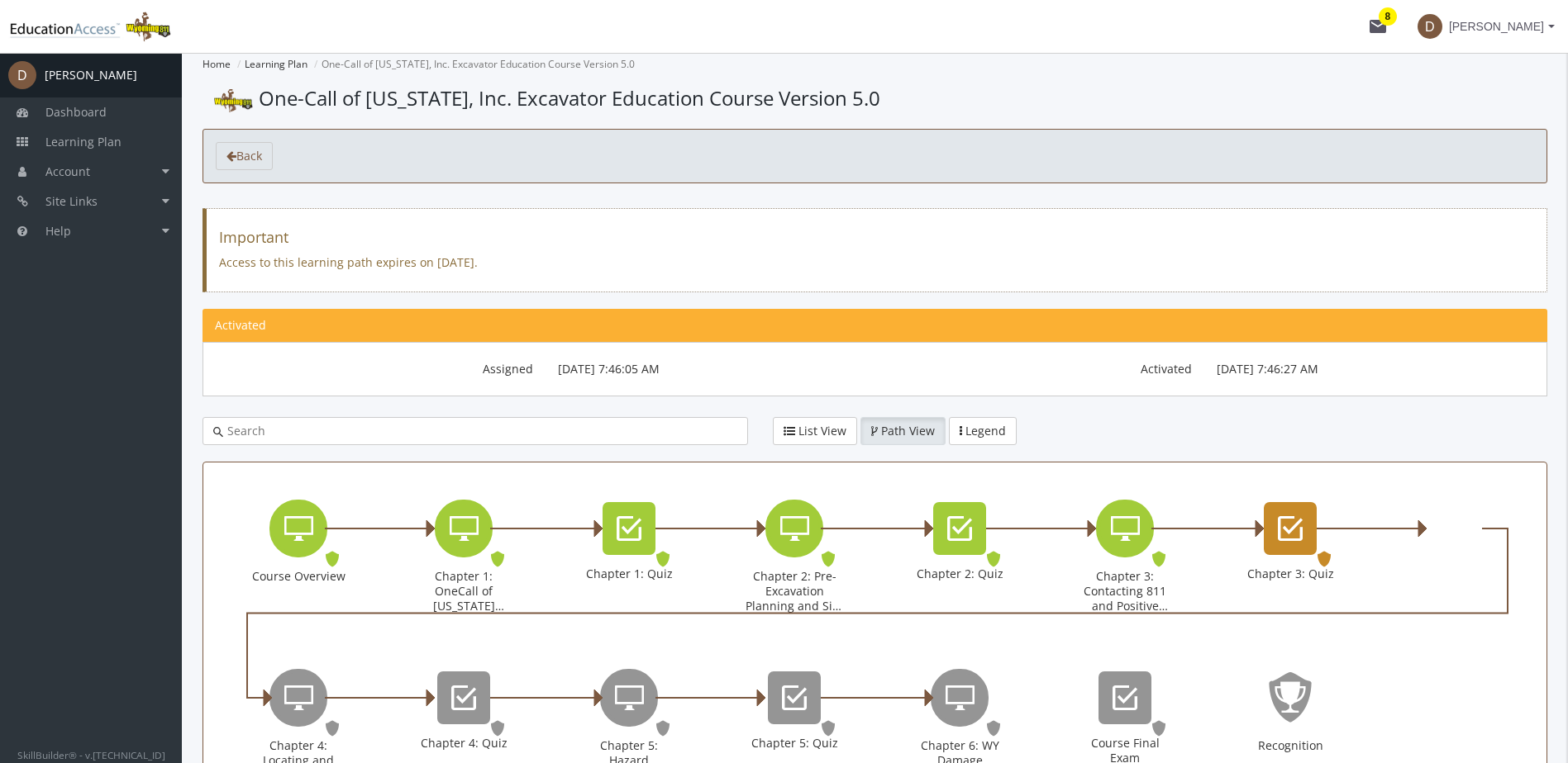
click at [1282, 523] on icon "Chapter 3: Quiz" at bounding box center [1290, 528] width 25 height 33
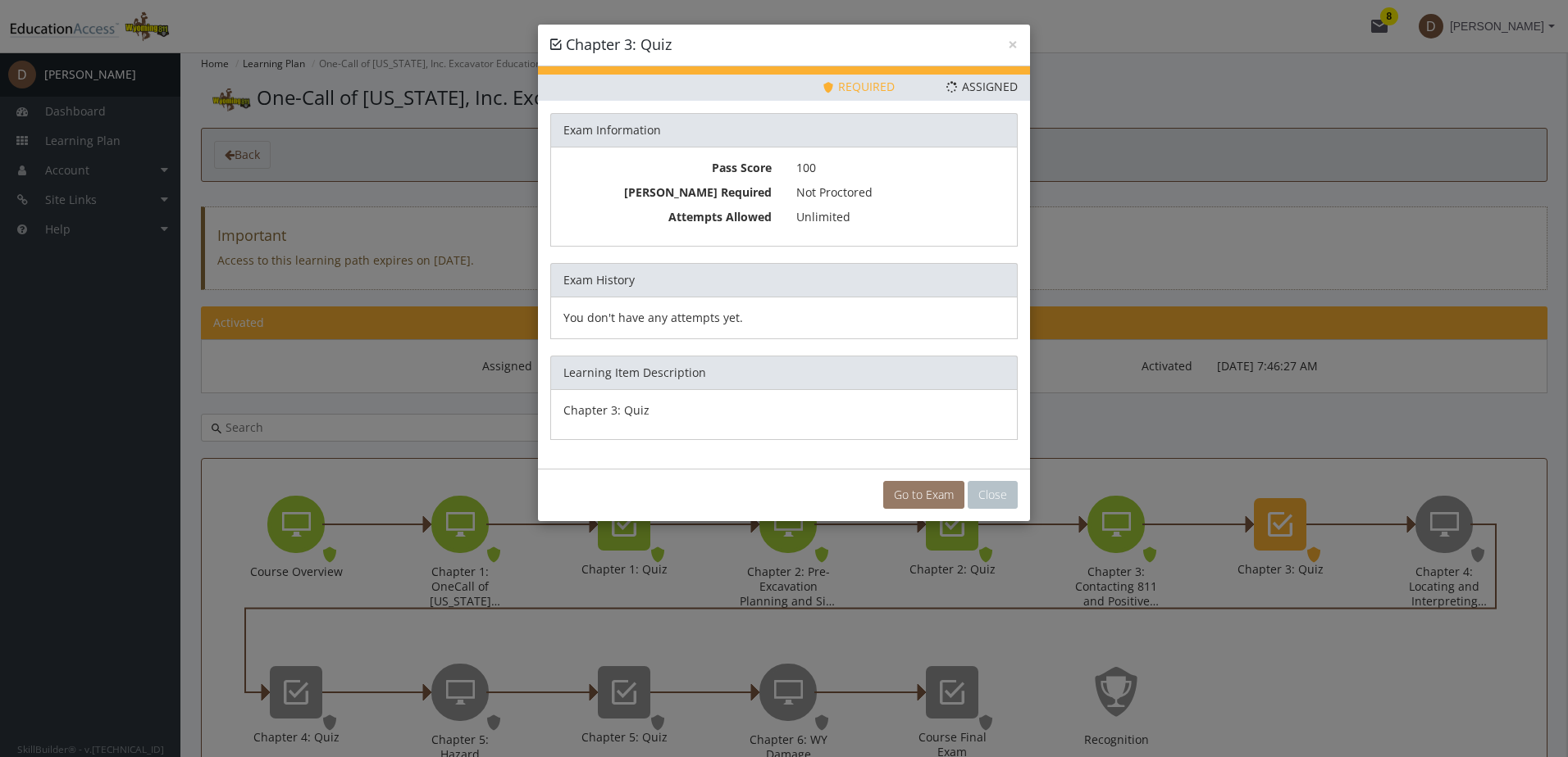
click at [914, 494] on link "Go to Exam" at bounding box center [924, 495] width 82 height 27
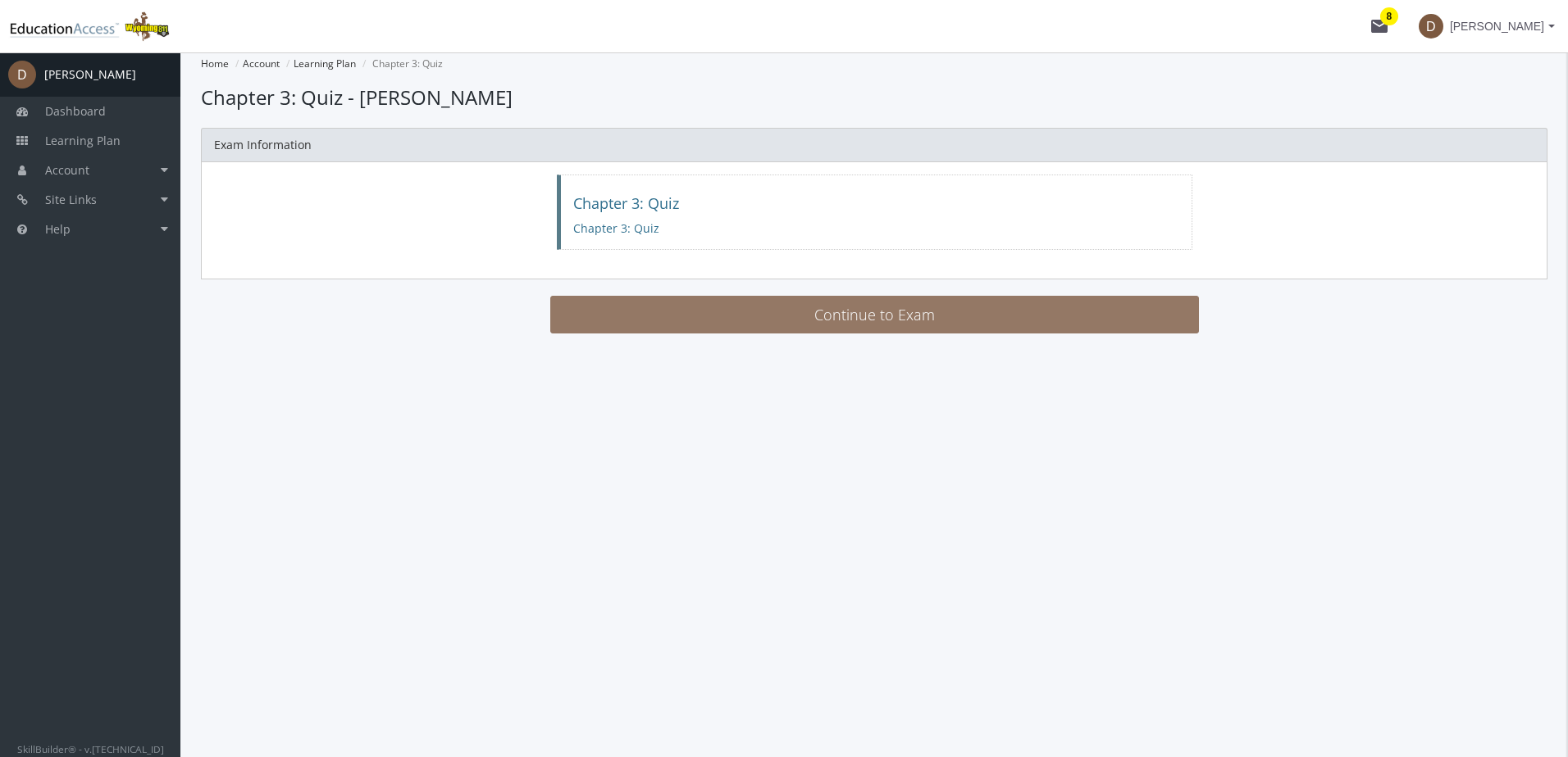
click at [832, 316] on button "Continue to Exam" at bounding box center [874, 315] width 648 height 38
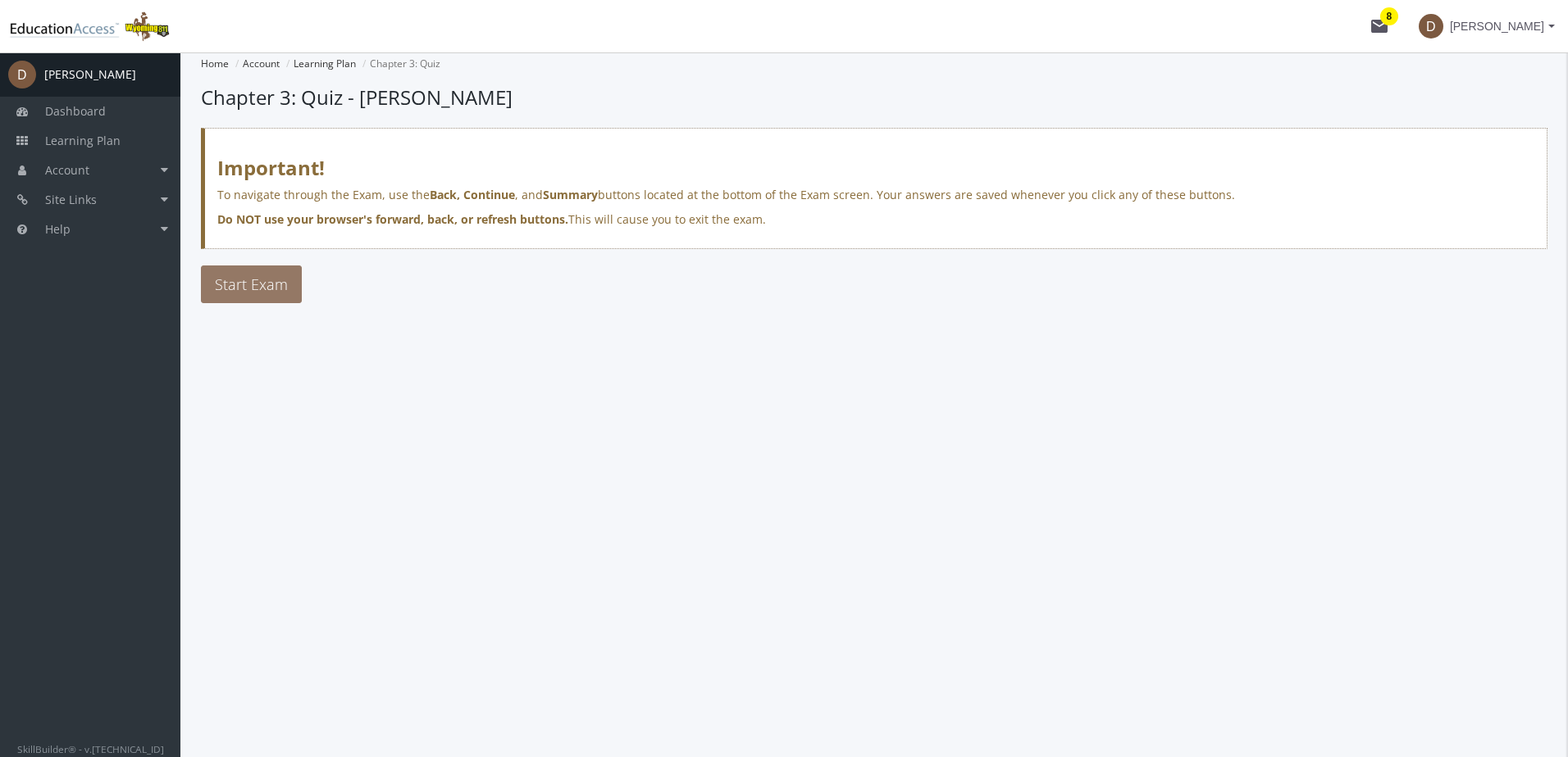
click at [245, 276] on span "Start Exam" at bounding box center [251, 284] width 73 height 20
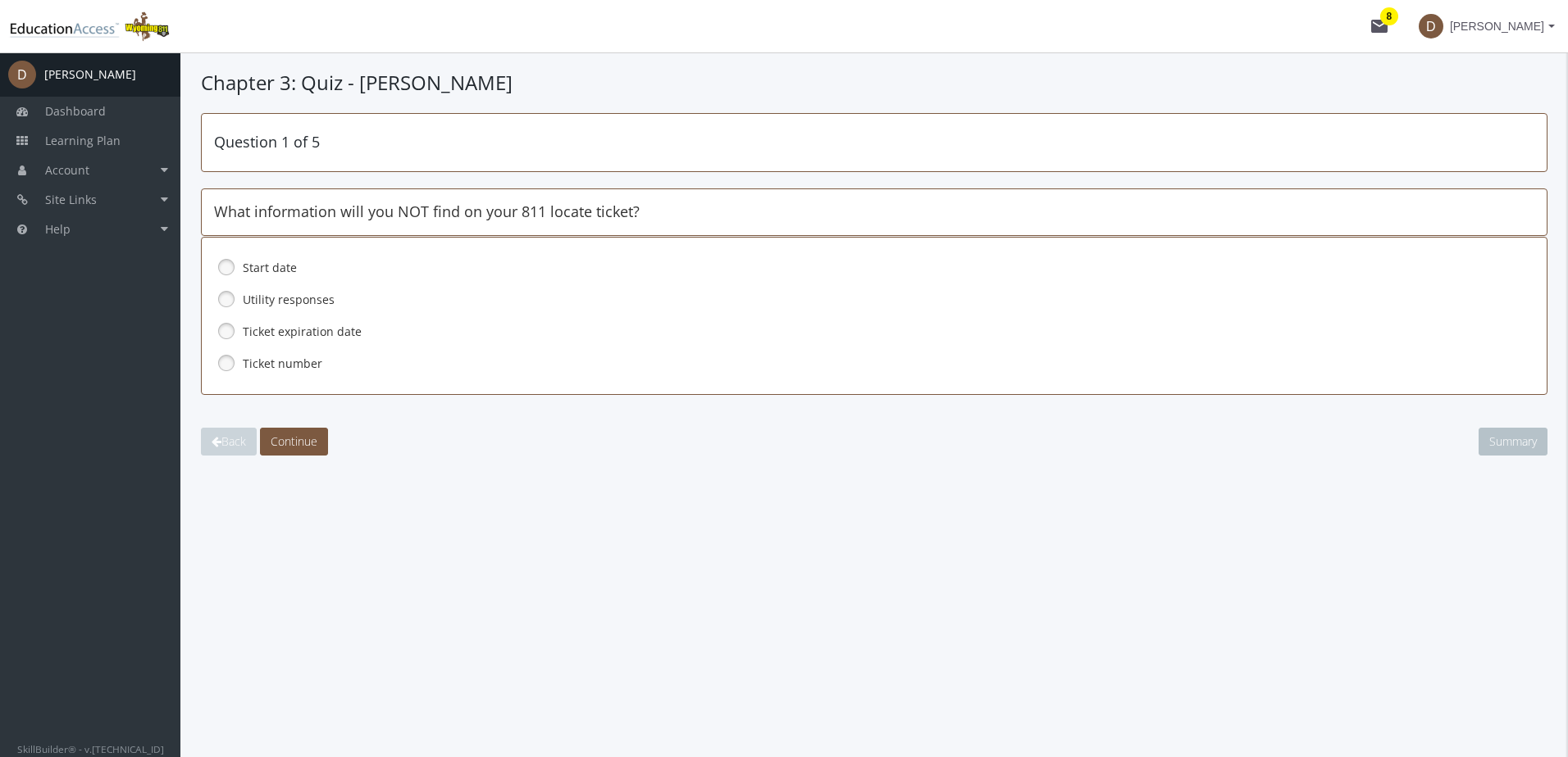
click at [225, 330] on link at bounding box center [227, 331] width 25 height 25
click at [302, 439] on span "Continue" at bounding box center [293, 442] width 46 height 15
click at [228, 361] on link at bounding box center [227, 363] width 25 height 25
click at [297, 442] on span "Continue" at bounding box center [293, 442] width 46 height 15
click at [227, 269] on link at bounding box center [227, 267] width 25 height 25
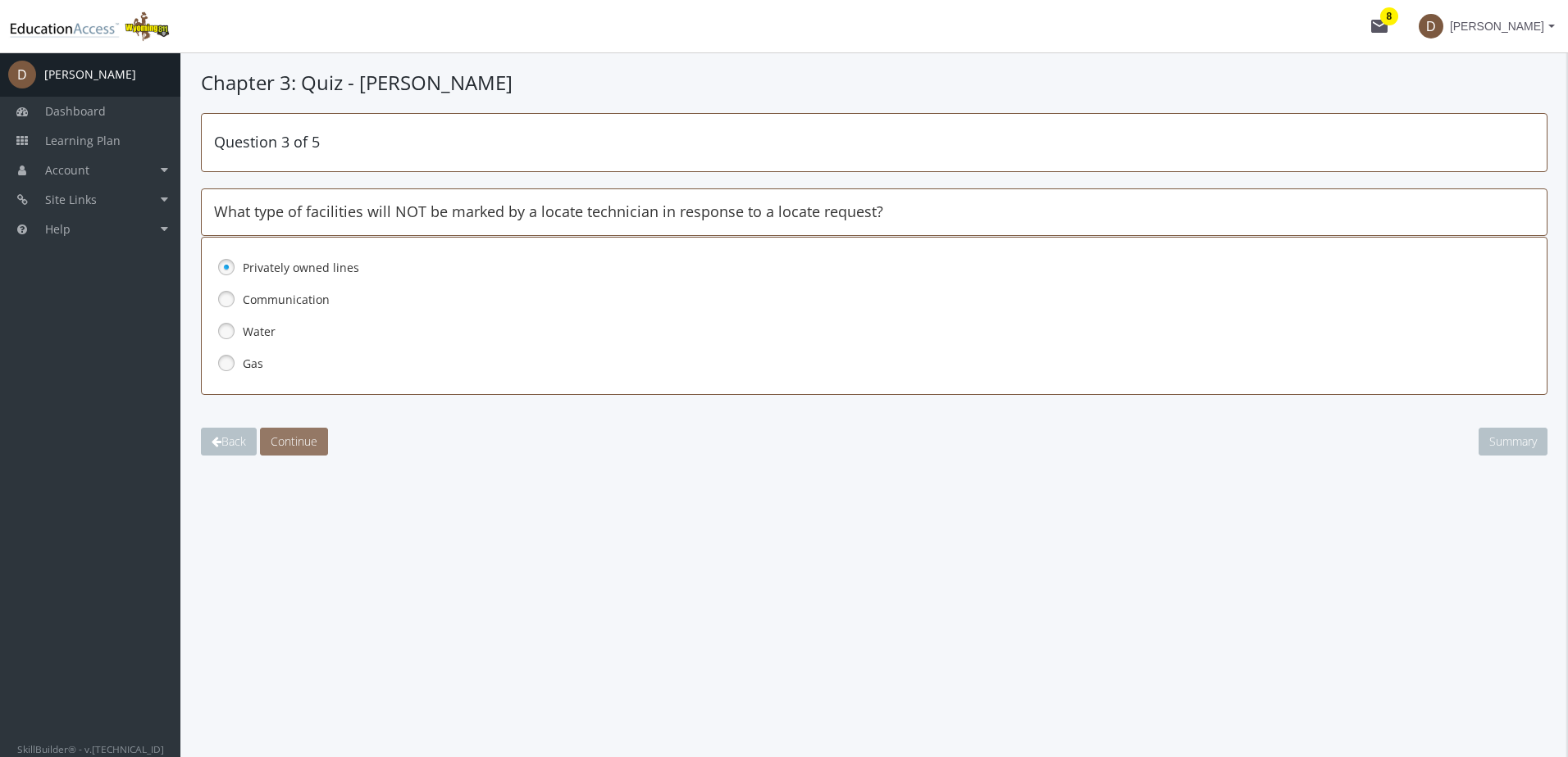
click at [296, 436] on span "Continue" at bounding box center [293, 442] width 46 height 15
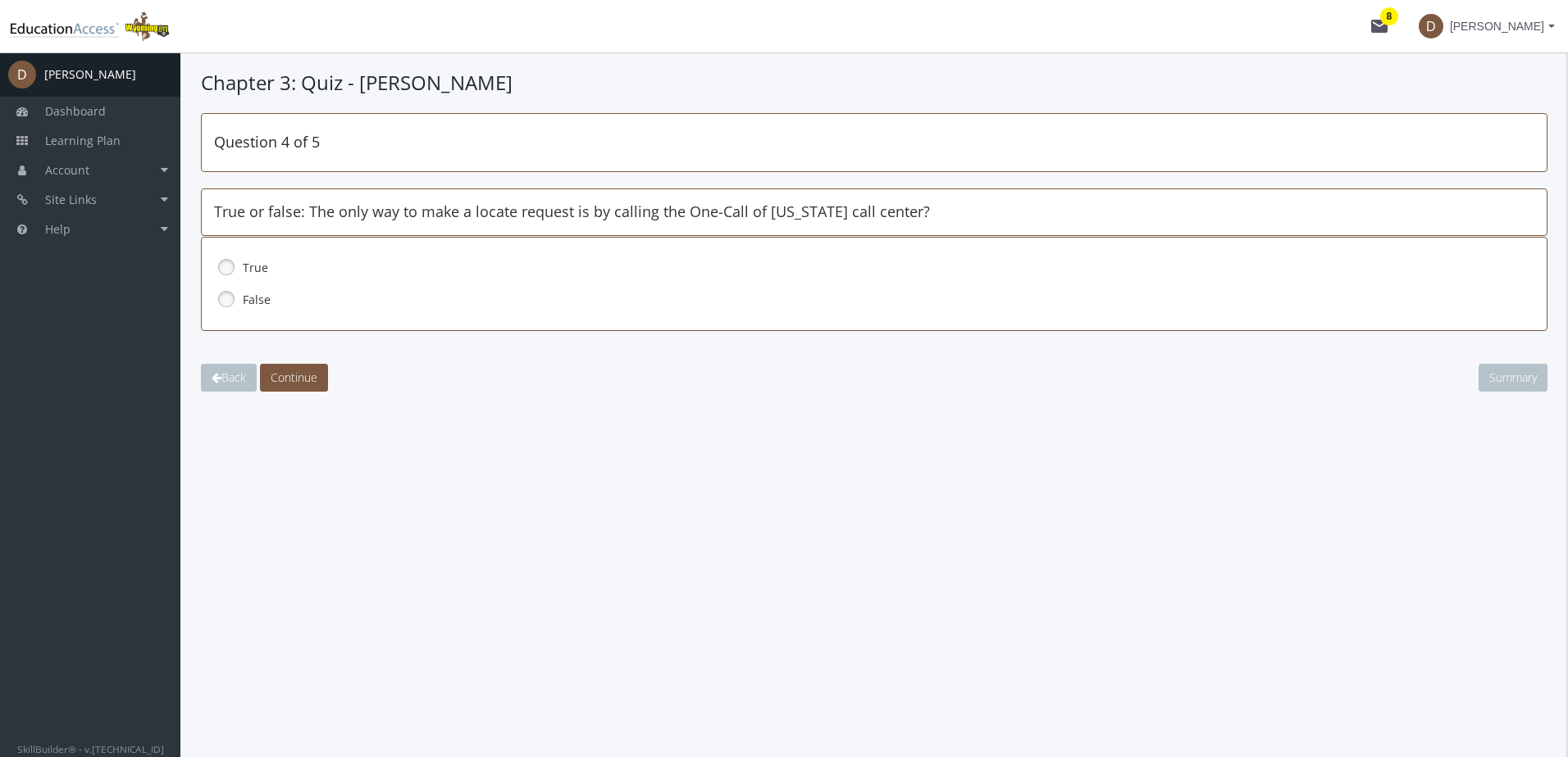
click at [227, 300] on link at bounding box center [227, 299] width 25 height 25
click at [284, 368] on button "Continue" at bounding box center [294, 377] width 68 height 27
click at [227, 264] on link at bounding box center [227, 267] width 25 height 25
click at [299, 377] on span "Continue" at bounding box center [293, 377] width 46 height 15
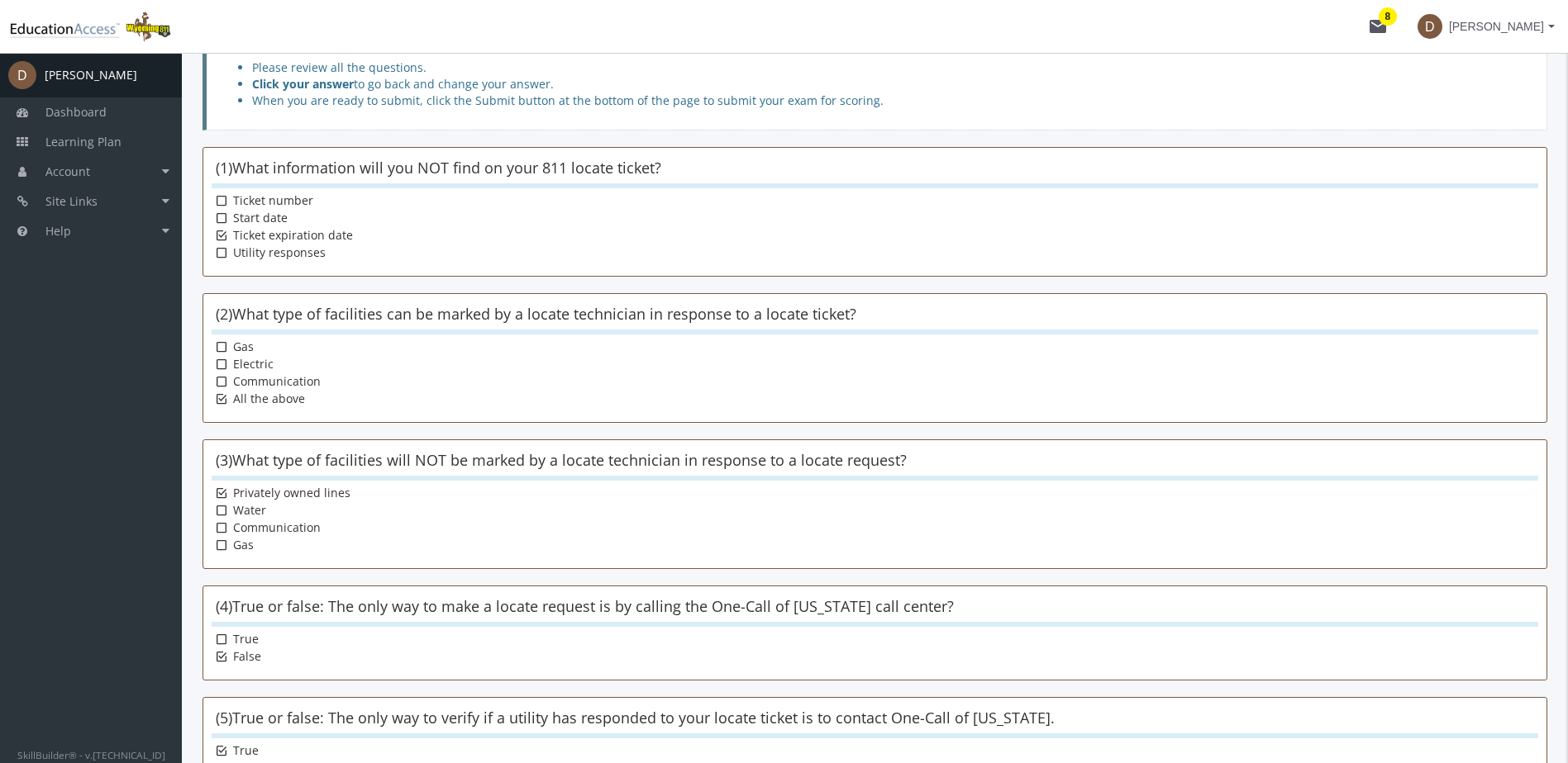
scroll to position [234, 0]
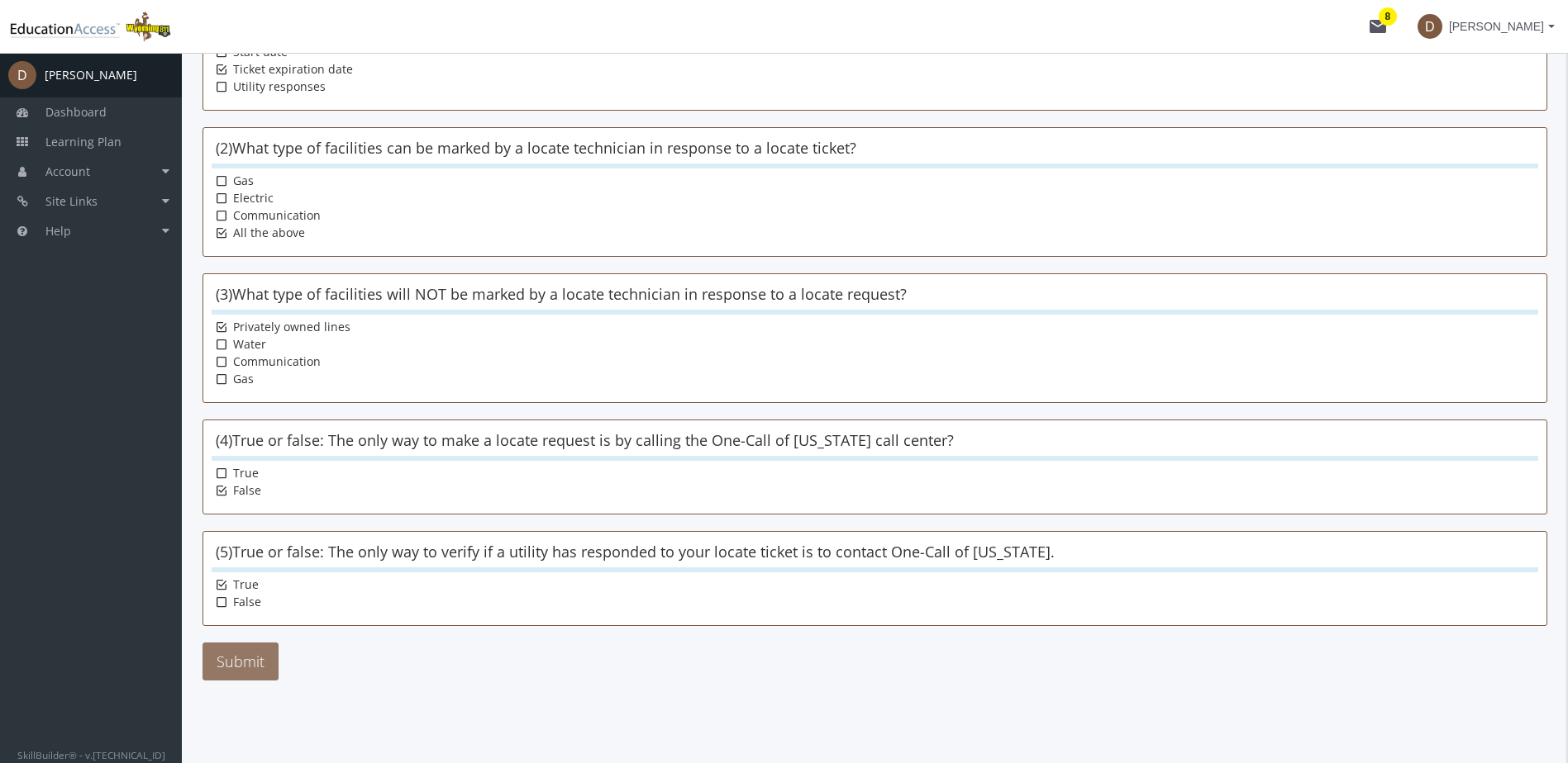
click at [255, 657] on button "Submit" at bounding box center [241, 662] width 76 height 38
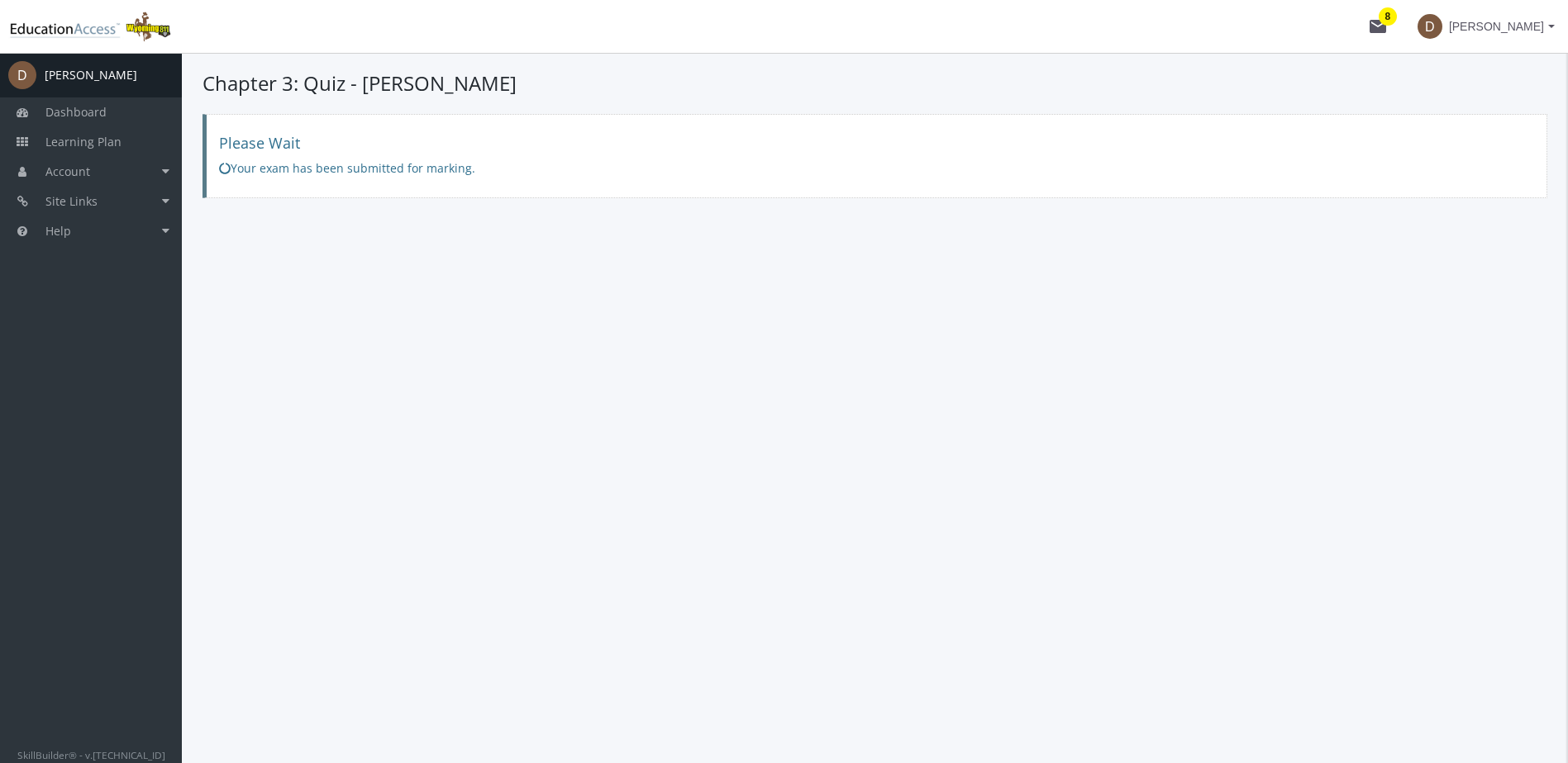
scroll to position [0, 0]
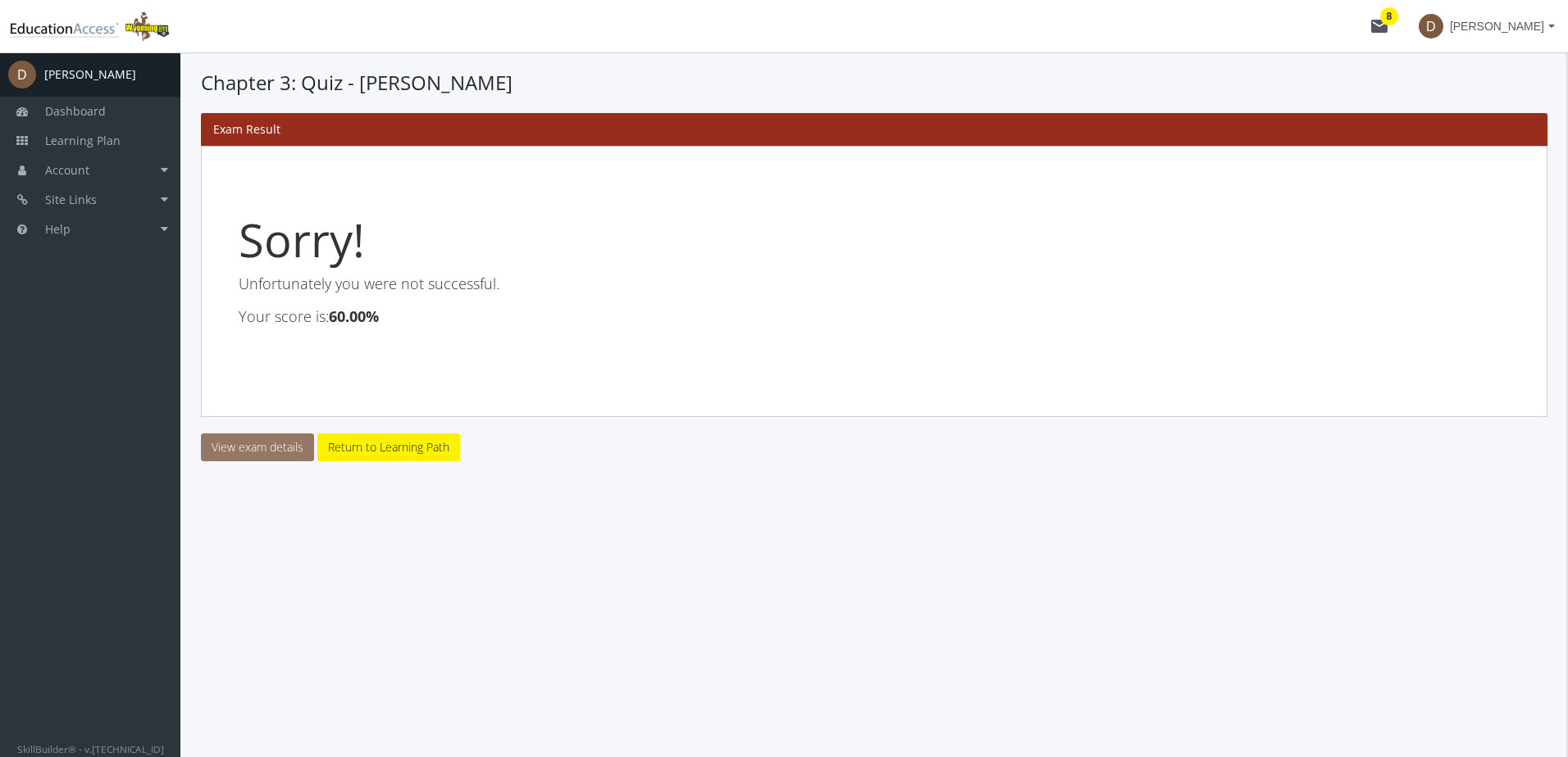
click at [302, 447] on link "View exam details" at bounding box center [257, 447] width 113 height 27
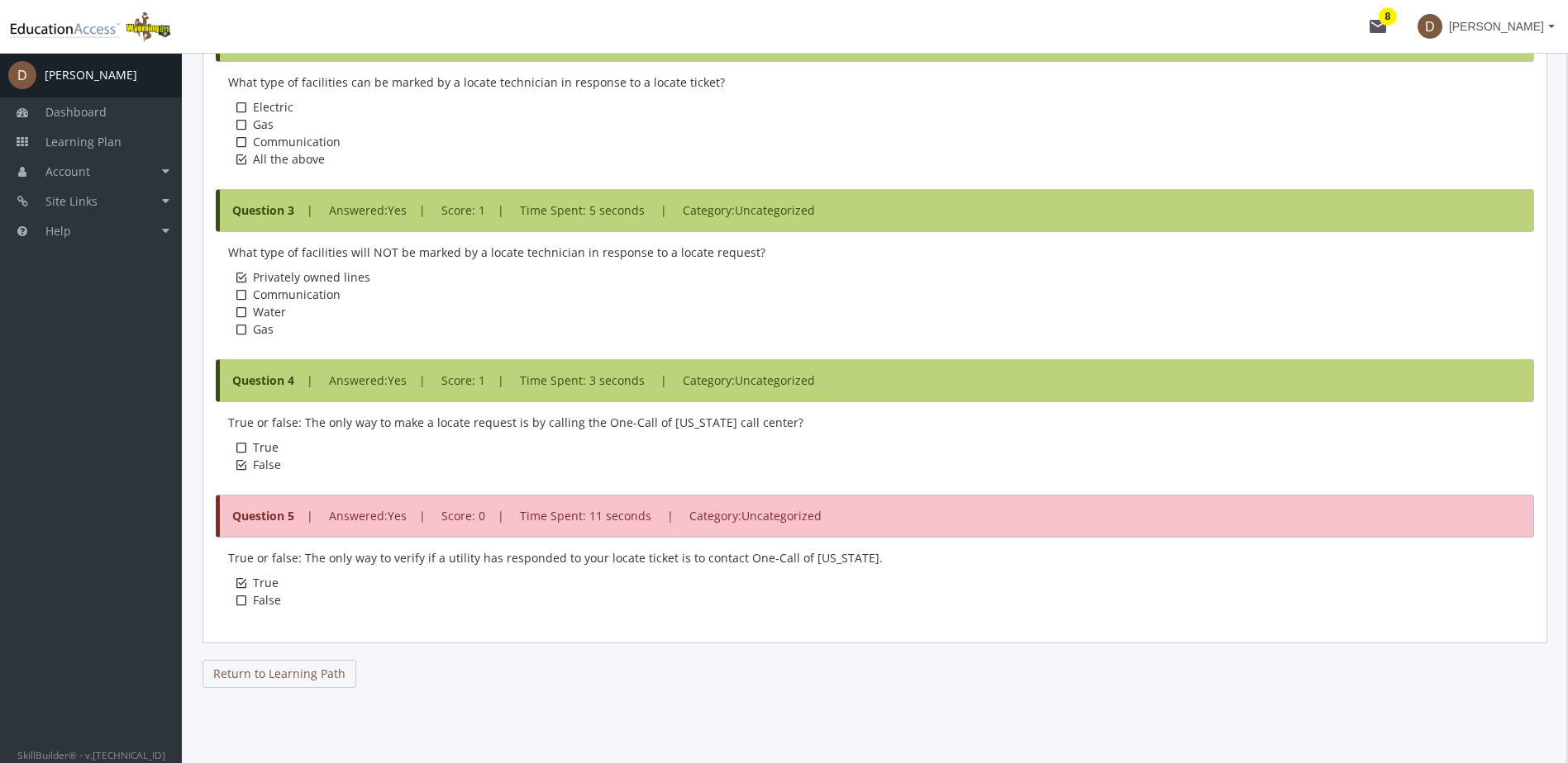
scroll to position [896, 0]
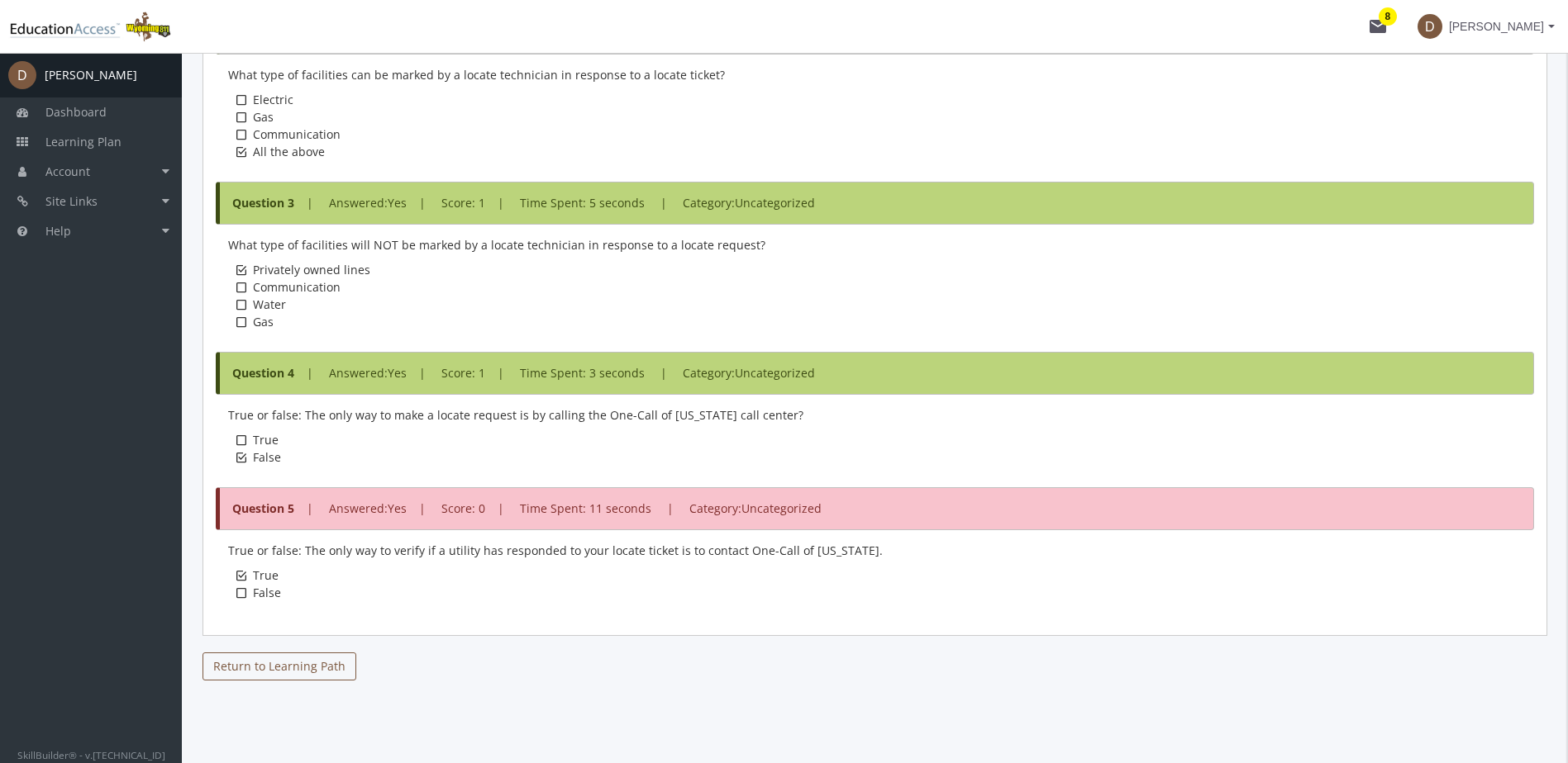
click at [290, 667] on link "Return to Learning Path" at bounding box center [279, 666] width 154 height 28
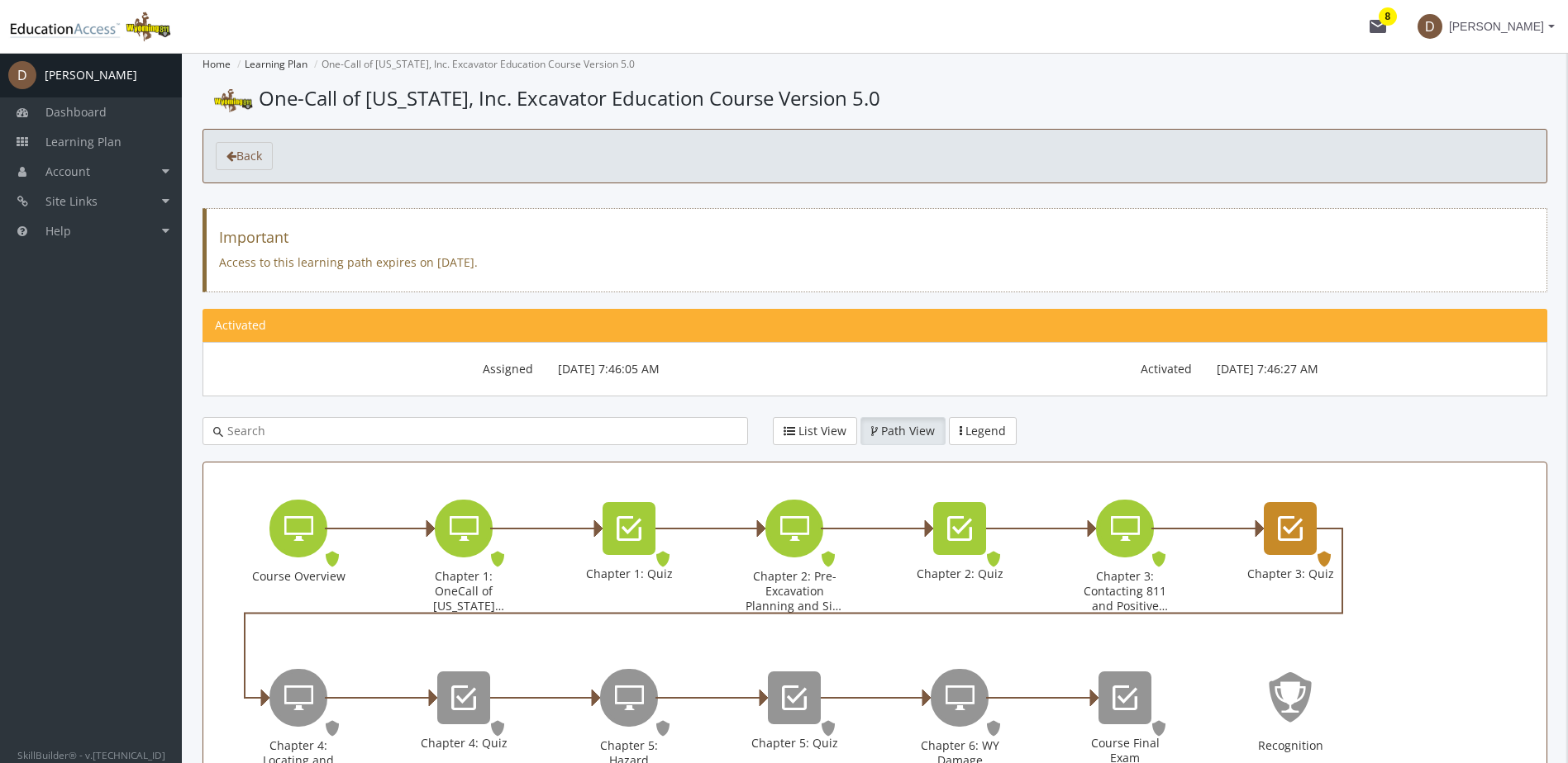
click at [1291, 534] on icon "Chapter 3: Quiz" at bounding box center [1290, 528] width 25 height 33
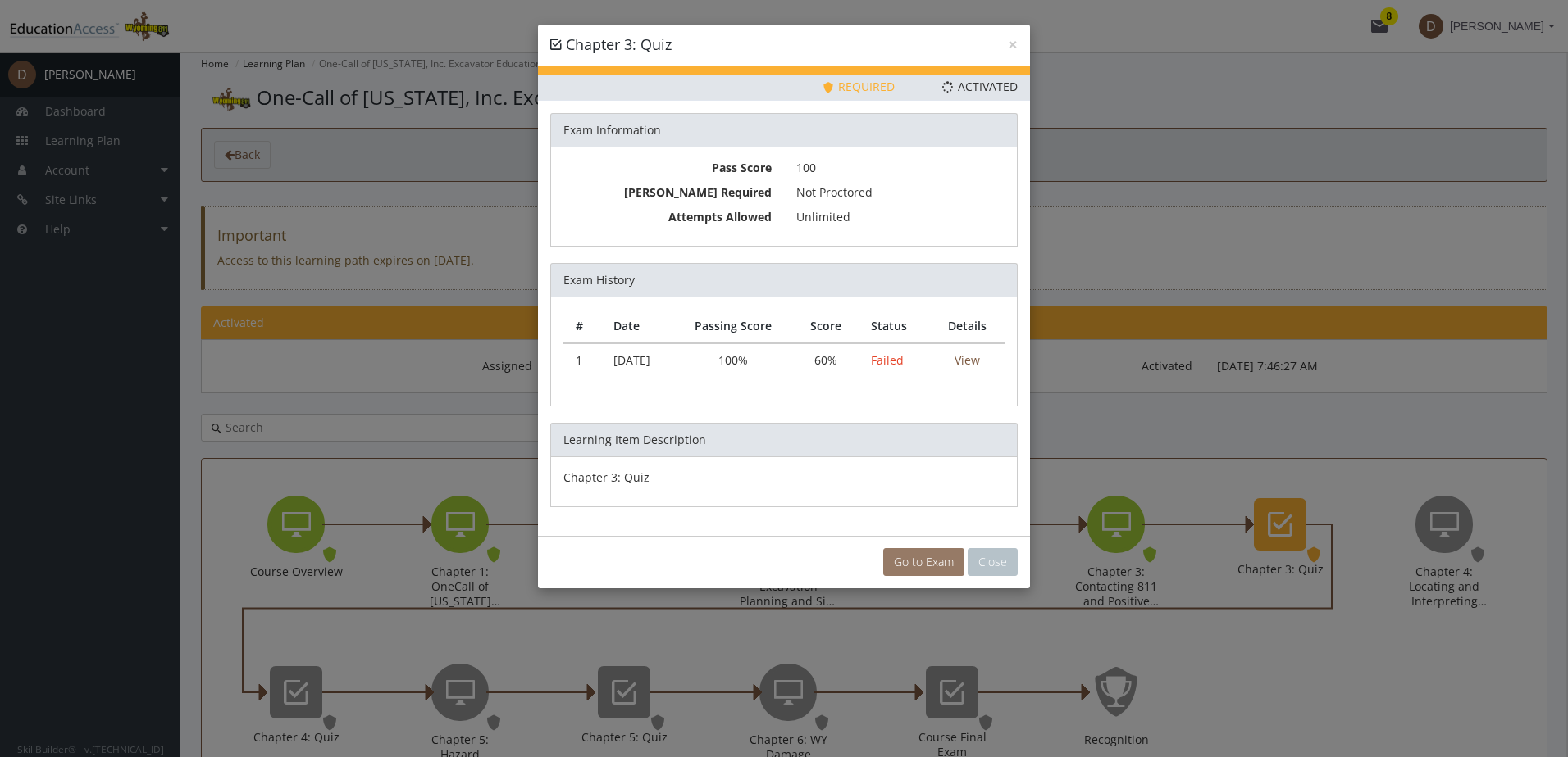
click at [930, 563] on link "Go to Exam" at bounding box center [924, 562] width 82 height 27
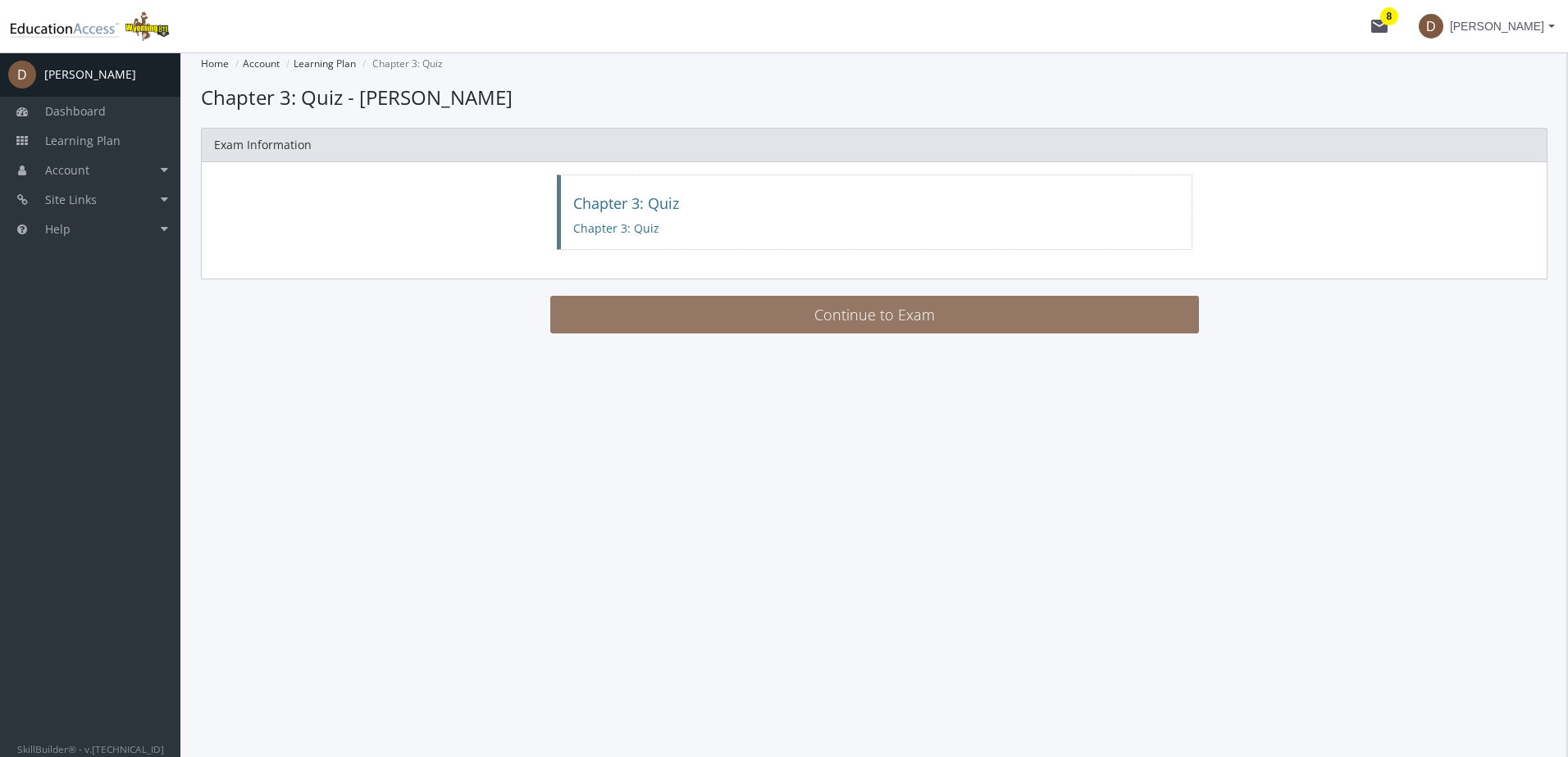
click at [833, 316] on button "Continue to Exam" at bounding box center [874, 315] width 648 height 38
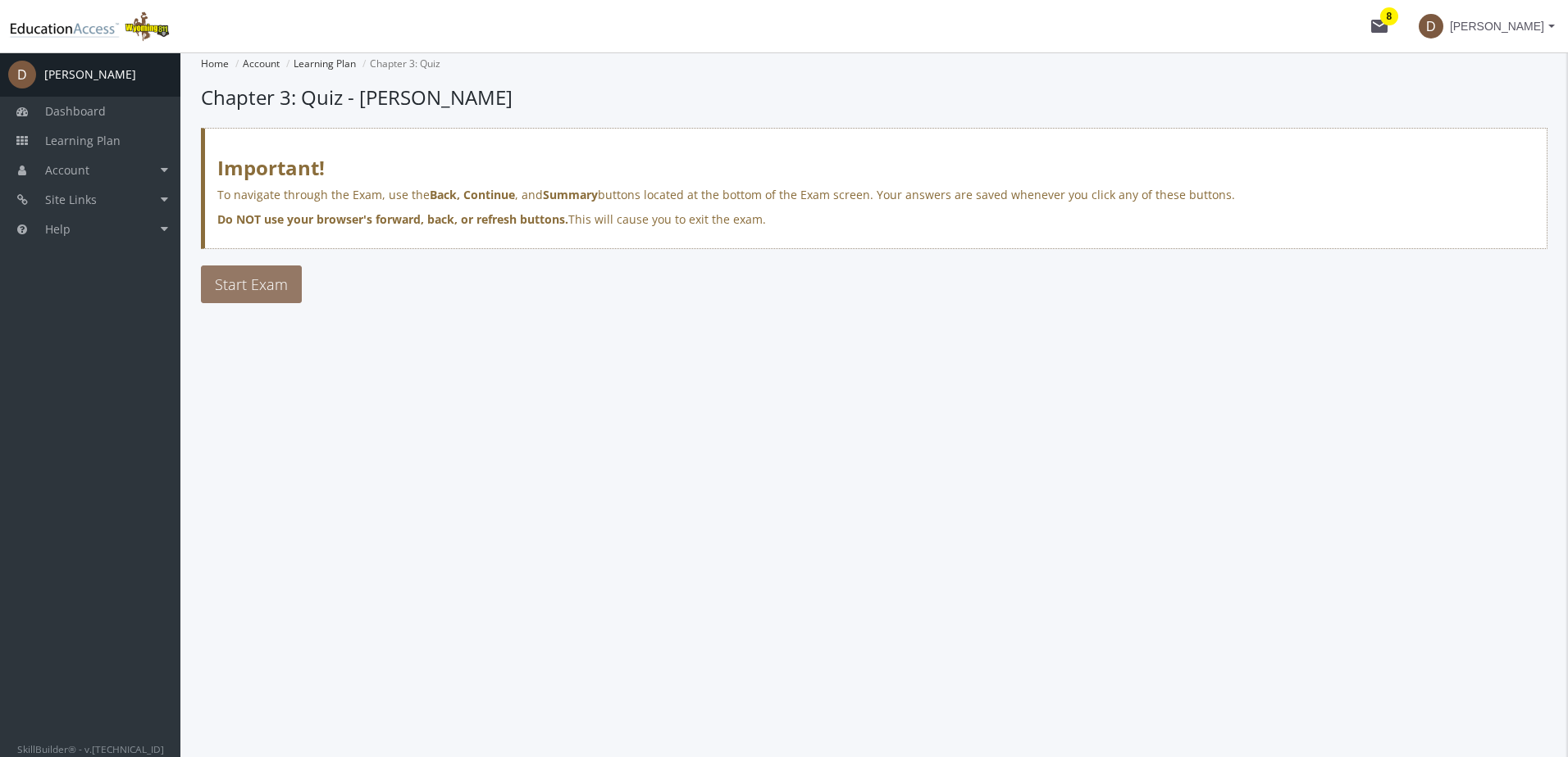
click at [244, 283] on span "Start Exam" at bounding box center [251, 284] width 73 height 20
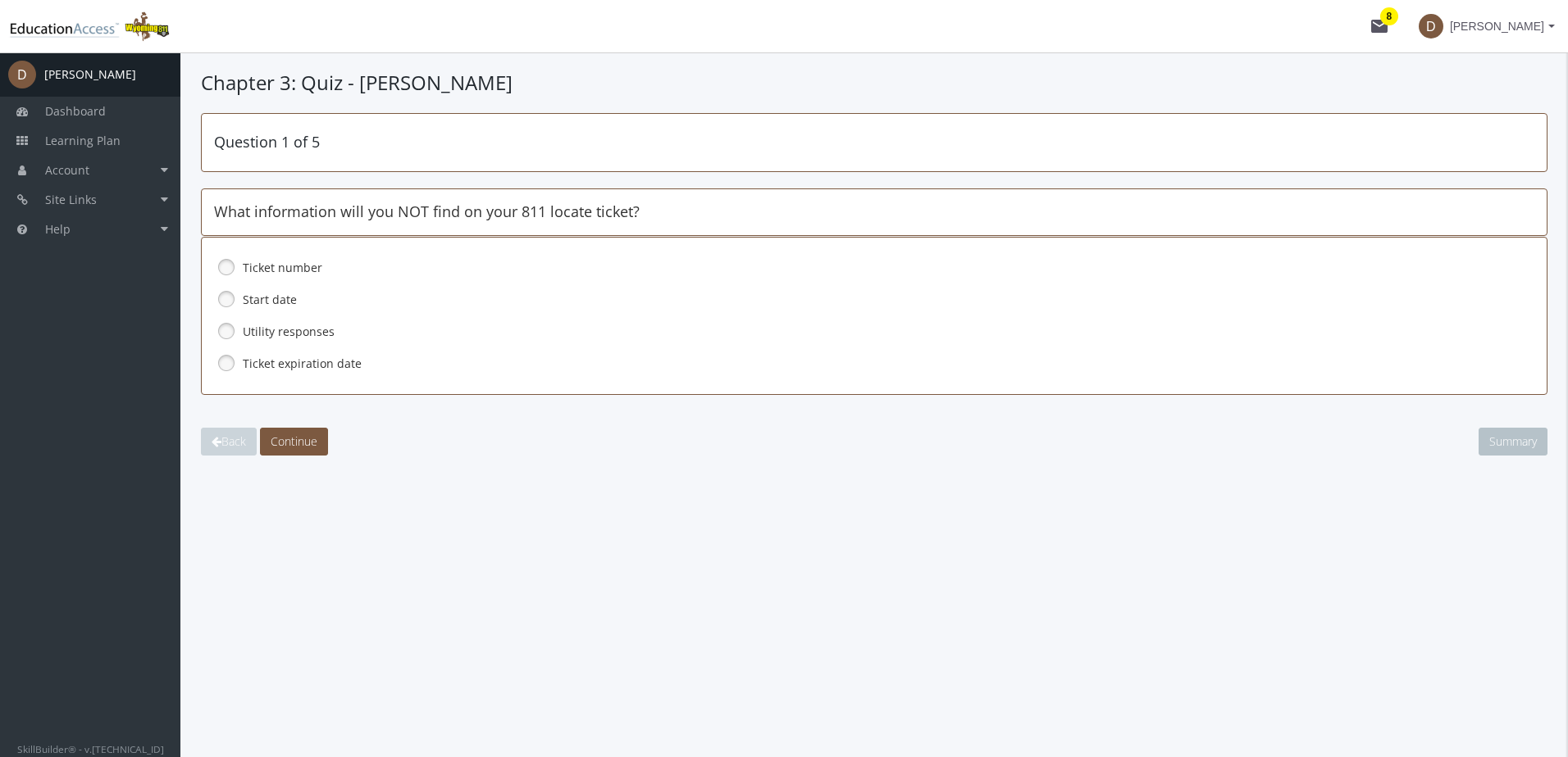
click at [228, 328] on link at bounding box center [227, 331] width 25 height 25
click at [301, 440] on span "Continue" at bounding box center [293, 442] width 46 height 15
click at [220, 364] on link at bounding box center [227, 363] width 25 height 25
click at [317, 441] on span "Continue" at bounding box center [293, 442] width 46 height 15
drag, startPoint x: 227, startPoint y: 300, endPoint x: 295, endPoint y: 396, distance: 117.6
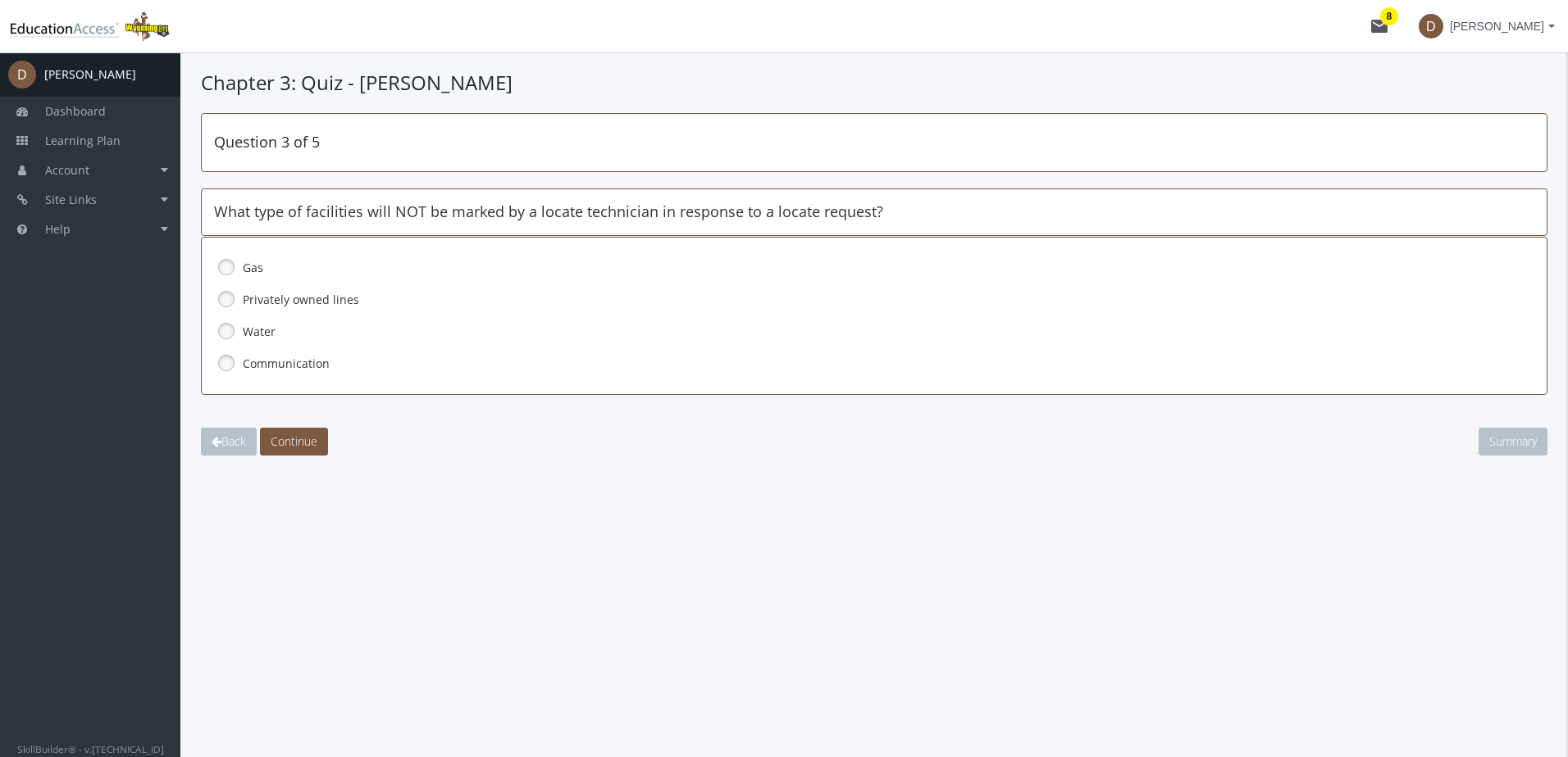
click at [227, 301] on link at bounding box center [227, 299] width 25 height 25
click at [312, 434] on span "Continue" at bounding box center [293, 442] width 46 height 15
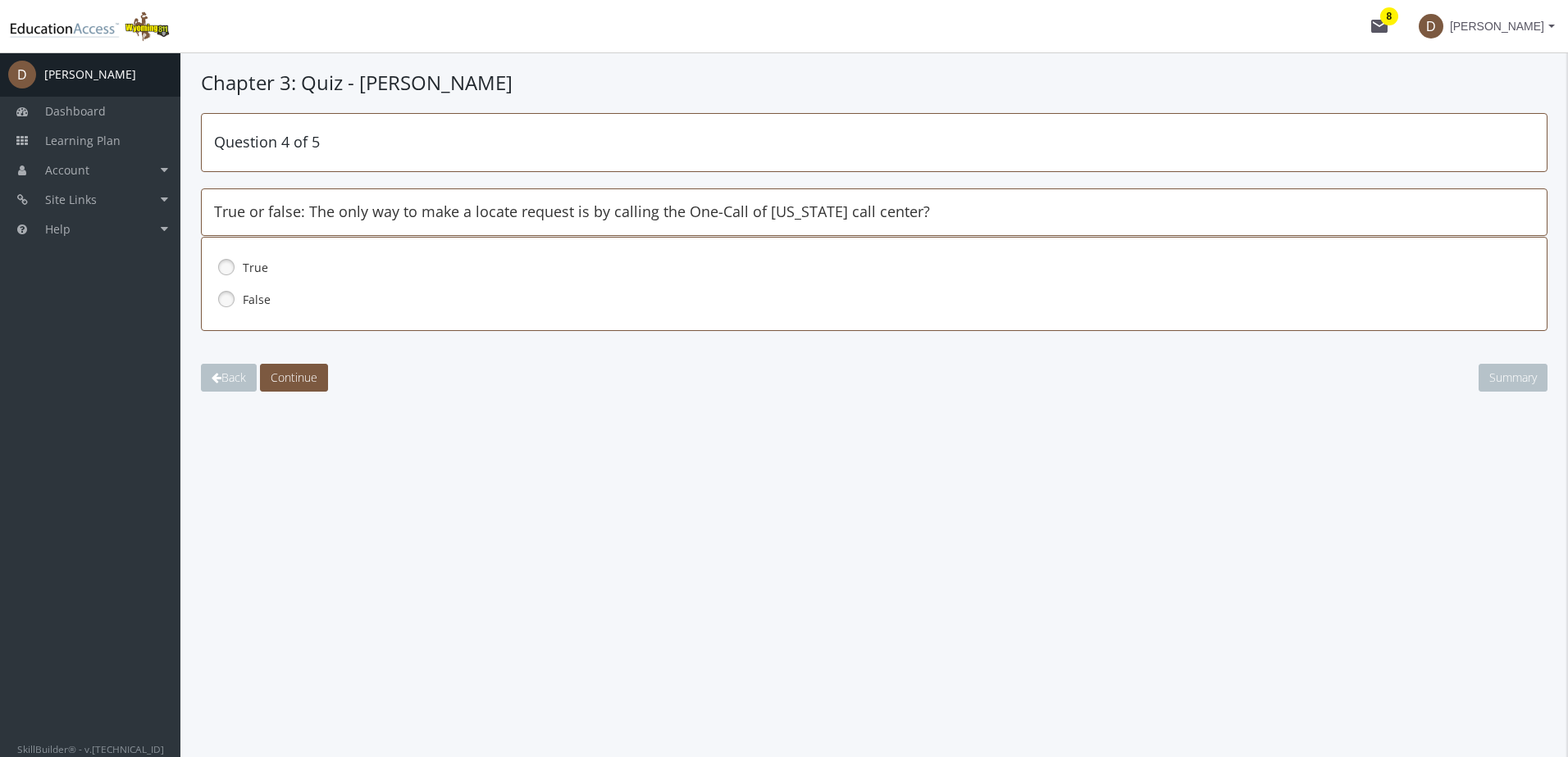
click at [228, 299] on link at bounding box center [227, 299] width 25 height 25
click at [306, 384] on span "Continue" at bounding box center [293, 377] width 46 height 15
click at [218, 298] on link at bounding box center [227, 299] width 25 height 25
click at [291, 378] on span "Continue" at bounding box center [293, 377] width 46 height 15
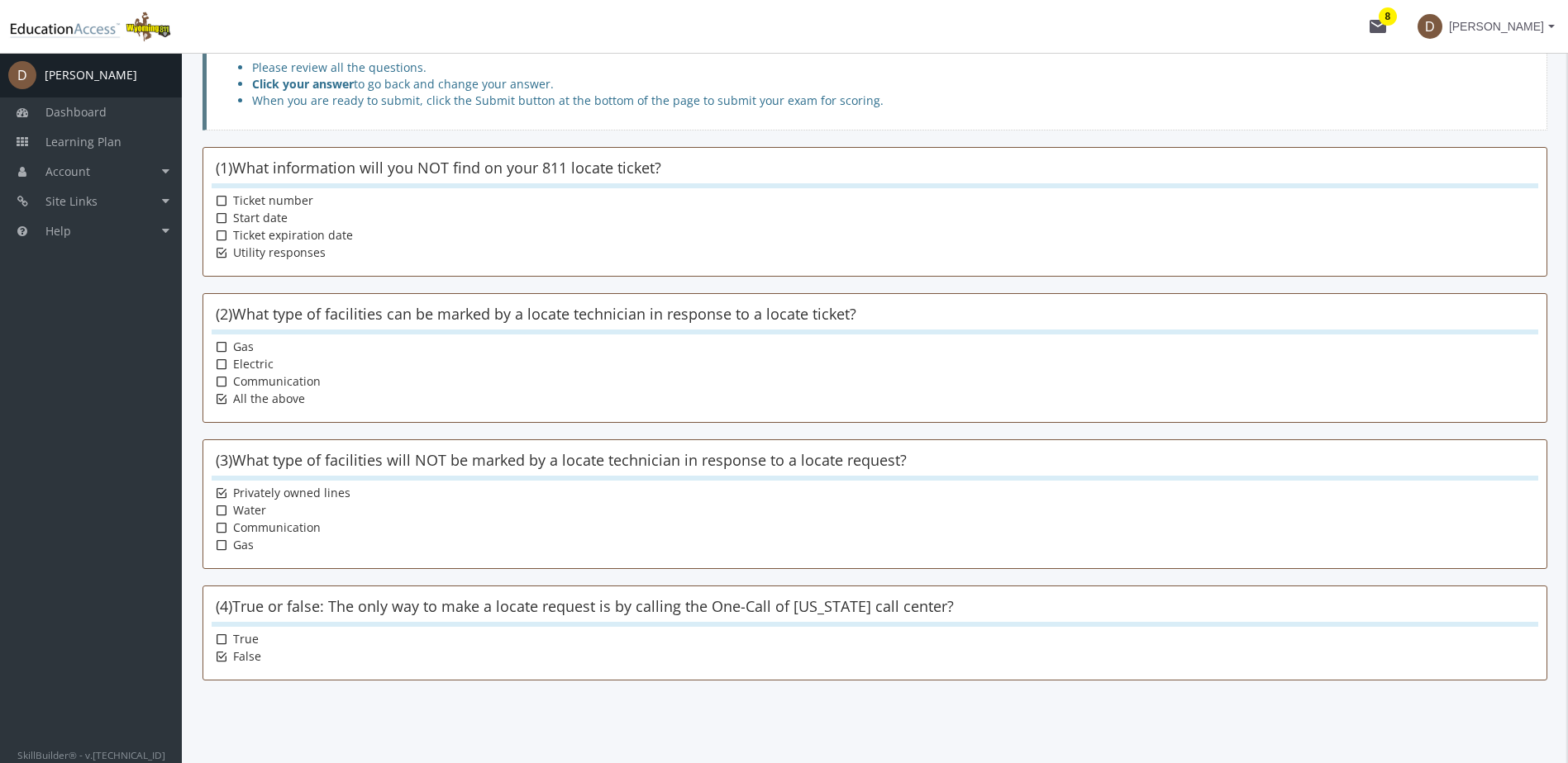
scroll to position [234, 0]
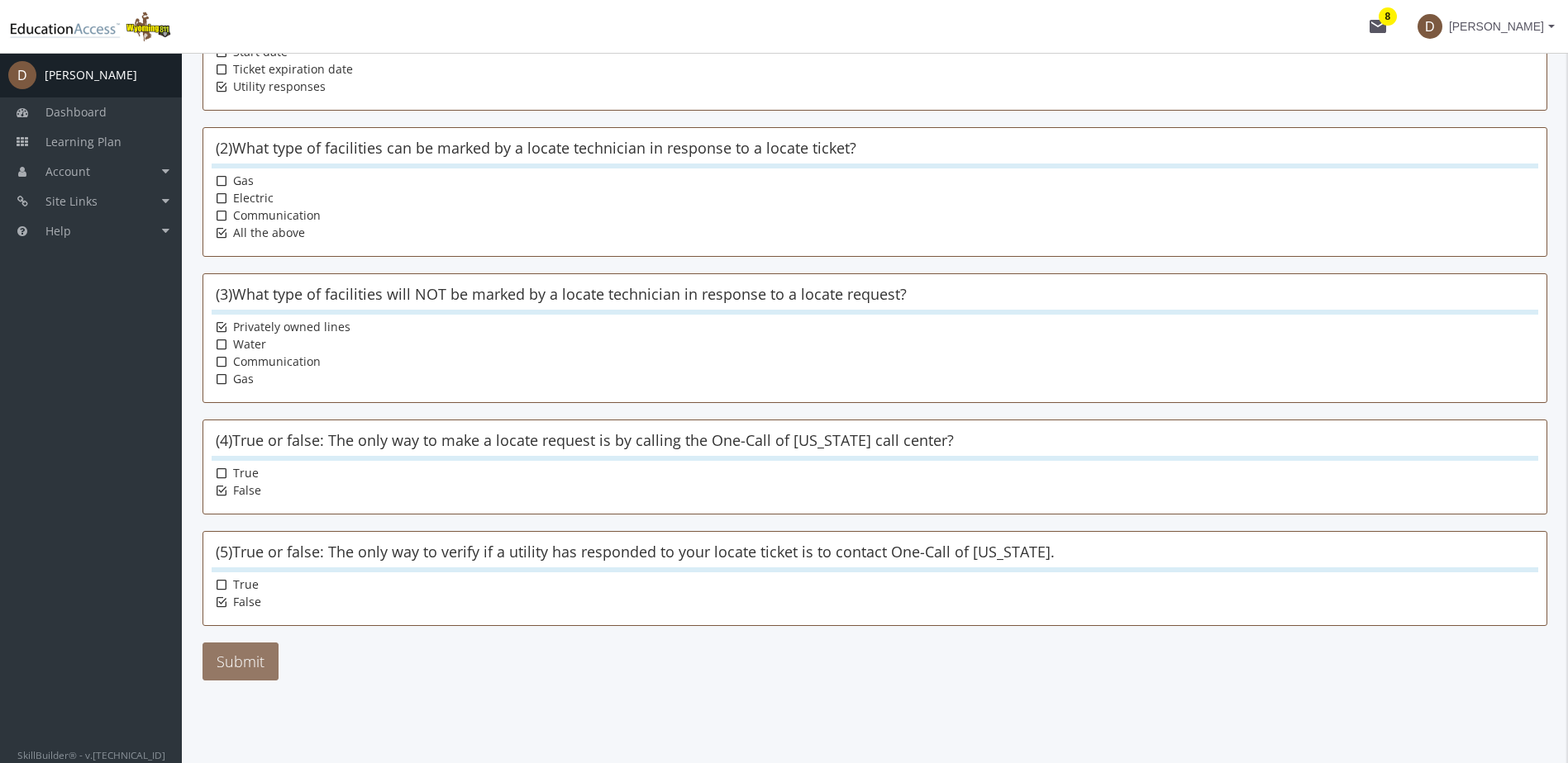
click at [247, 657] on button "Submit" at bounding box center [241, 662] width 76 height 38
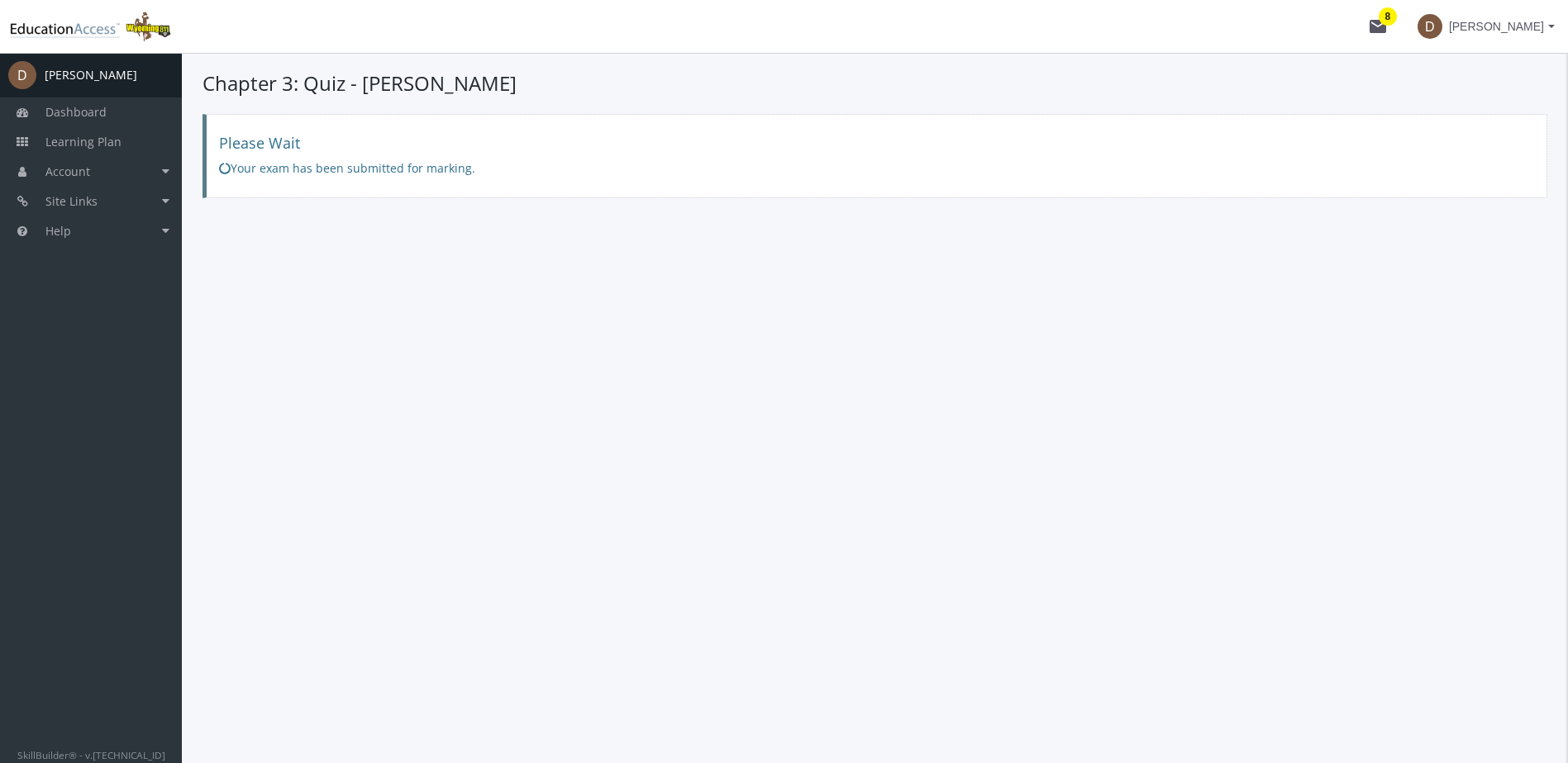
scroll to position [0, 0]
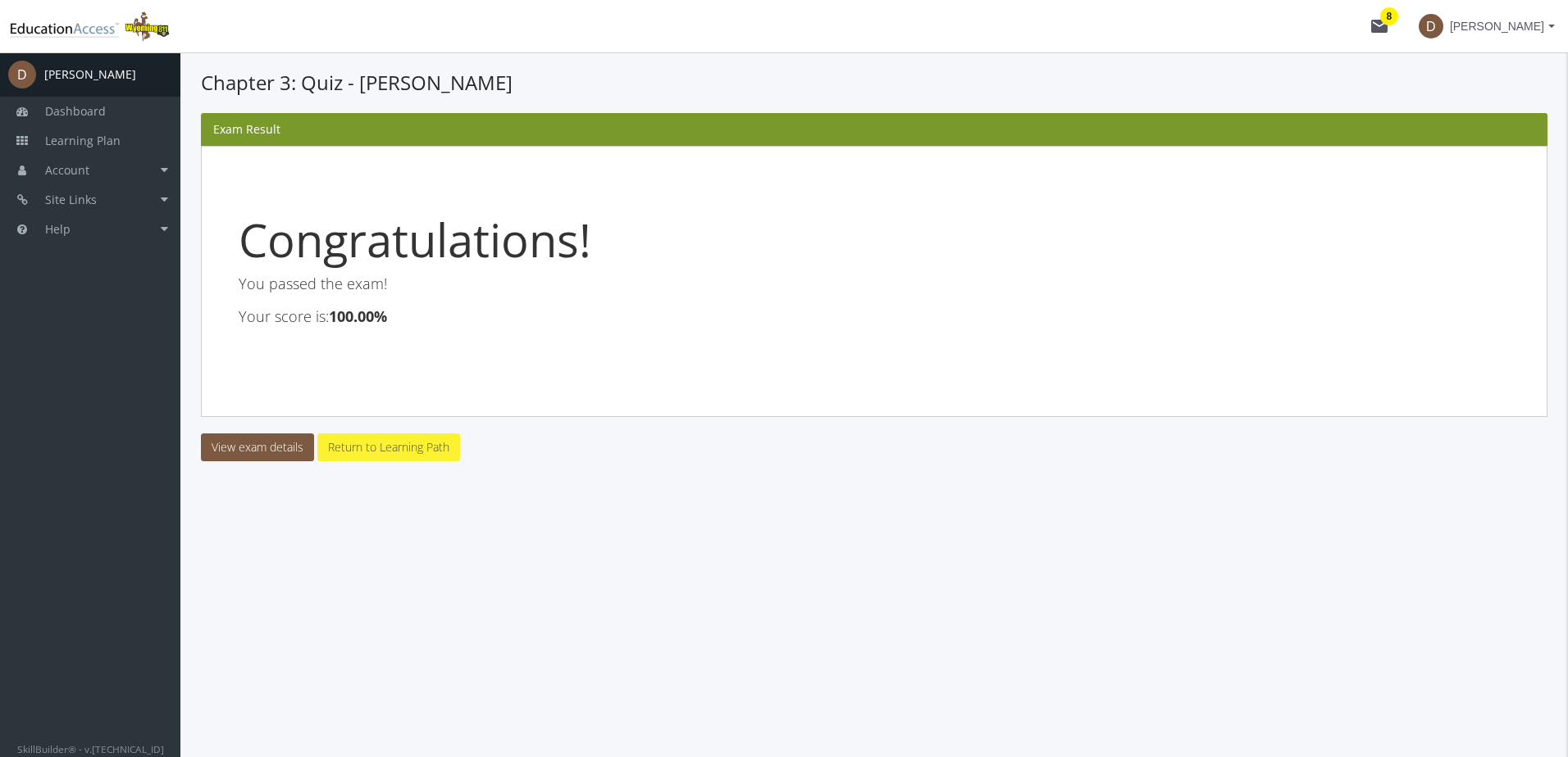
click at [398, 452] on link "Return to Learning Path" at bounding box center [389, 447] width 143 height 27
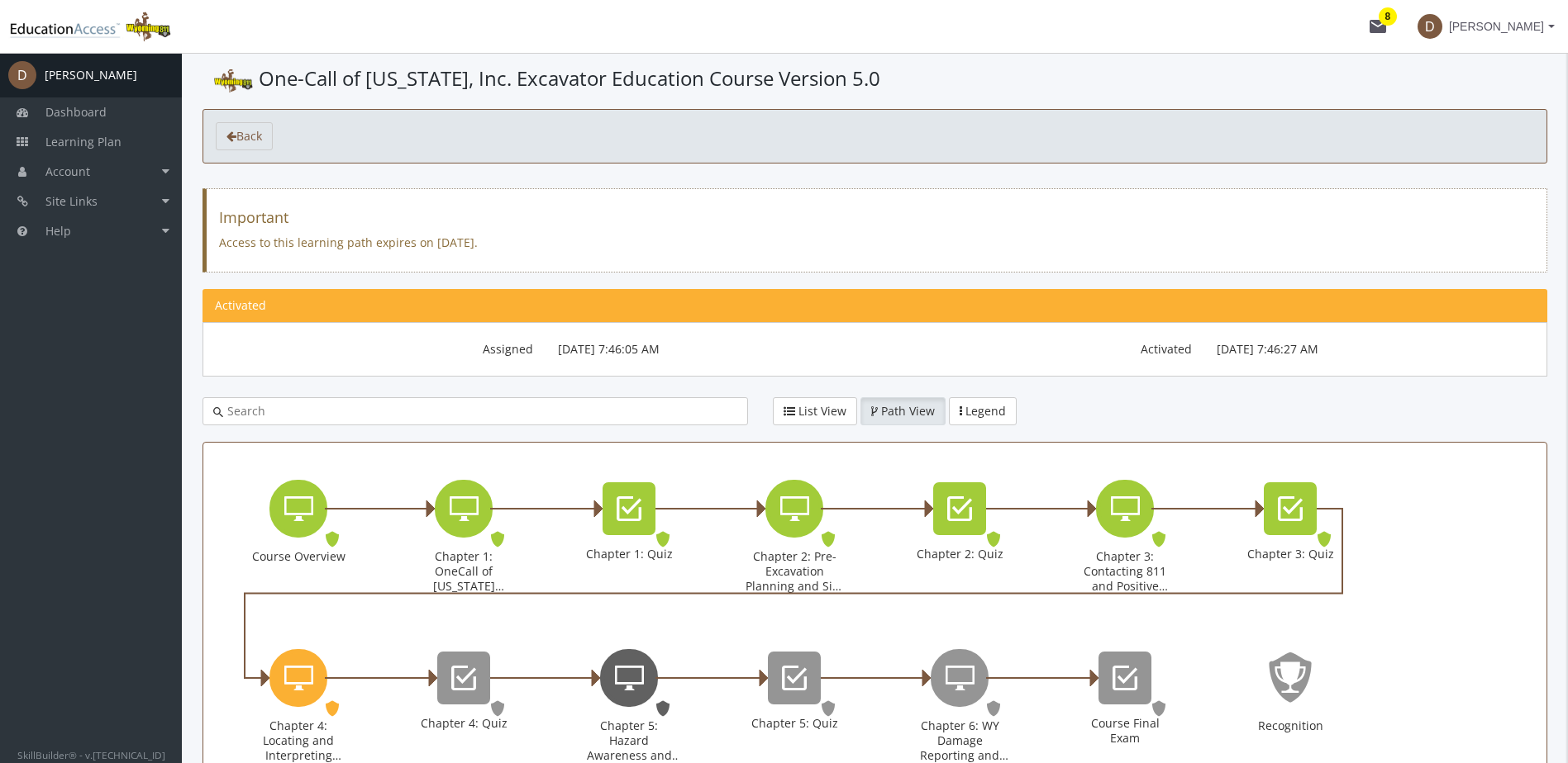
scroll to position [146, 0]
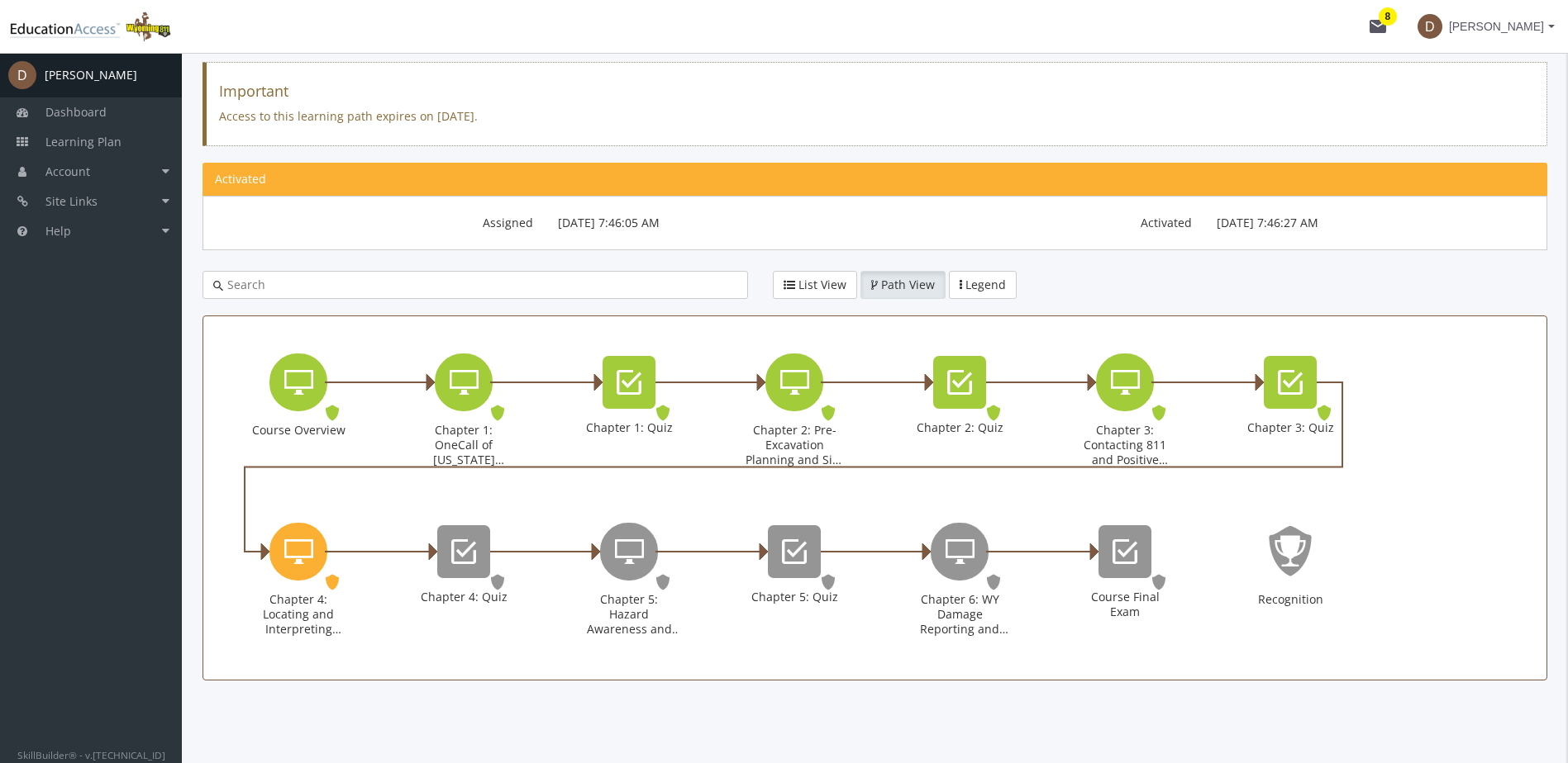
click at [1399, 11] on button "mail 8" at bounding box center [1377, 26] width 53 height 53
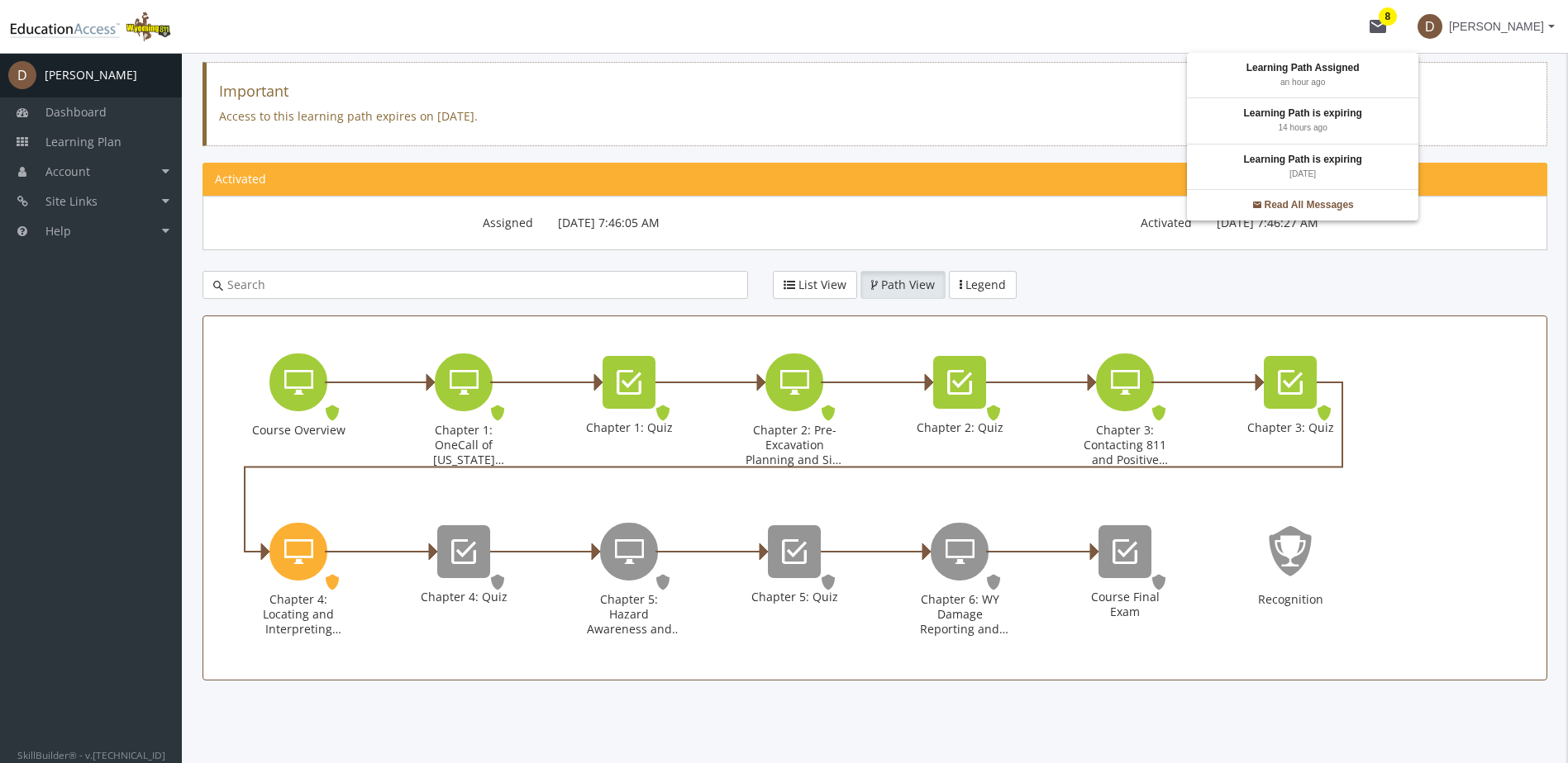
click at [296, 546] on div at bounding box center [784, 381] width 1568 height 763
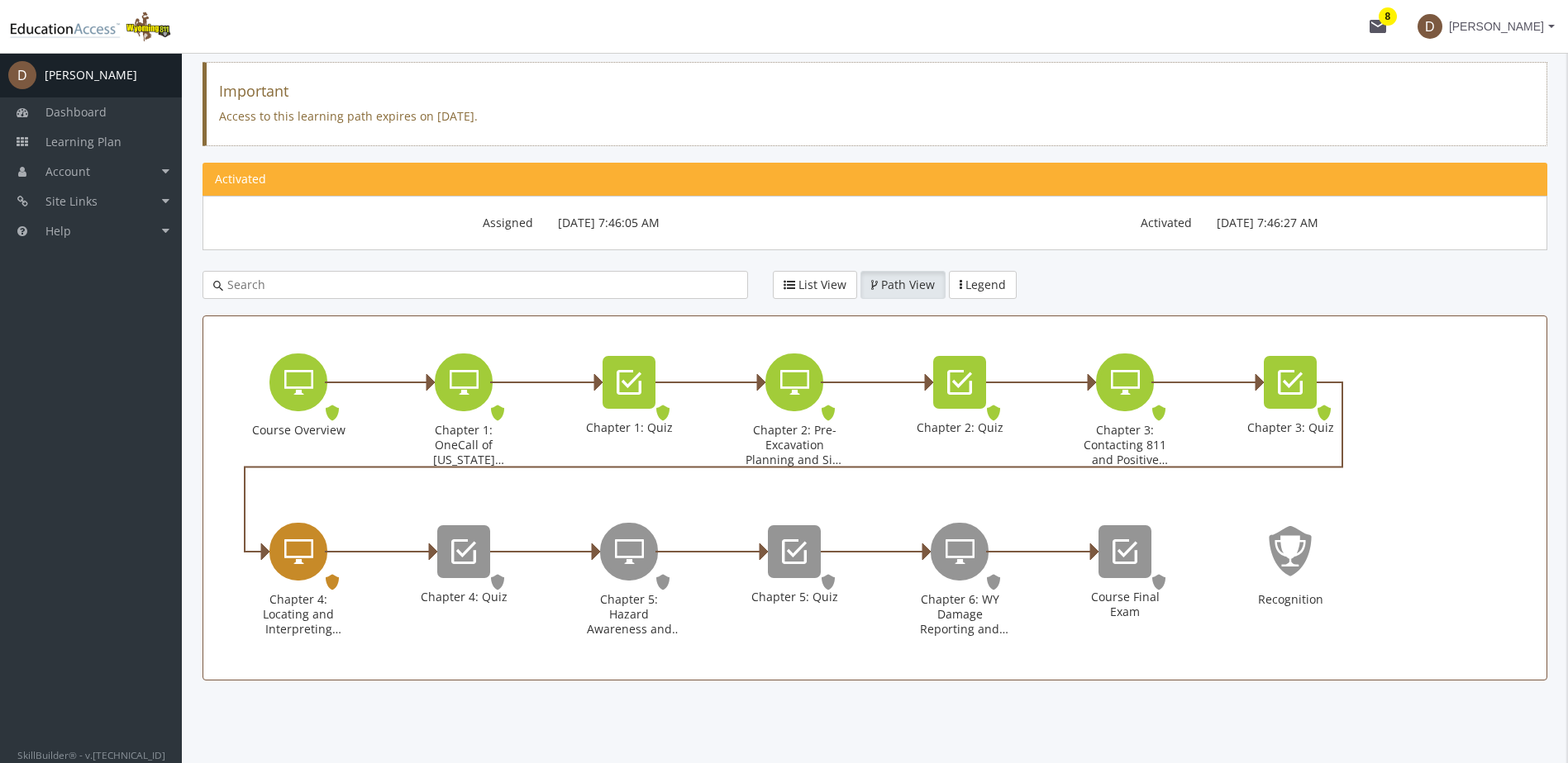
click at [295, 546] on icon "Chapter 4: Locating and Interpreting Markings" at bounding box center [299, 552] width 29 height 33
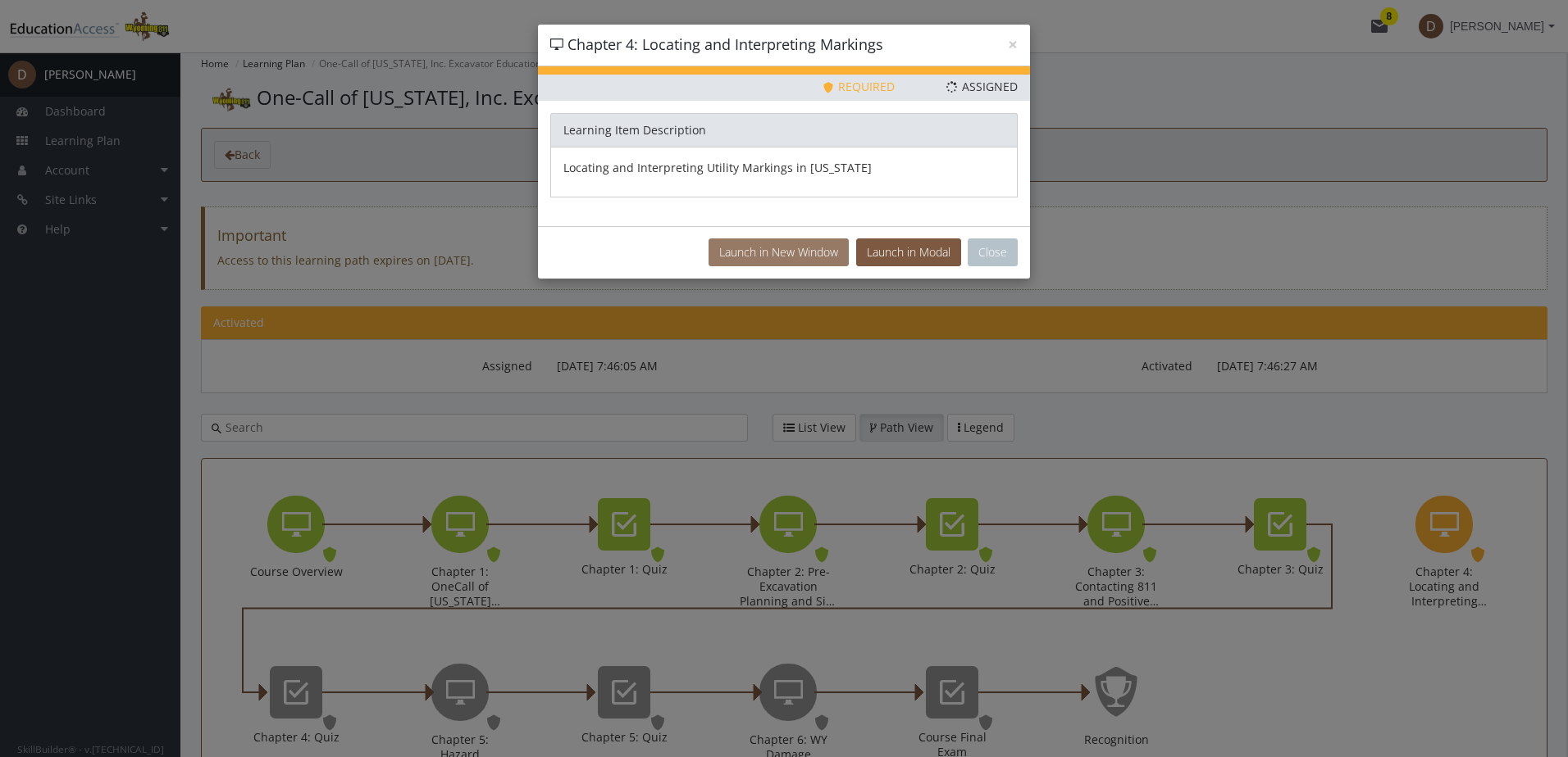
click at [762, 251] on button "Launch in New Window" at bounding box center [778, 252] width 140 height 27
